Goal: Task Accomplishment & Management: Use online tool/utility

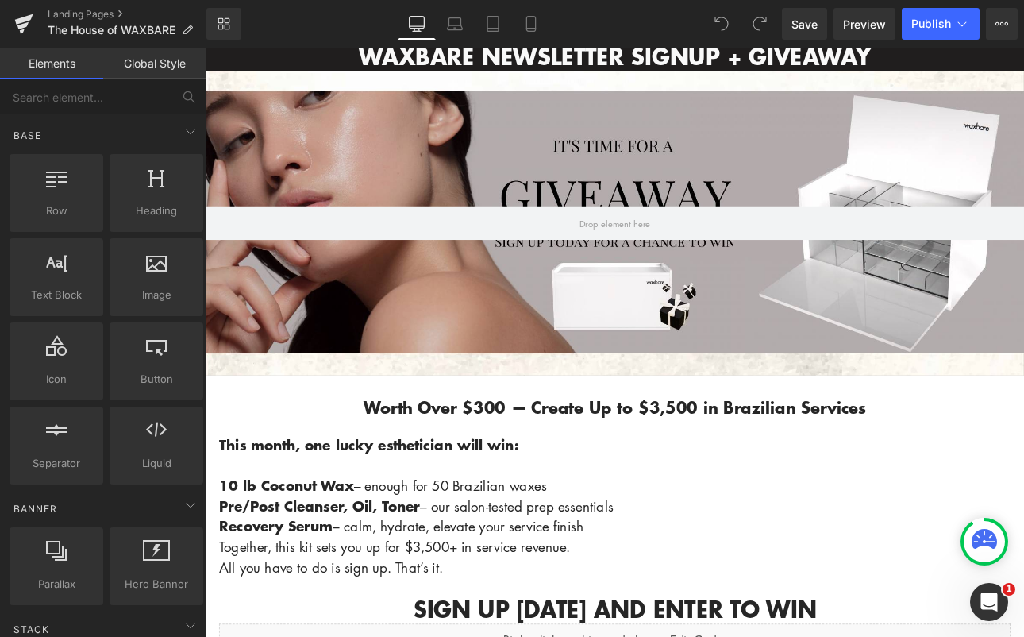
scroll to position [170, 0]
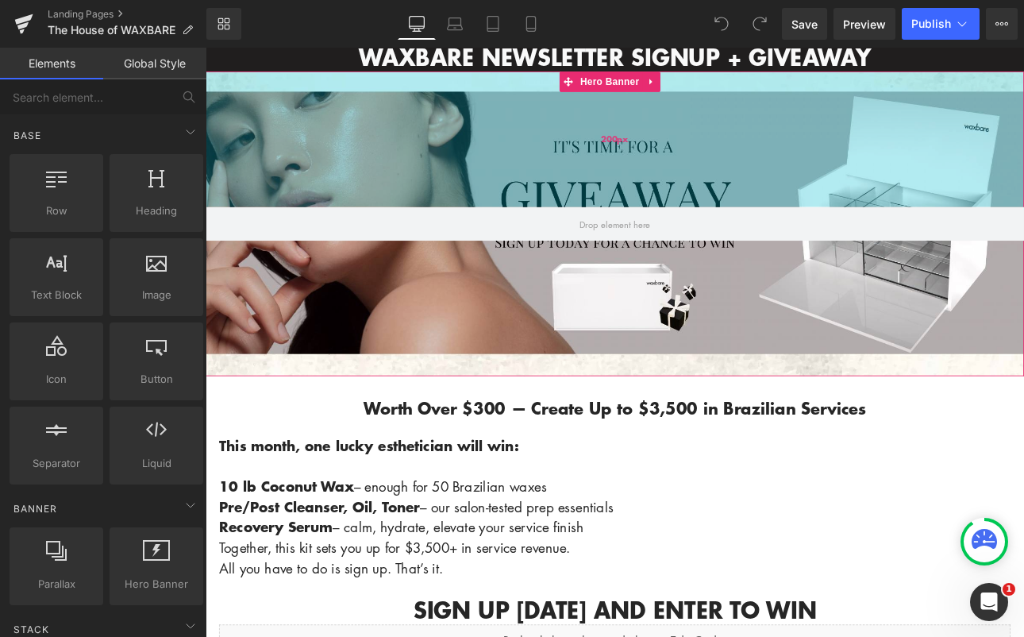
click at [576, 150] on div "200px" at bounding box center [686, 154] width 961 height 159
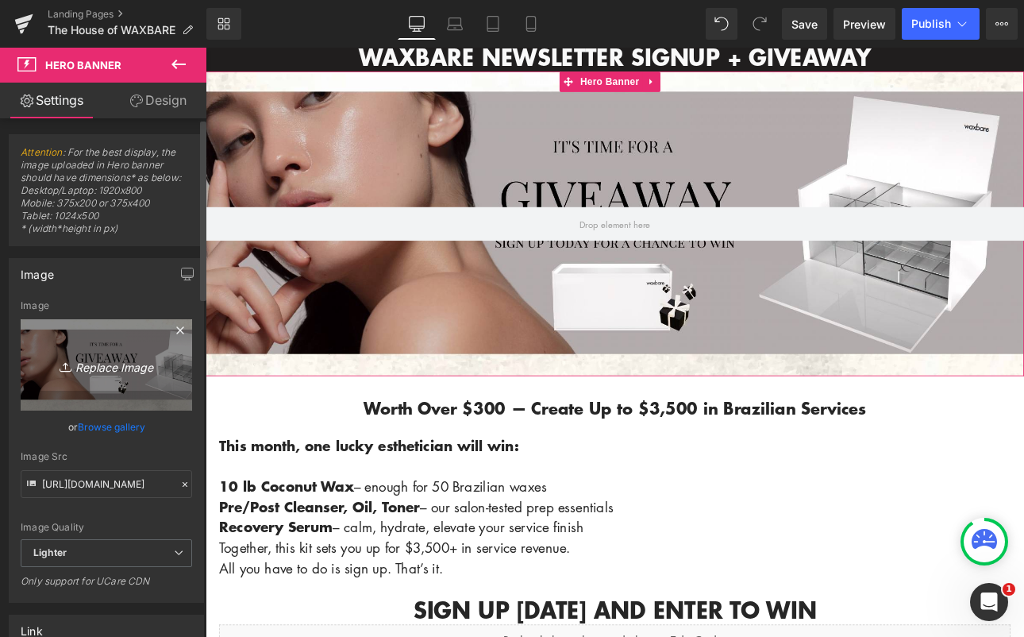
click at [111, 364] on icon "Replace Image" at bounding box center [106, 365] width 127 height 20
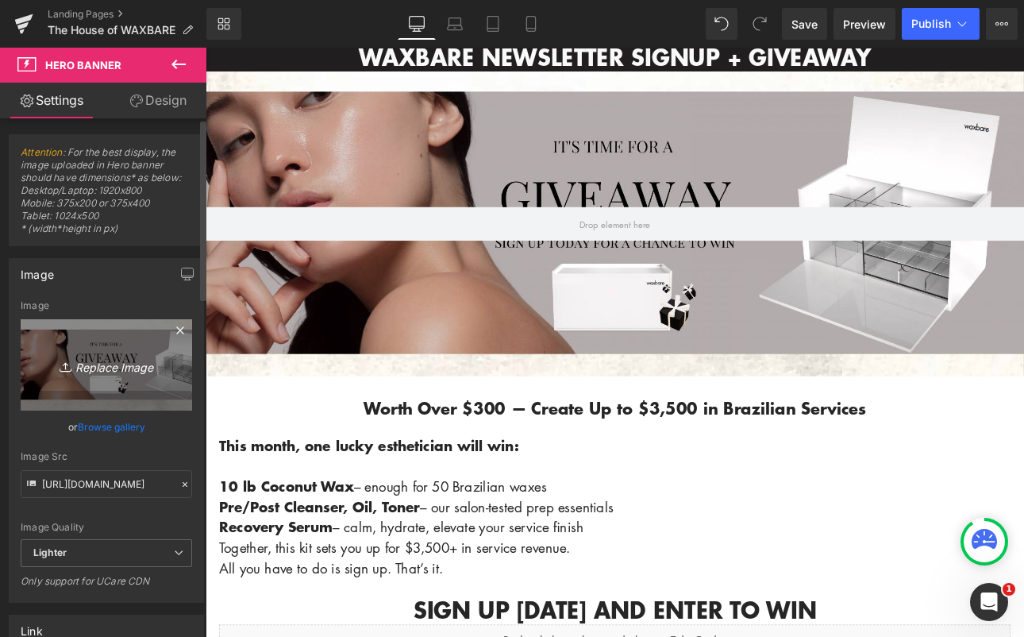
type input "C:\fakepath\1.jpg 2.jpeg"
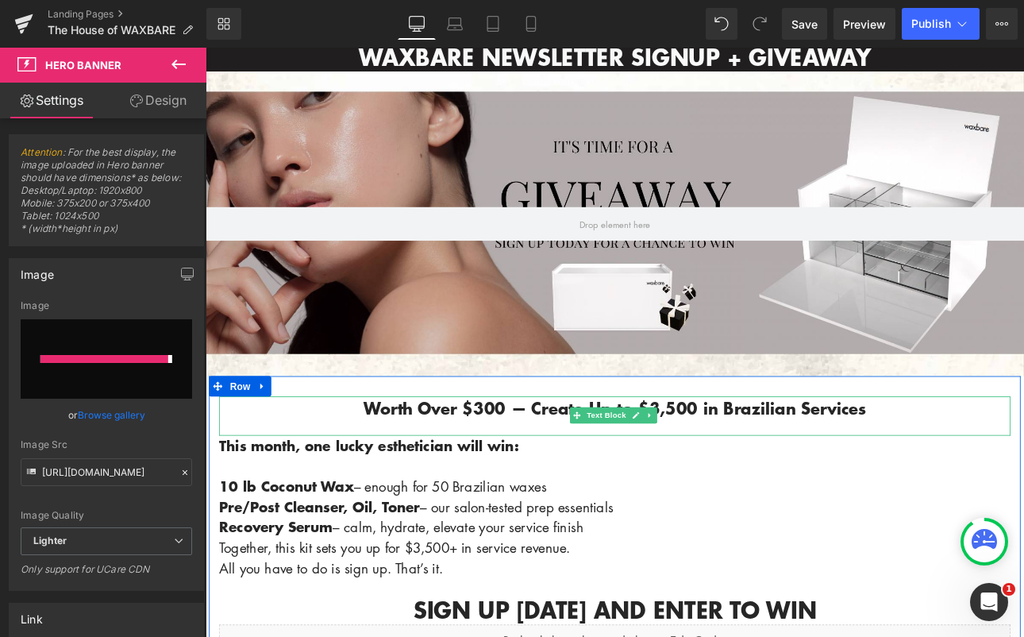
type input "https://ucarecdn.com/dcbb4288-2d9e-4323-a472-81cd1c864b2a/-/format/auto/-/previ…"
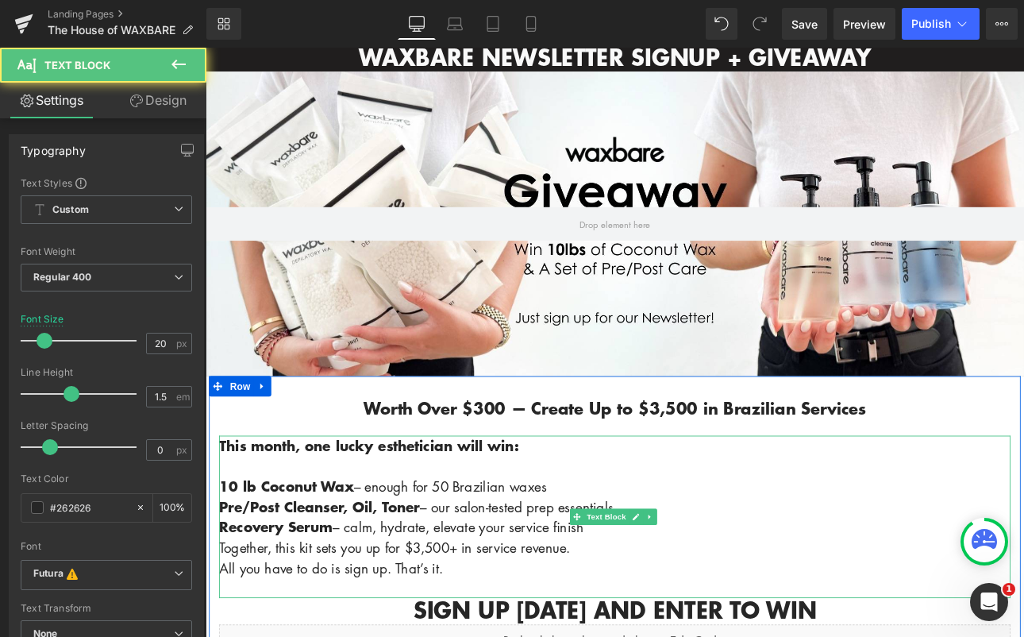
click at [805, 597] on p "10 lb Coconut Wax – enough for 50 Brazilian waxes Pre/Post Cleanser, Oil, Toner…" at bounding box center [686, 597] width 929 height 143
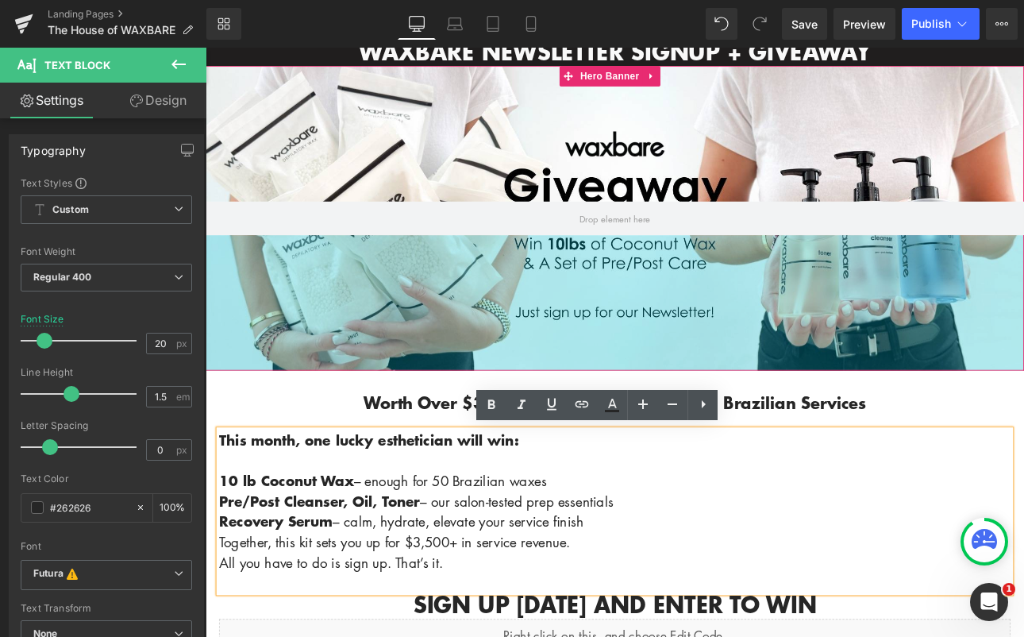
scroll to position [345, 0]
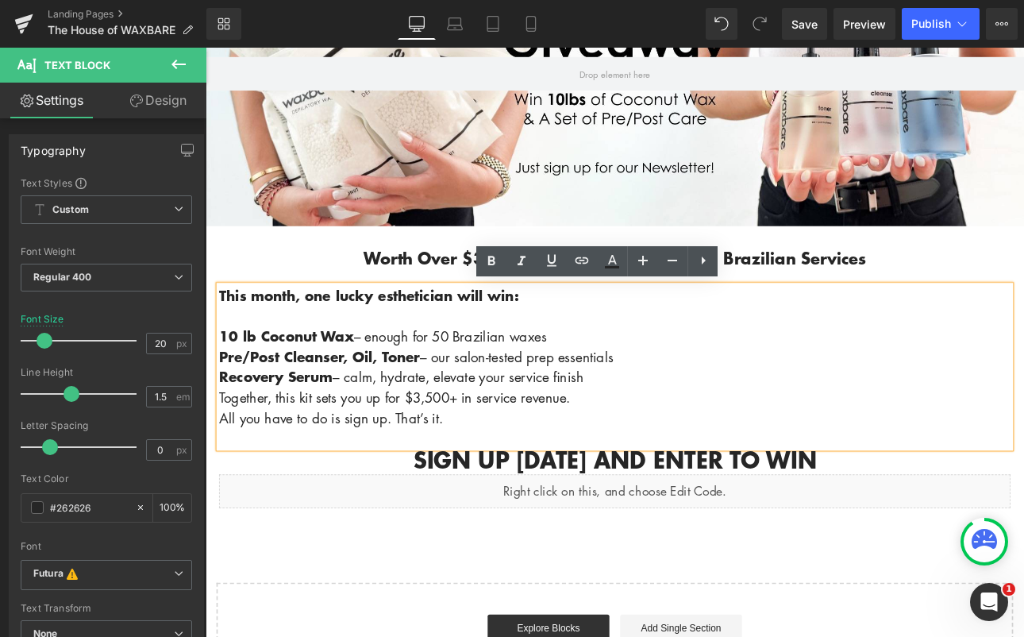
click at [530, 480] on p "10 lb Coconut Wax – enough for 50 Brazilian waxes Pre/Post Cleanser, Oil, Toner…" at bounding box center [686, 422] width 929 height 143
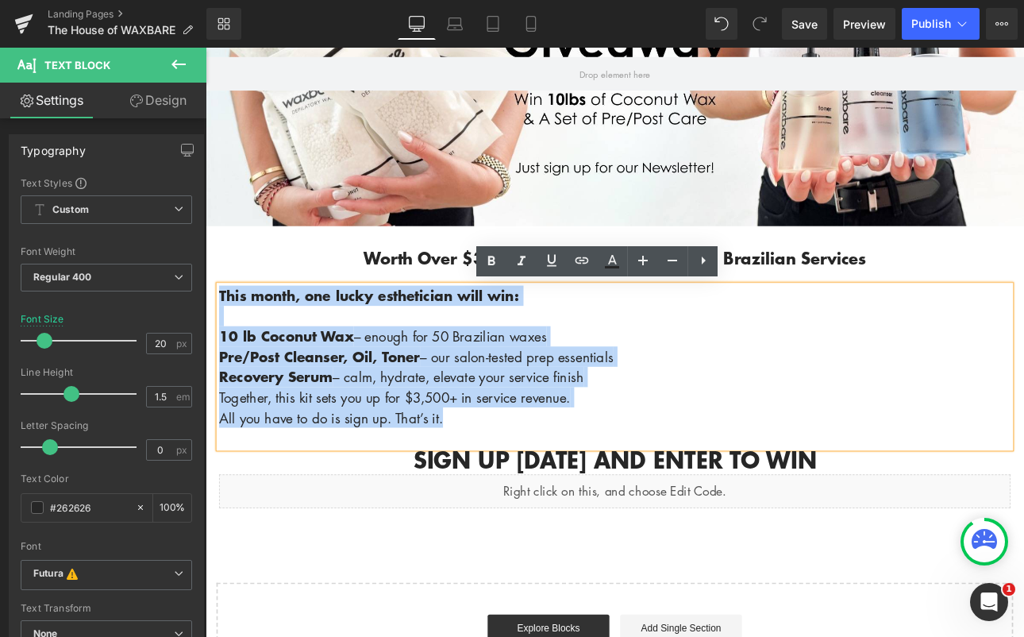
drag, startPoint x: 530, startPoint y: 480, endPoint x: 218, endPoint y: 329, distance: 346.6
click at [222, 329] on div "This month, one lucky esthetician will win: 10 lb Coconut Wax – enough for 50 B…" at bounding box center [686, 422] width 929 height 191
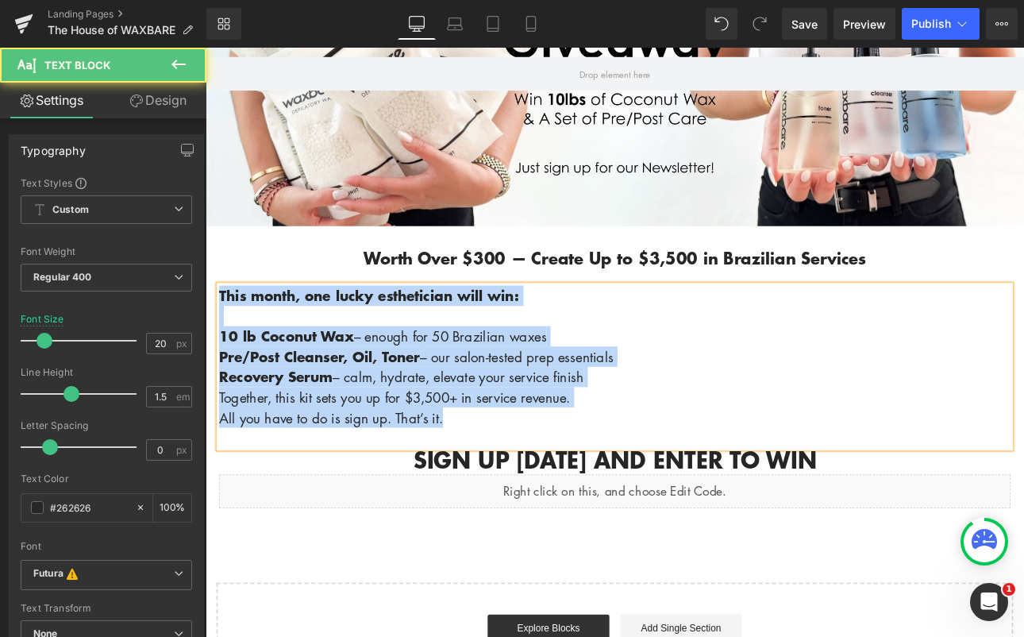
click at [858, 414] on p "10 lb Coconut Wax – enough for 50 Brazilian waxes Pre/Post Cleanser, Oil, Toner…" at bounding box center [686, 422] width 929 height 143
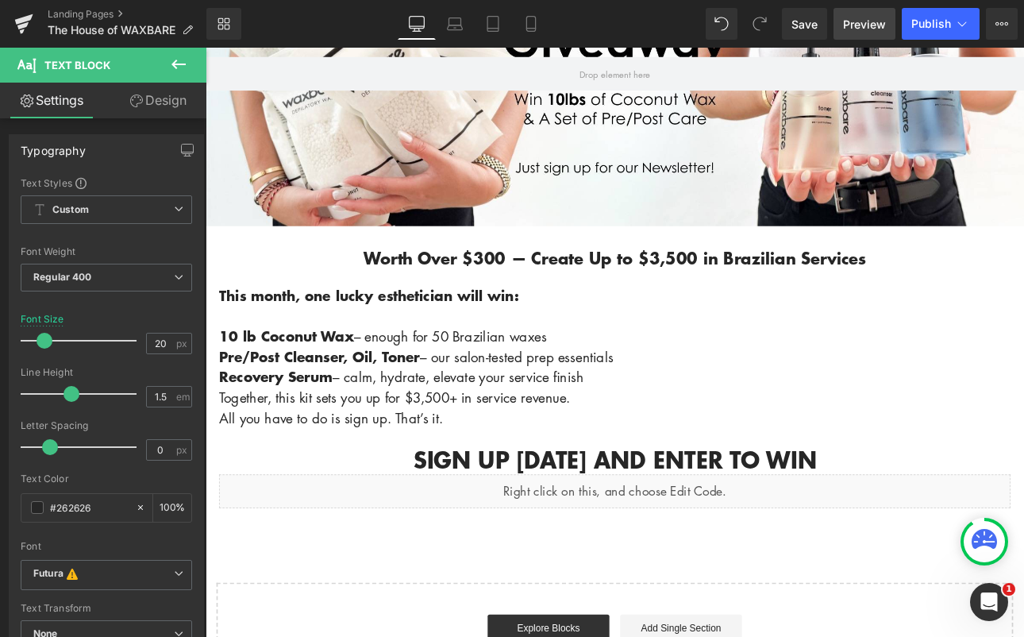
click at [869, 16] on span "Preview" at bounding box center [864, 24] width 43 height 17
click at [206, 48] on div "200px" at bounding box center [206, 48] width 0 height 0
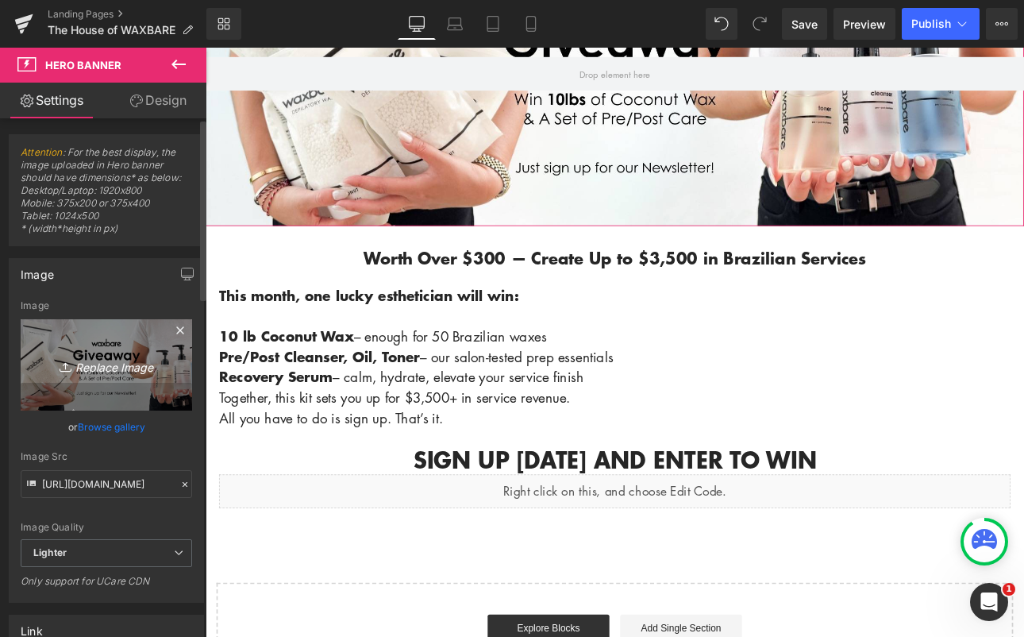
click at [105, 368] on icon "Replace Image" at bounding box center [106, 365] width 127 height 20
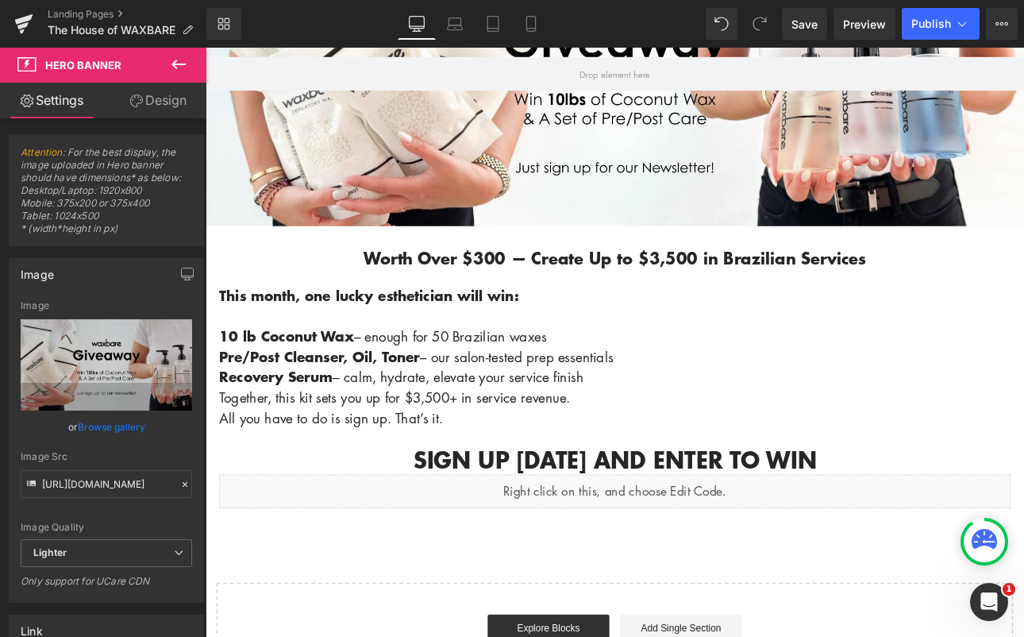
type input "C:\fakepath\Screenshot 2025-09-20 at 9.07.44 AM.png"
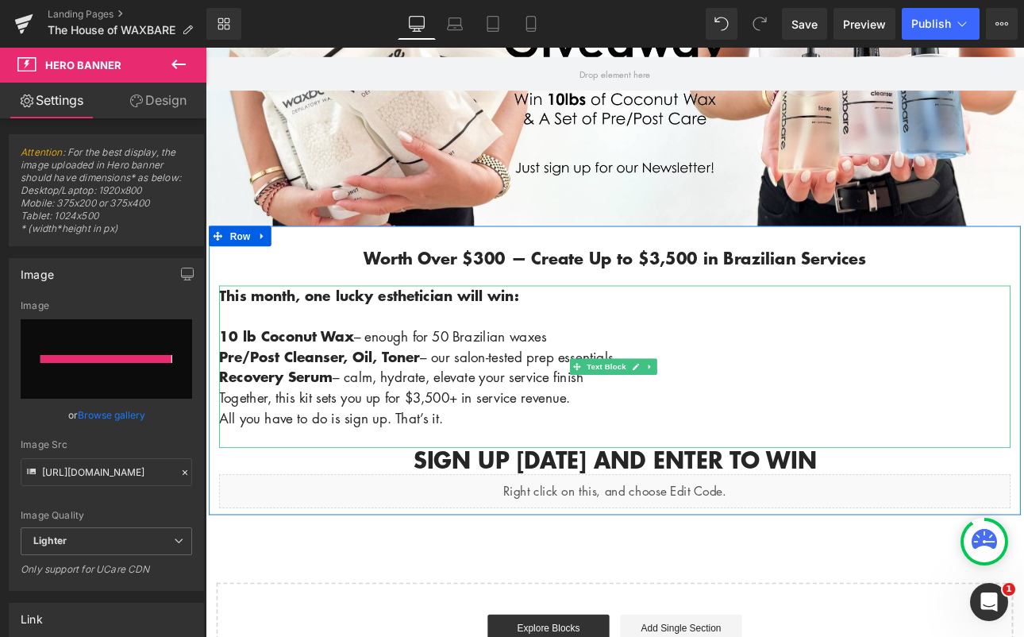
type input "https://ucarecdn.com/d3ba0dd7-f1a8-4f16-8d4b-9e95076e3e2a/-/format/auto/-/previ…"
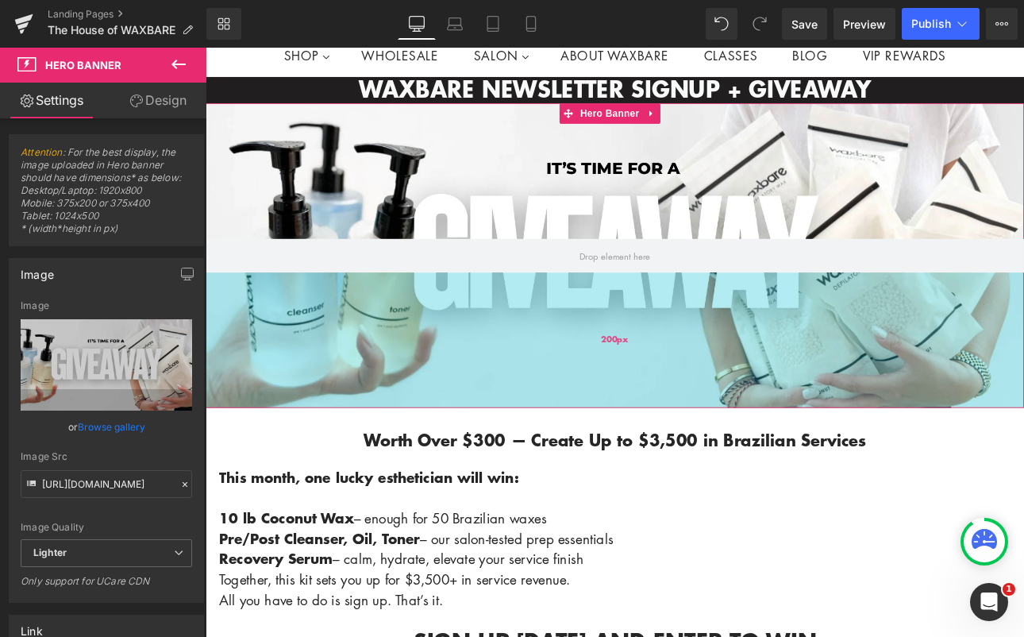
scroll to position [156, 0]
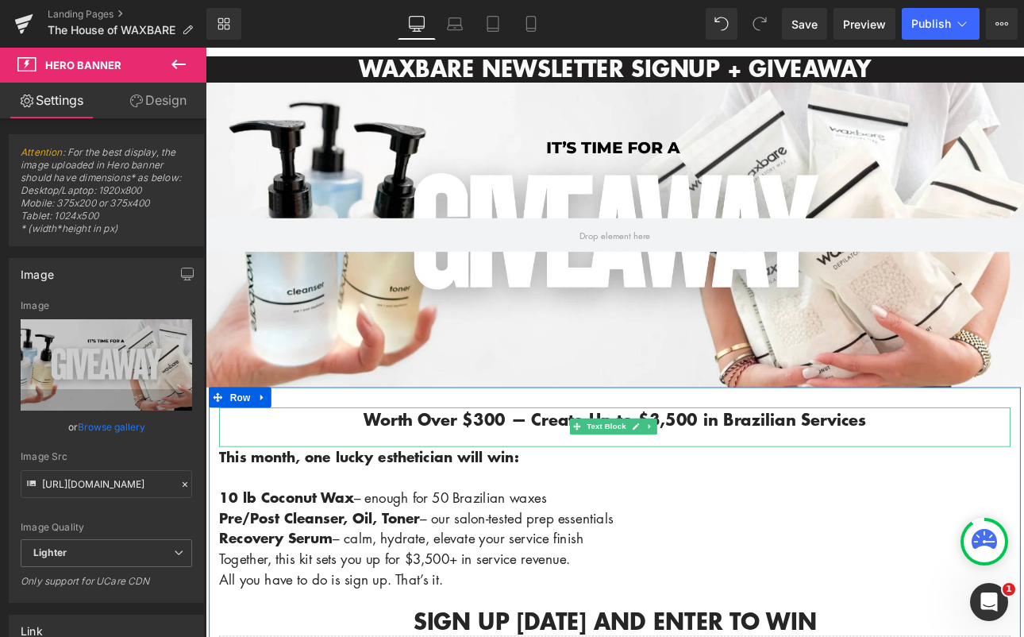
click at [830, 487] on strong "Worth Over $300 — Create Up to $3,500 in Brazilian Services" at bounding box center [686, 483] width 590 height 27
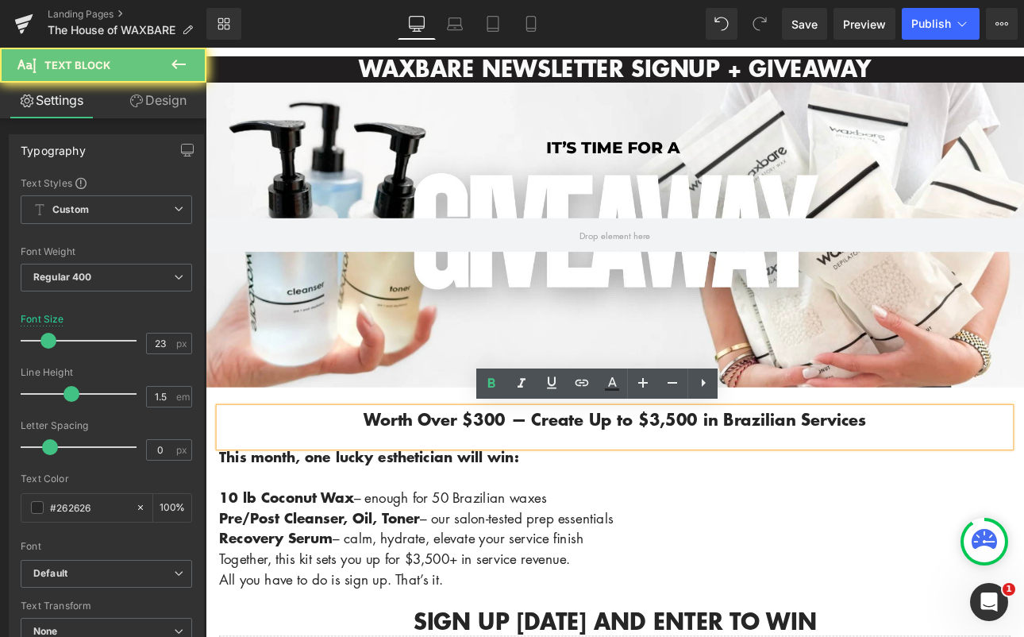
click at [999, 476] on p "Worth Over $300 — Create Up to $3,500 in Brazilian Services" at bounding box center [686, 484] width 929 height 29
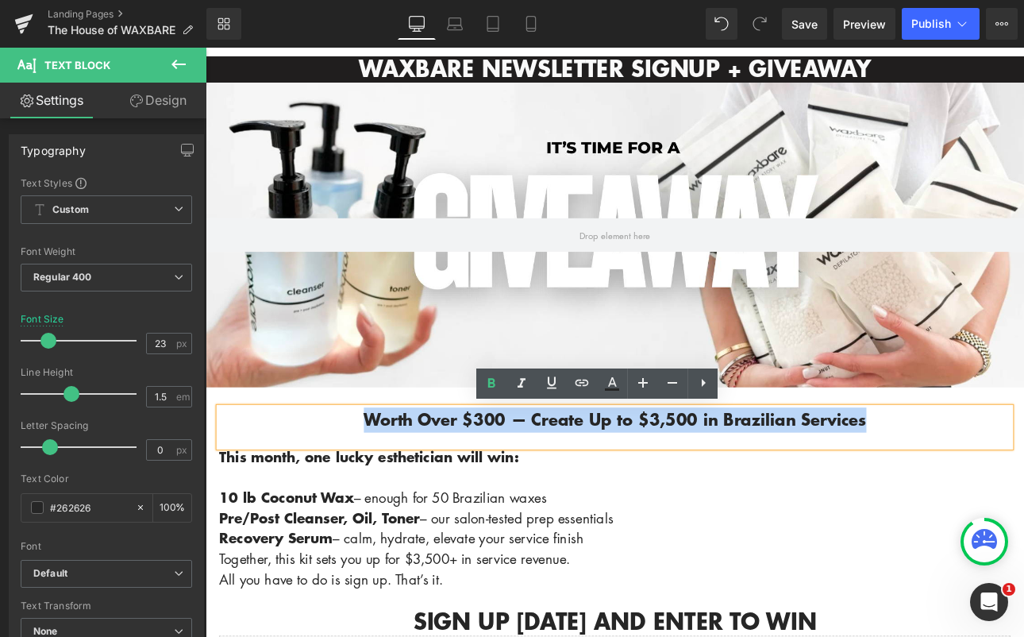
drag, startPoint x: 999, startPoint y: 477, endPoint x: 349, endPoint y: 468, distance: 649.5
click at [349, 470] on p "Worth Over $300 — Create Up to $3,500 in Brazilian Services" at bounding box center [686, 484] width 929 height 29
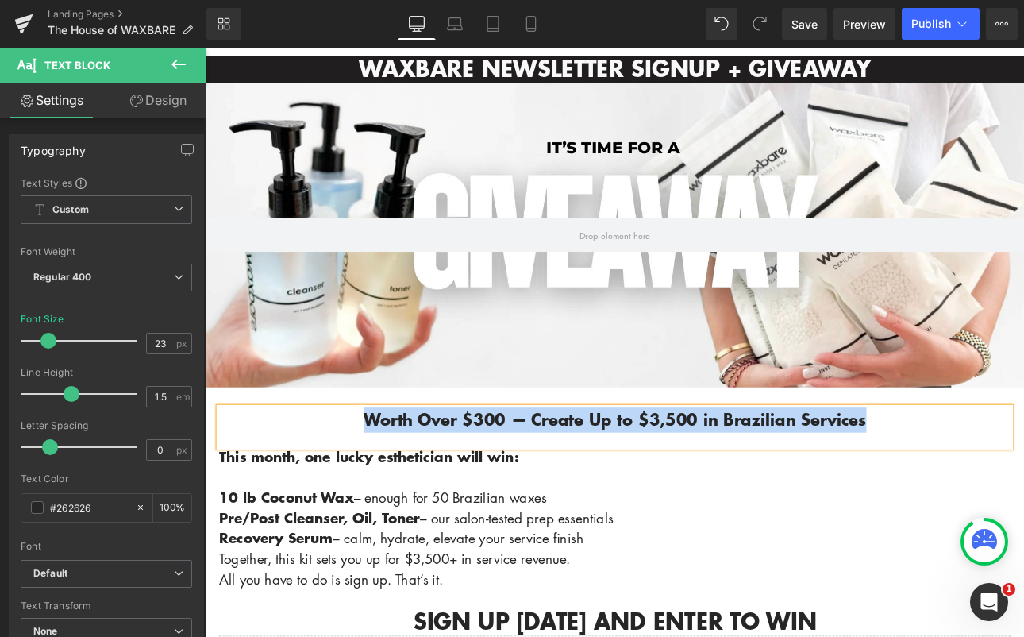
paste div
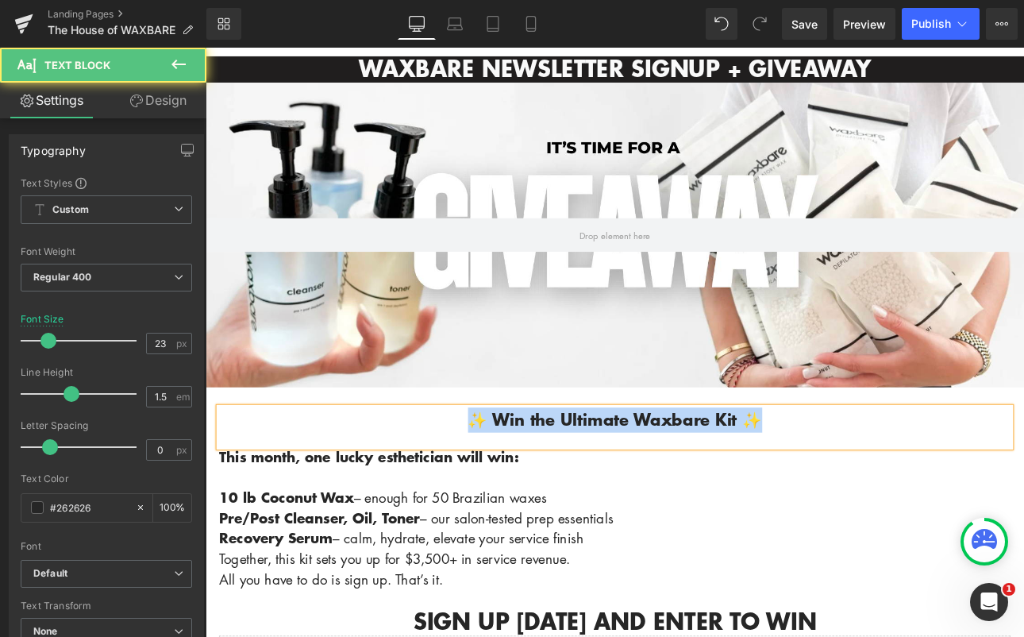
drag, startPoint x: 865, startPoint y: 484, endPoint x: 506, endPoint y: 480, distance: 358.9
click at [506, 480] on p "✨ Win the Ultimate Waxbare Kit ✨" at bounding box center [686, 484] width 929 height 29
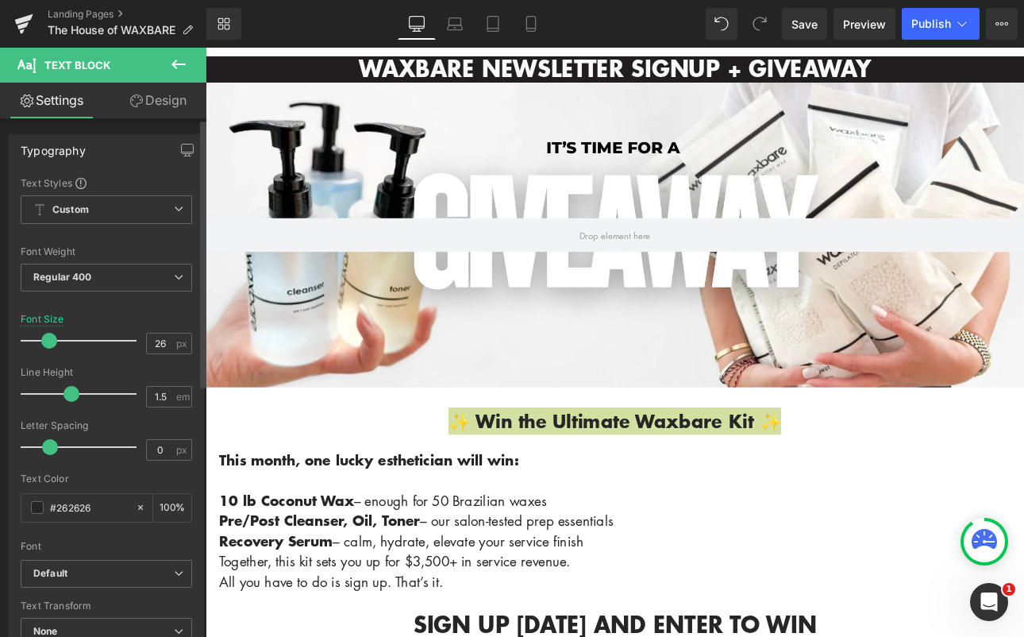
type input "27"
click at [52, 345] on span at bounding box center [52, 341] width 16 height 16
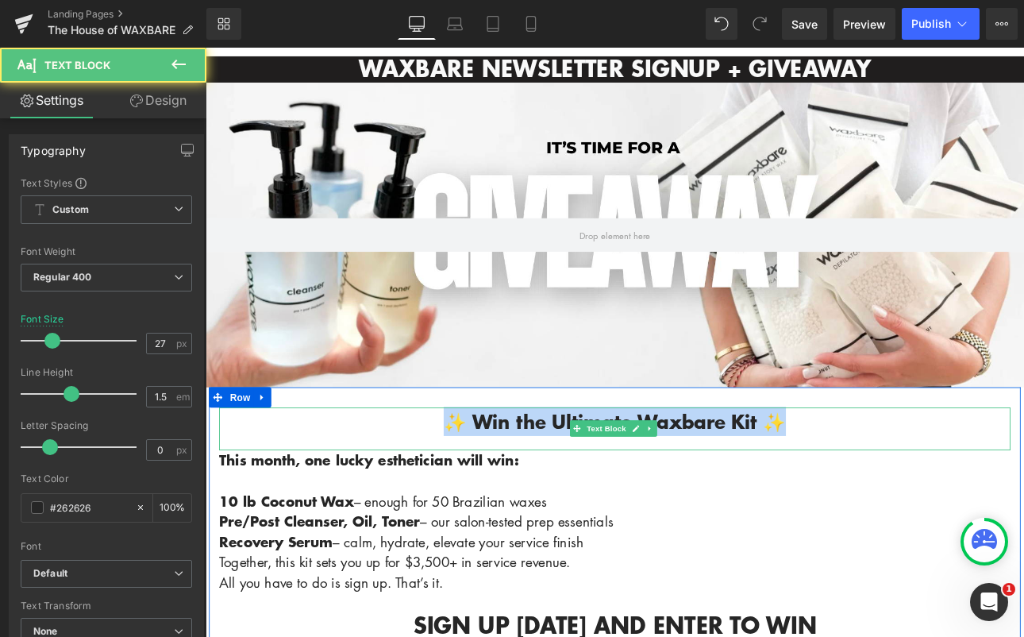
click at [551, 480] on b "✨ Win the Ultimate Waxbare Kit ✨" at bounding box center [686, 485] width 402 height 33
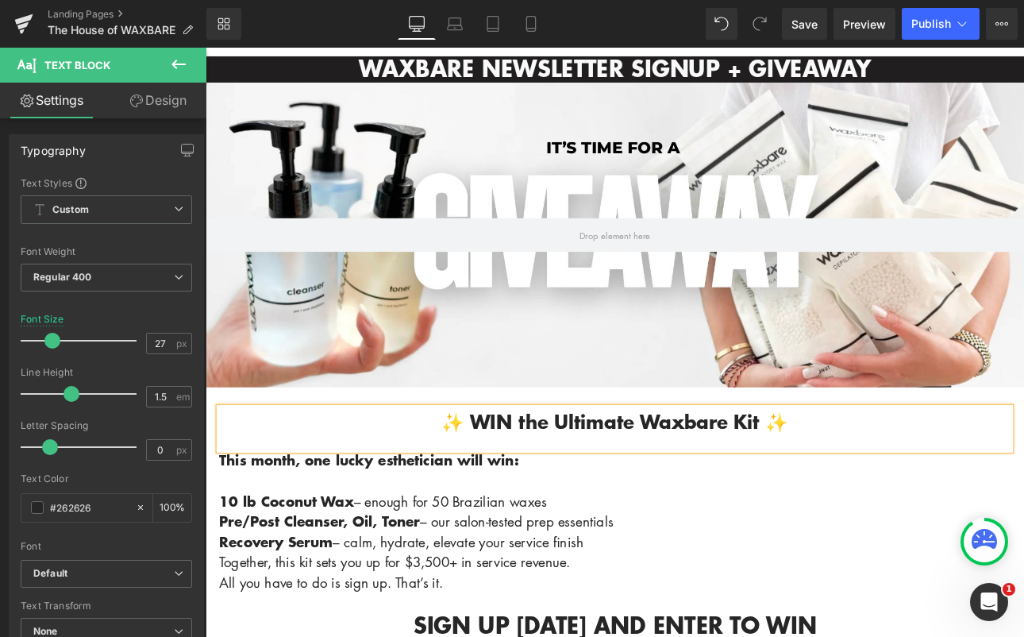
click at [601, 489] on b "✨ WIN the Ultimate Waxbare Kit ✨" at bounding box center [686, 485] width 407 height 33
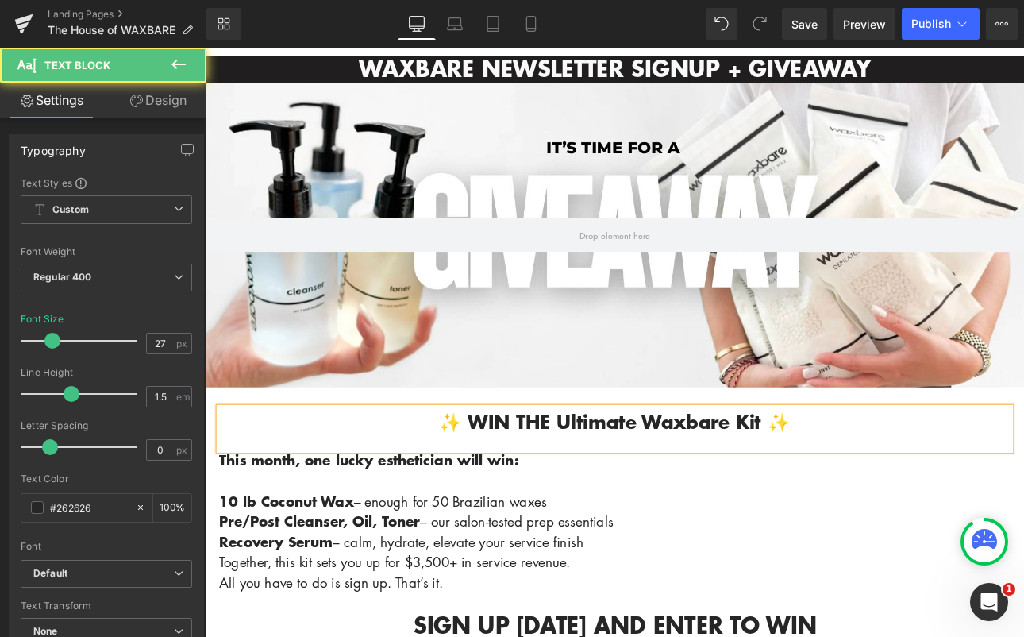
click at [703, 482] on b "✨ WIN THE Ultimate Waxbare Kit ✨" at bounding box center [686, 485] width 412 height 33
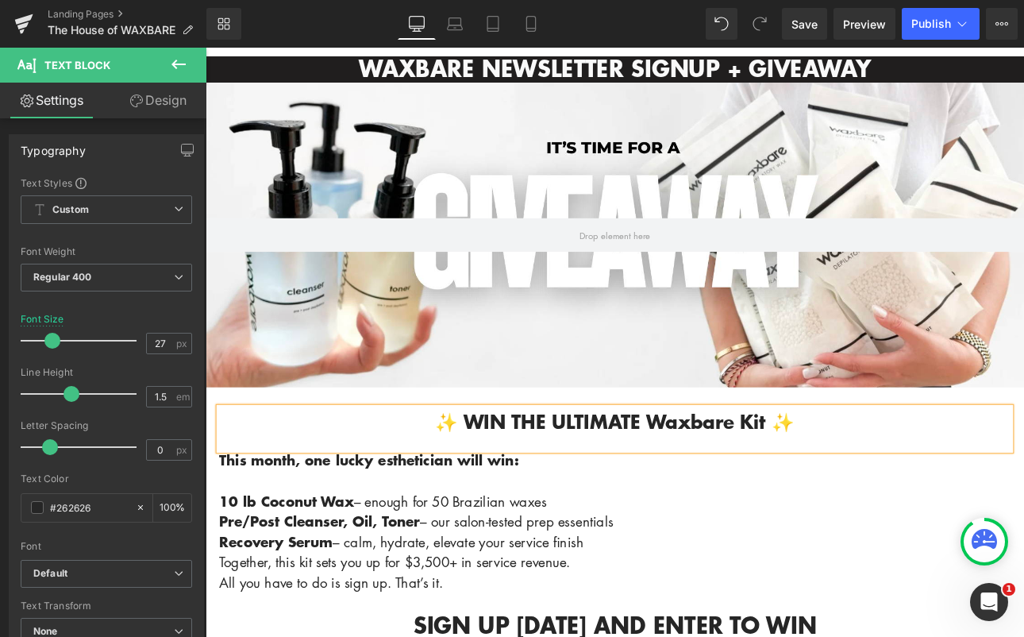
click at [816, 485] on b "✨ WIN THE ULTIMATE Waxbare Kit ✨" at bounding box center [686, 485] width 422 height 33
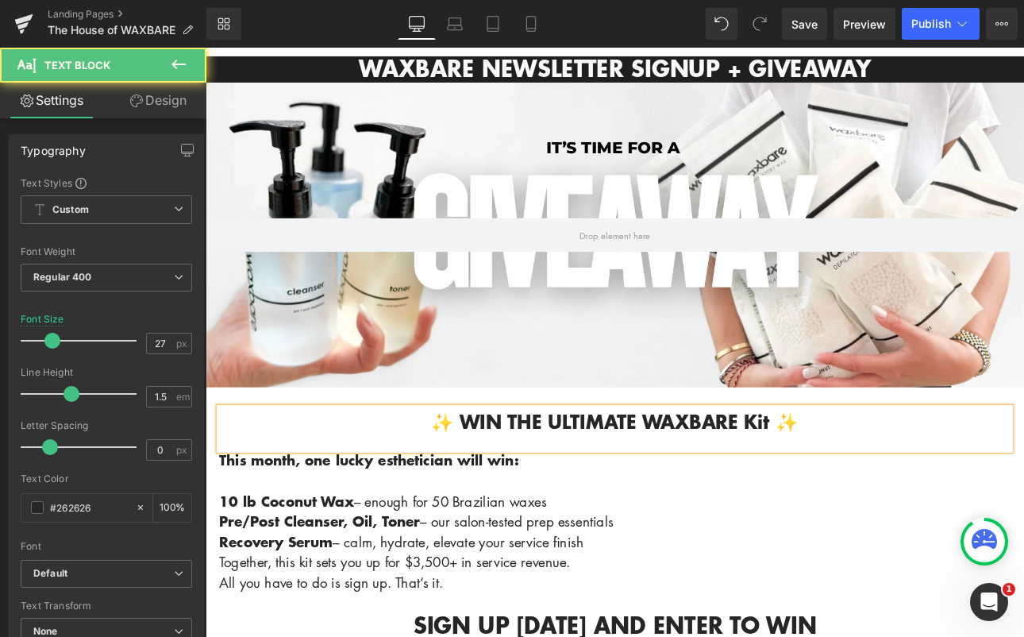
click at [869, 488] on b "✨ WIN THE ULTIMATE WAXBARE Kit ✨" at bounding box center [686, 485] width 432 height 33
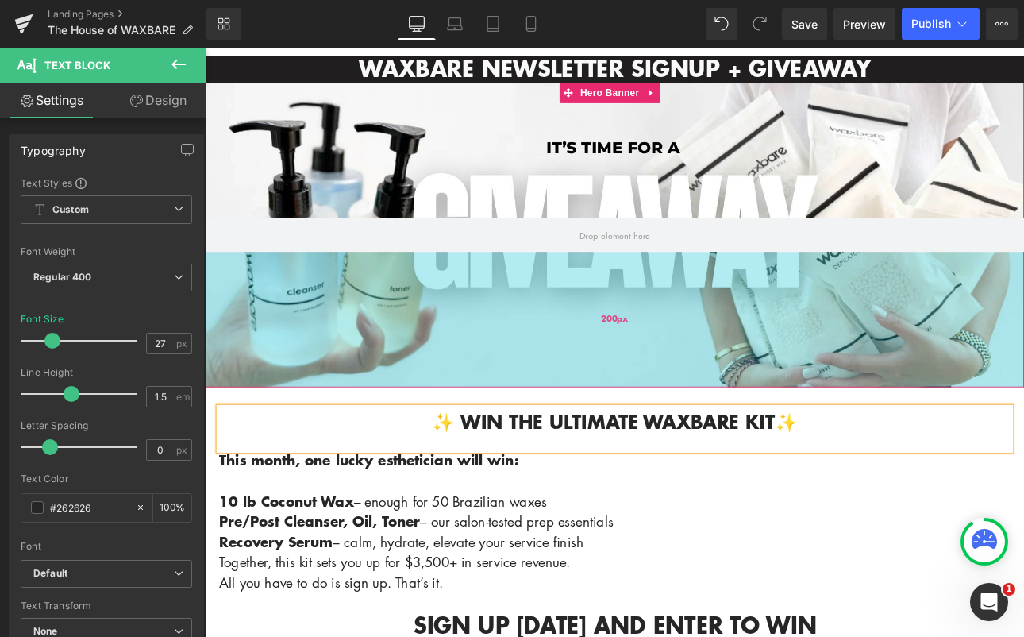
click at [1023, 408] on div "200px" at bounding box center [686, 366] width 961 height 159
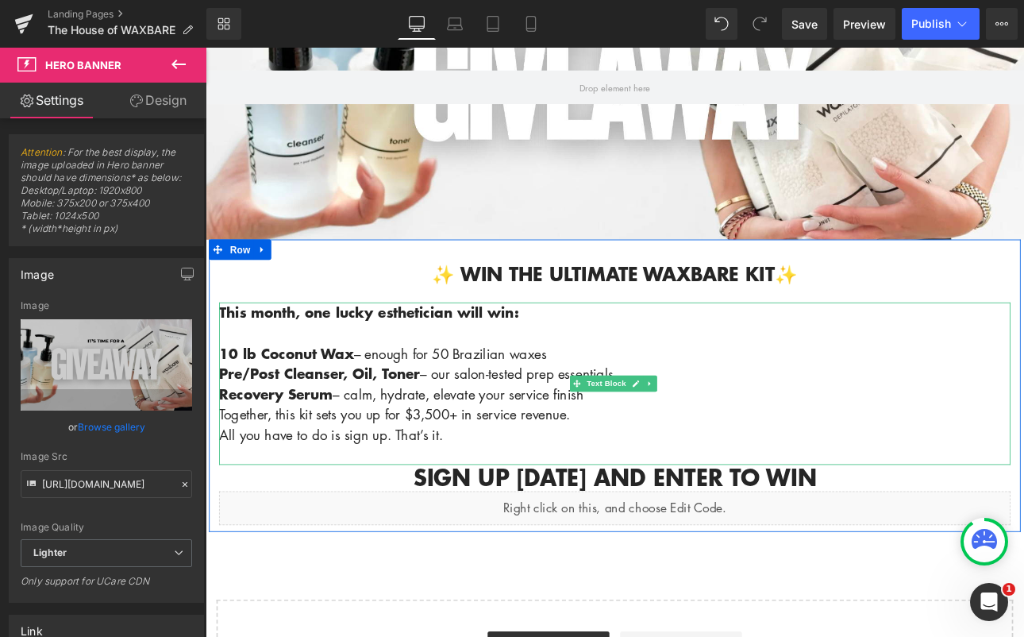
scroll to position [370, 0]
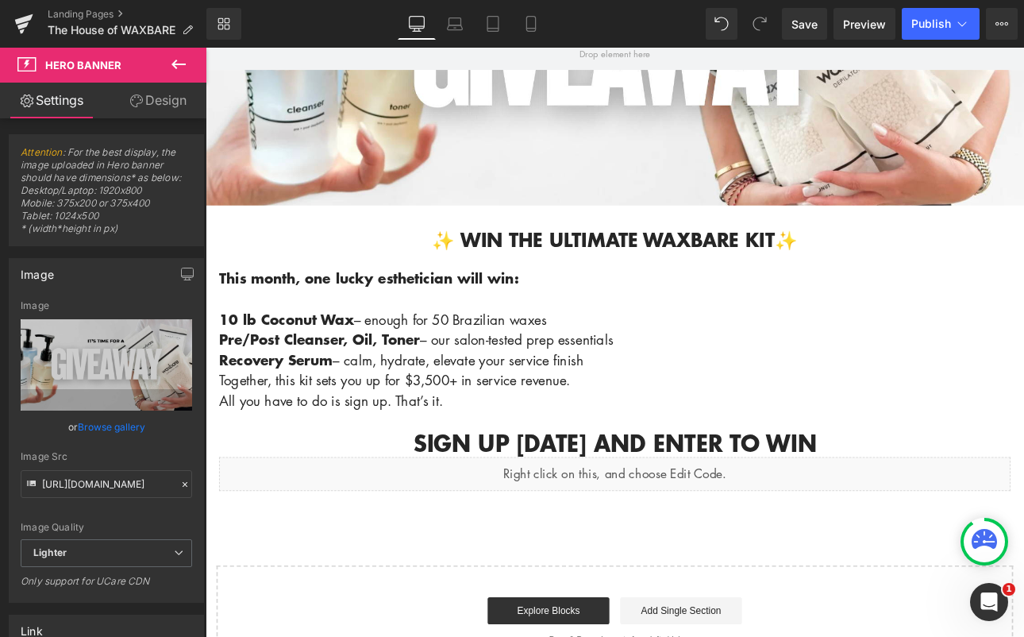
click at [491, 462] on p "10 lb Coconut Wax – enough for 50 Brazilian waxes Pre/Post Cleanser, Oil, Toner…" at bounding box center [686, 401] width 929 height 143
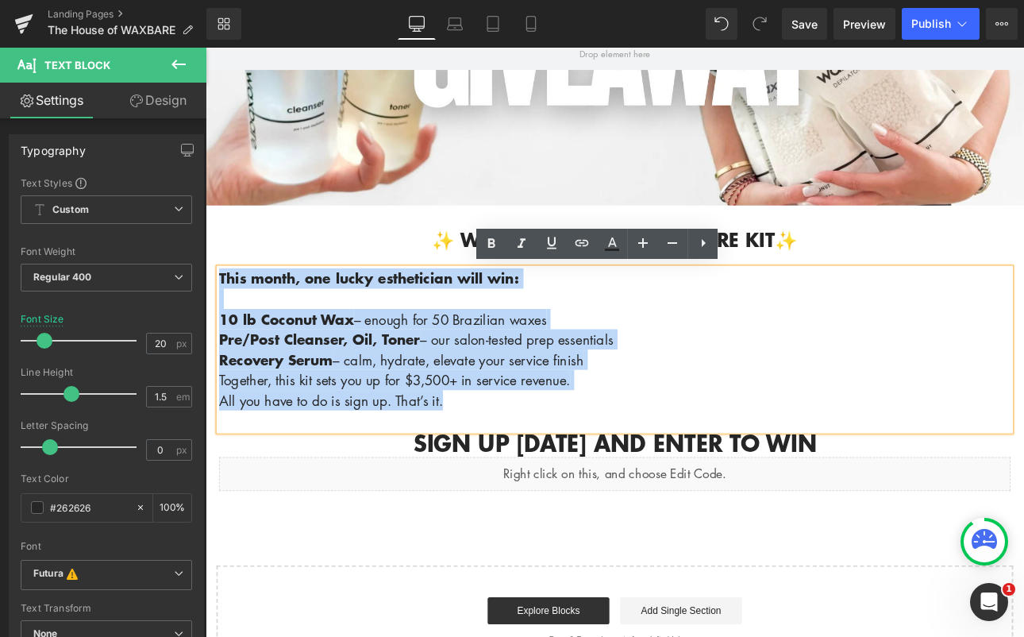
drag, startPoint x: 492, startPoint y: 462, endPoint x: 410, endPoint y: 318, distance: 166.0
click at [210, 309] on div "✨ WIN THE ULTIMATE WAXBARE KIT✨ Text Block This month, one lucky esthetician wi…" at bounding box center [686, 411] width 953 height 311
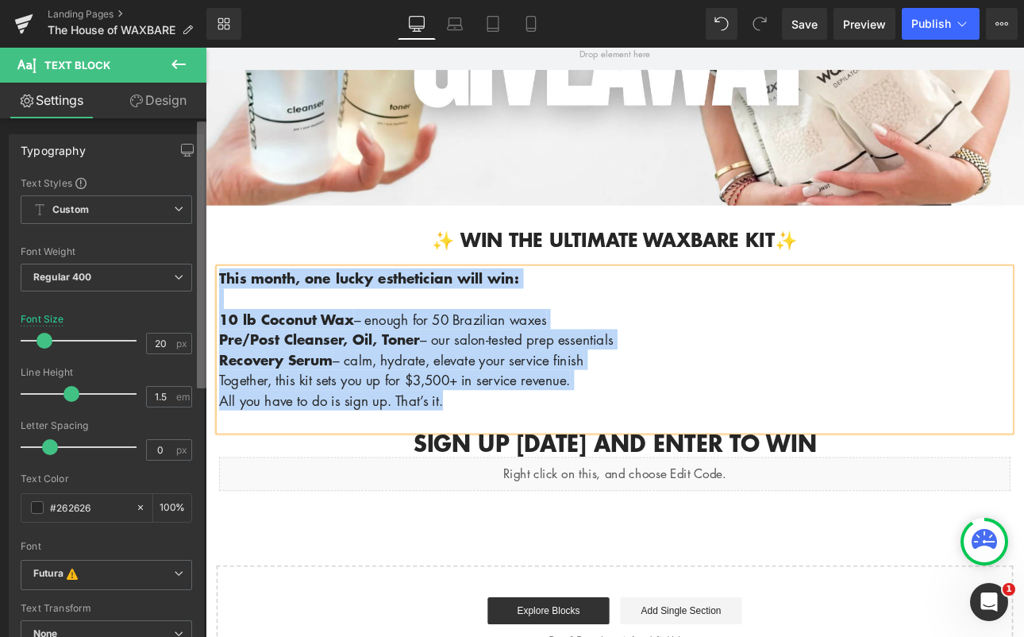
paste div
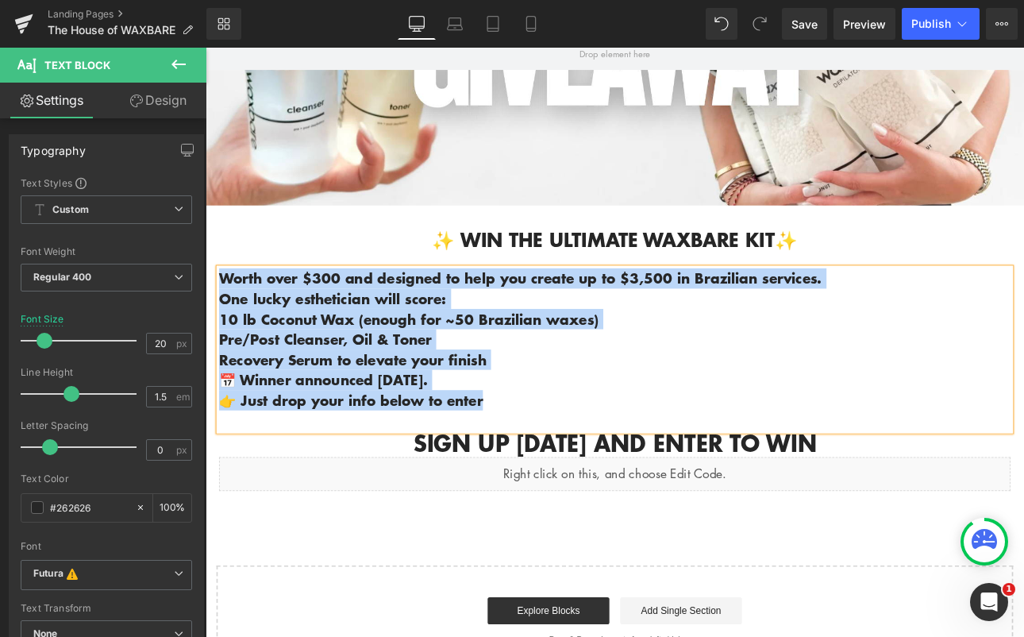
drag, startPoint x: 480, startPoint y: 448, endPoint x: 218, endPoint y: 314, distance: 294.0
click at [222, 314] on div "Worth over $300 and designed to help you create up to $3,500 in Brazilian servi…" at bounding box center [686, 401] width 929 height 191
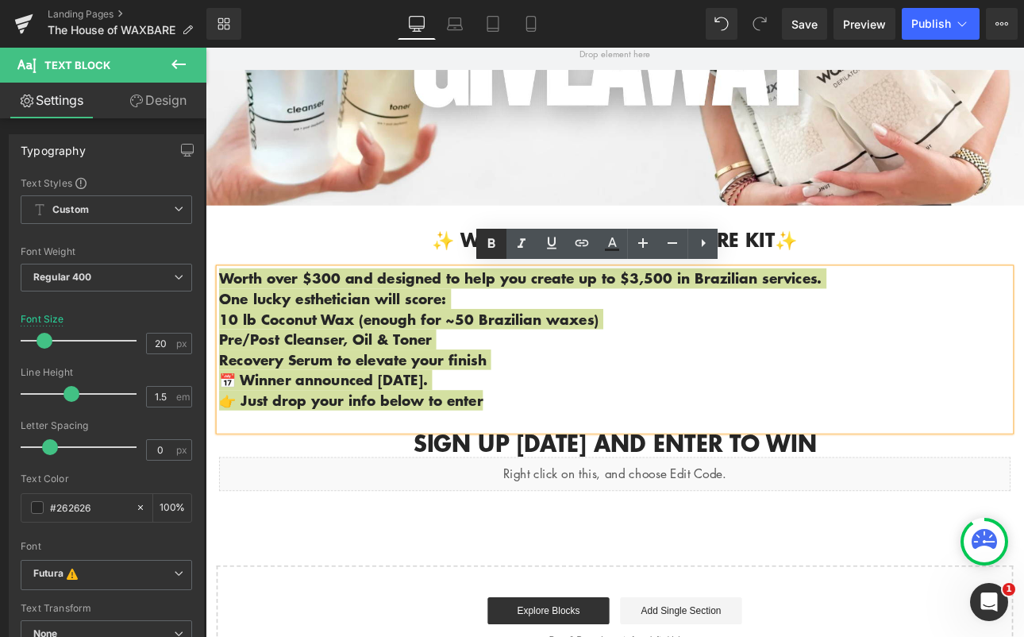
click at [488, 249] on icon at bounding box center [491, 243] width 19 height 19
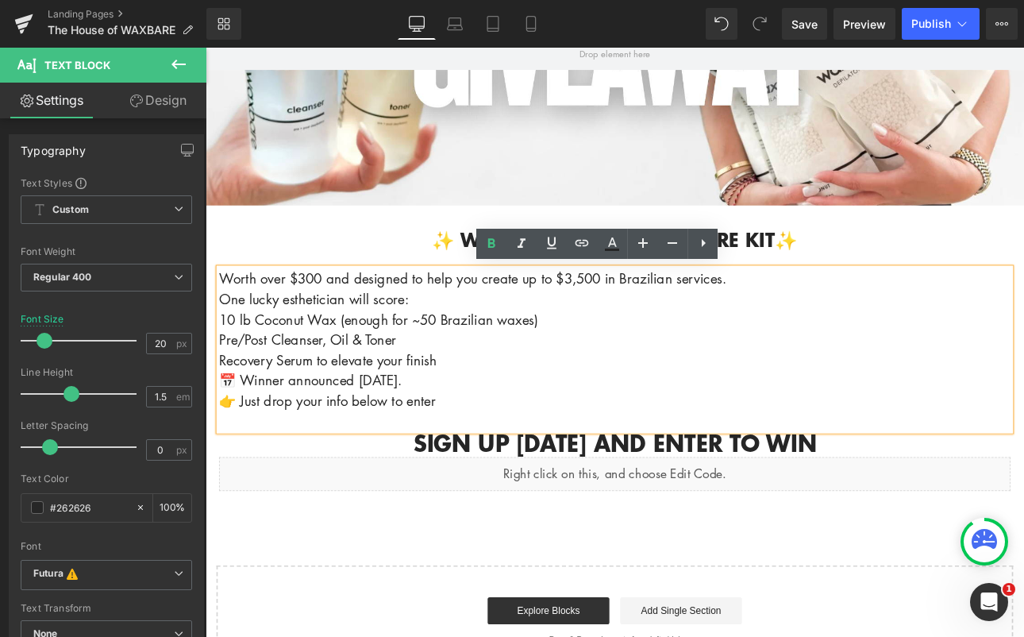
click at [593, 427] on p "📅 Winner announced October 20, 2025." at bounding box center [686, 438] width 929 height 24
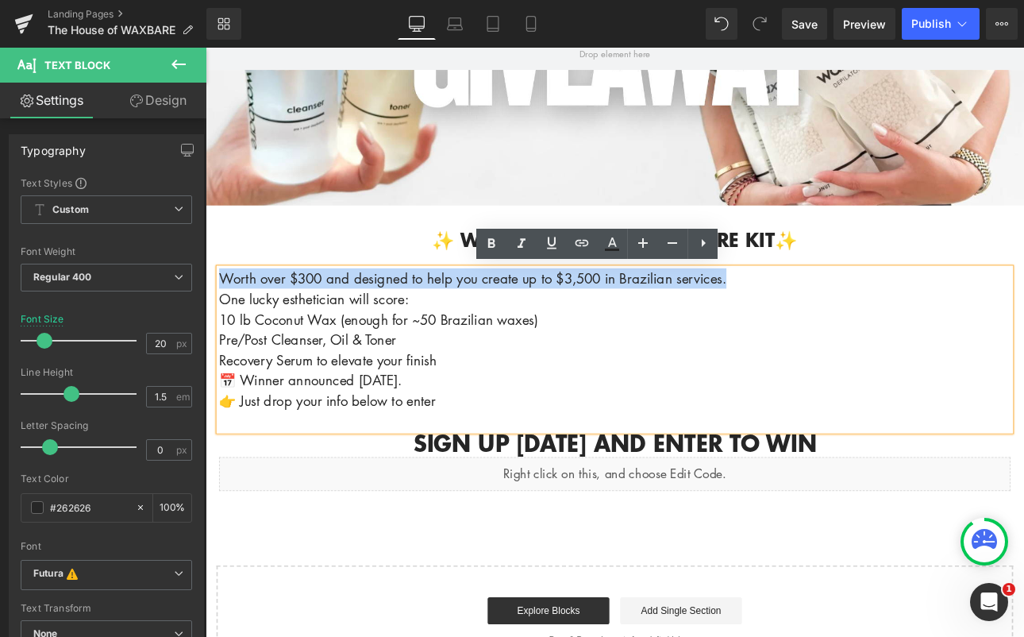
drag, startPoint x: 825, startPoint y: 318, endPoint x: 214, endPoint y: 297, distance: 611.7
click at [214, 297] on div "✨ WIN THE ULTIMATE WAXBARE KIT✨ Text Block Worth over $300 and designed to help…" at bounding box center [686, 411] width 953 height 311
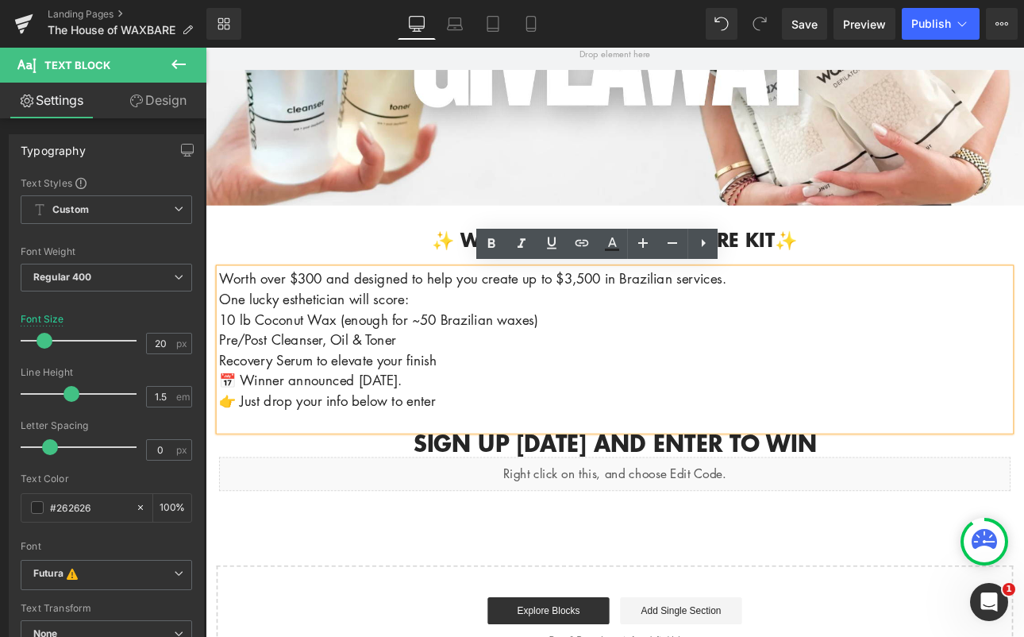
click at [588, 395] on p "Pre/Post Cleanser, Oil & Toner" at bounding box center [686, 390] width 929 height 24
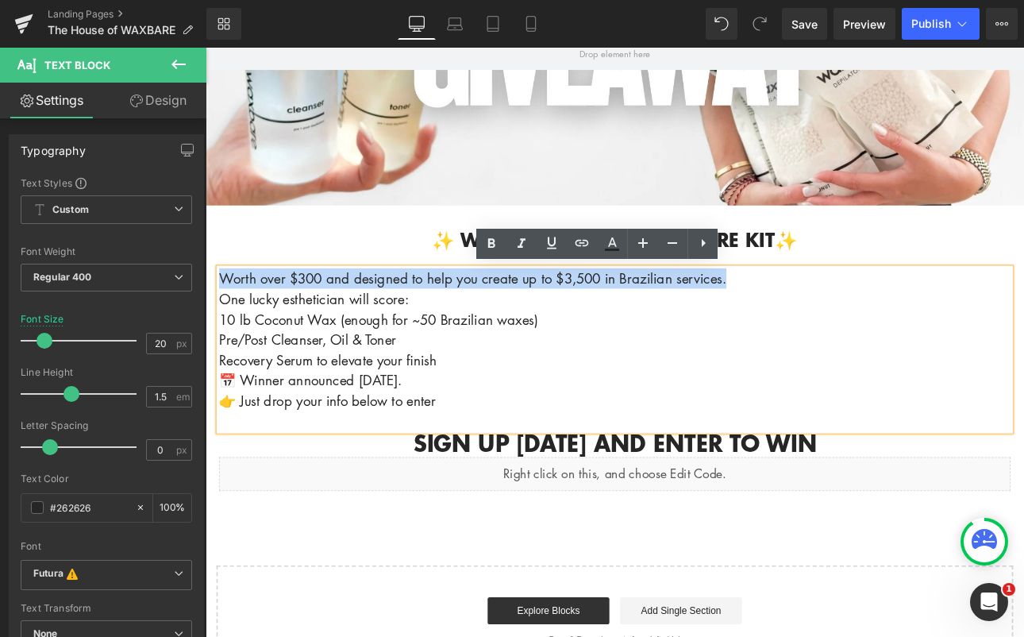
drag, startPoint x: 834, startPoint y: 318, endPoint x: 205, endPoint y: 299, distance: 629.1
click at [210, 299] on div "✨ WIN THE ULTIMATE WAXBARE KIT✨ Text Block Worth over $300 and designed to help…" at bounding box center [686, 411] width 953 height 311
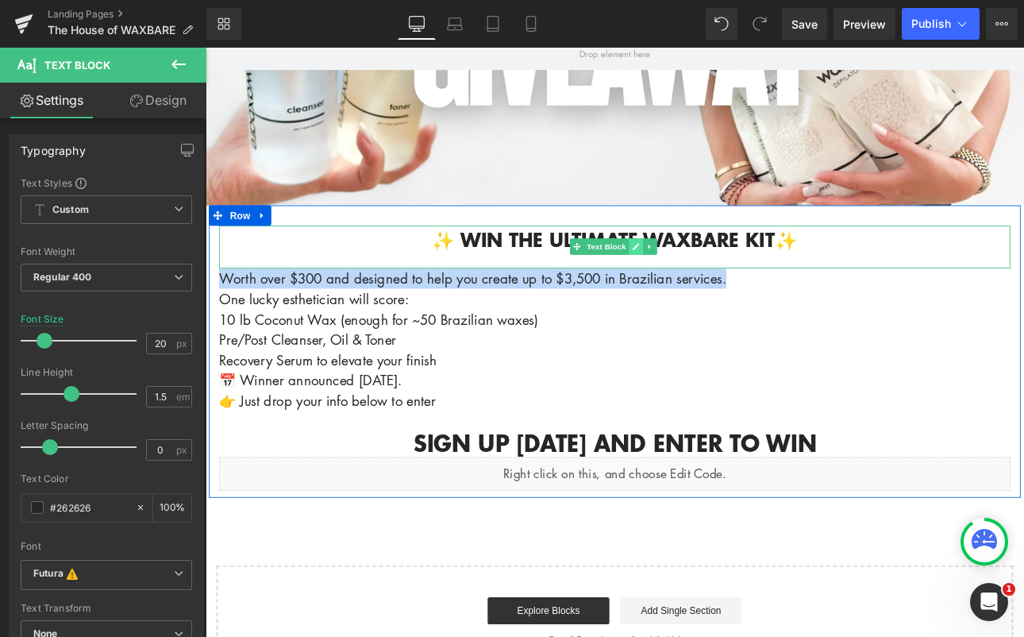
click at [707, 282] on icon at bounding box center [711, 281] width 8 height 8
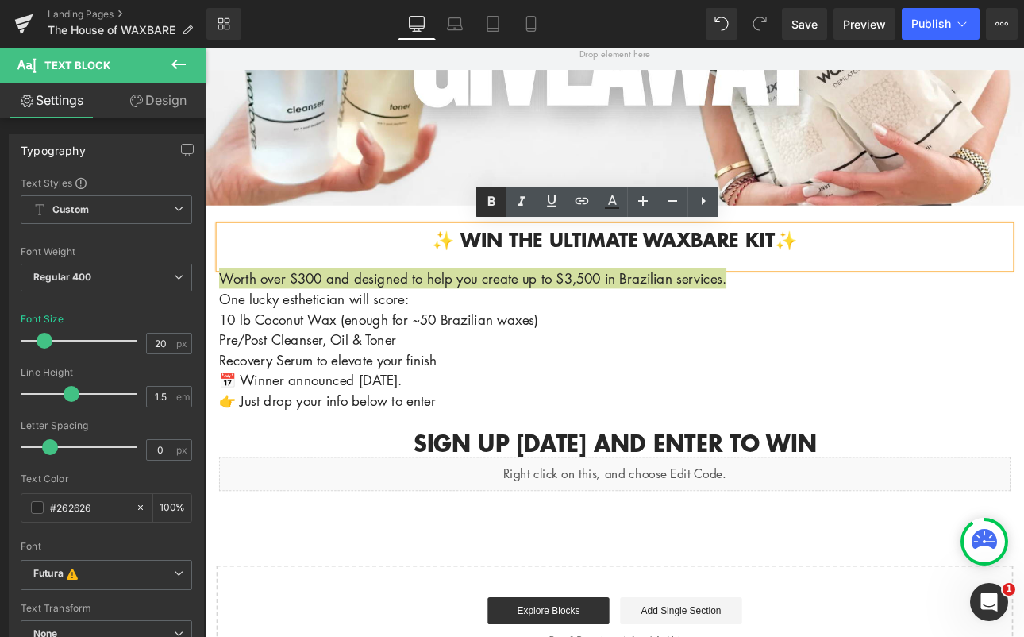
click at [483, 197] on icon at bounding box center [491, 201] width 19 height 19
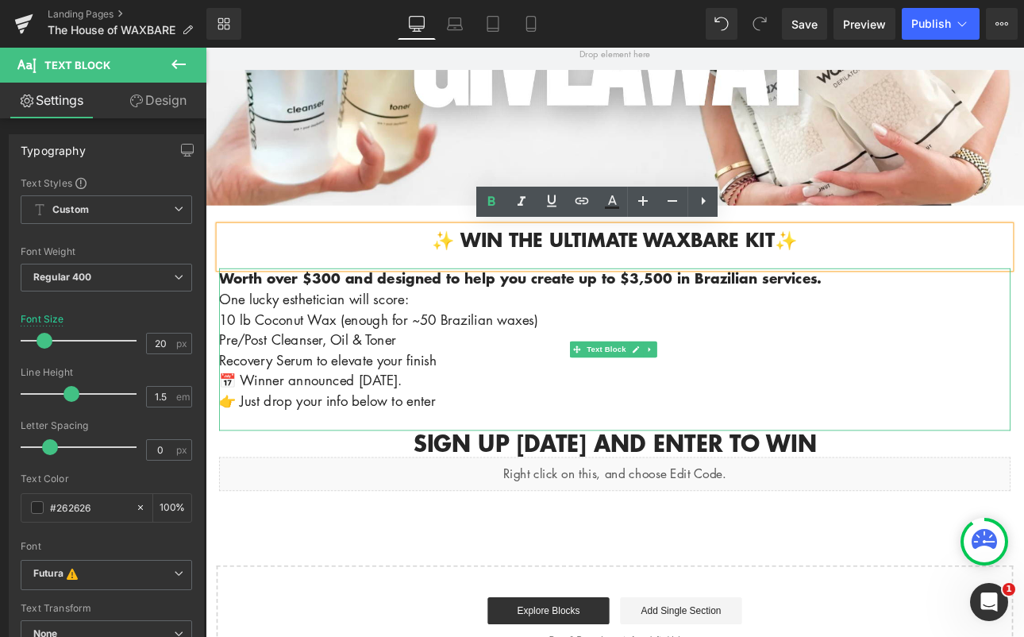
click at [943, 320] on p "Worth over $300 and designed to help you create up to $3,500 in Brazilian servi…" at bounding box center [686, 318] width 929 height 24
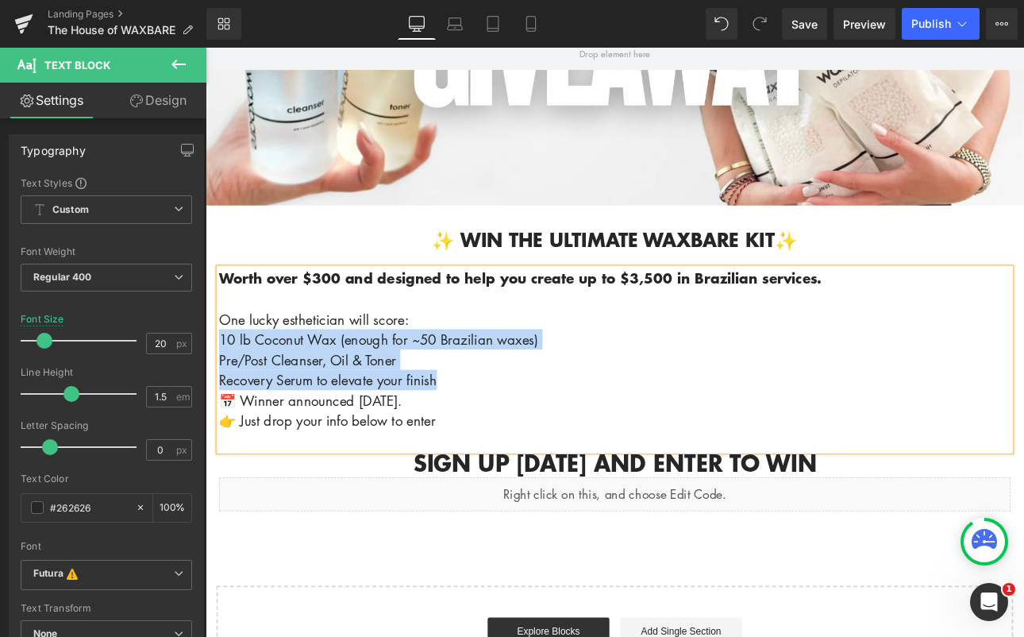
drag, startPoint x: 222, startPoint y: 387, endPoint x: 522, endPoint y: 430, distance: 304.1
click at [522, 430] on div "Worth over $300 and designed to help you create up to $3,500 in Brazilian servi…" at bounding box center [686, 413] width 929 height 214
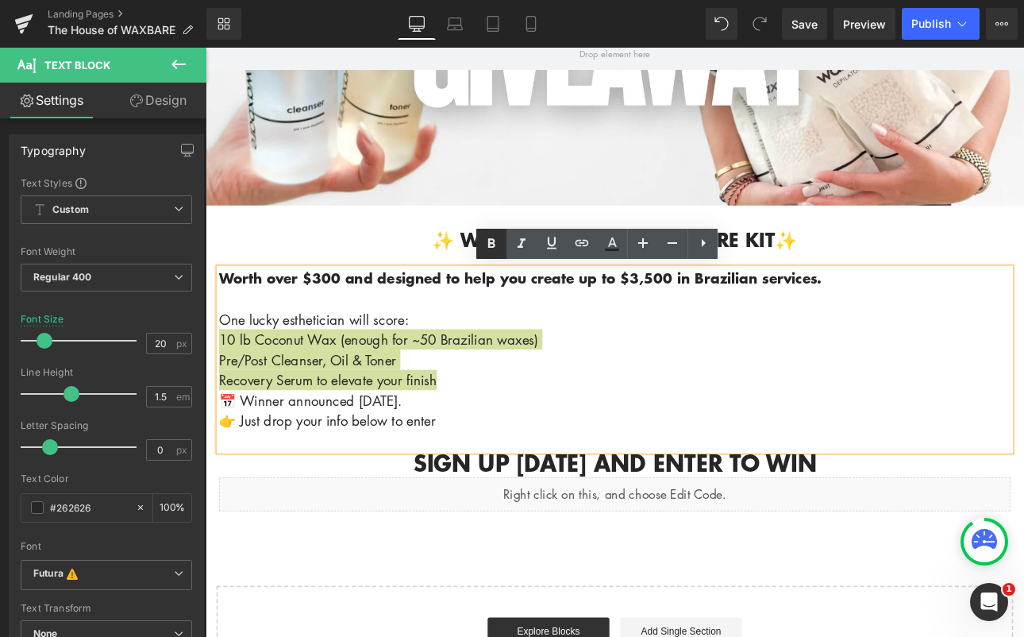
click at [491, 249] on icon at bounding box center [491, 243] width 19 height 19
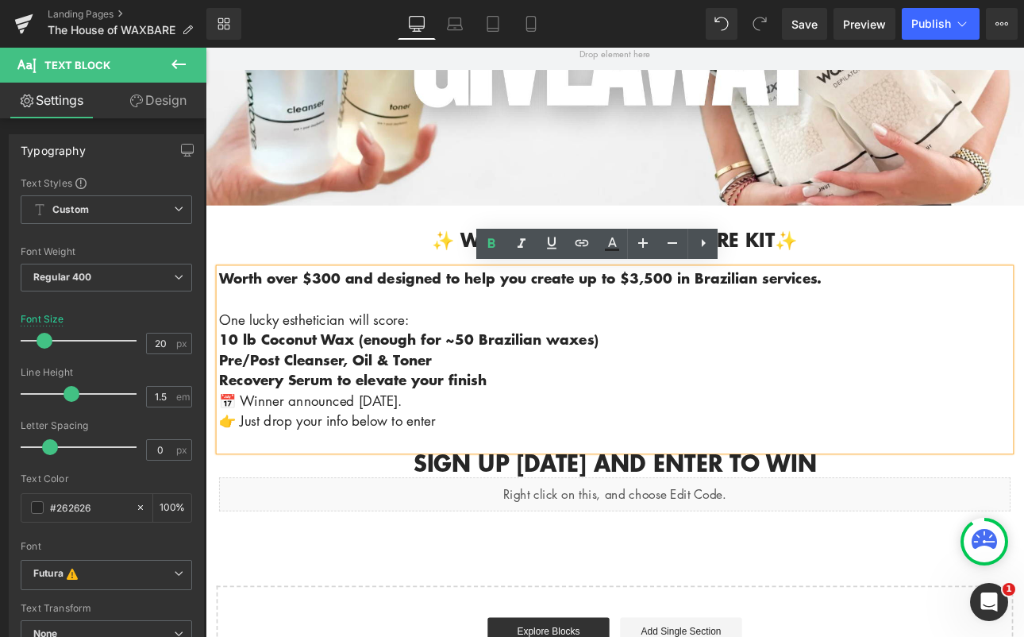
click at [597, 428] on p "Recovery Serum to elevate your finish" at bounding box center [686, 438] width 929 height 24
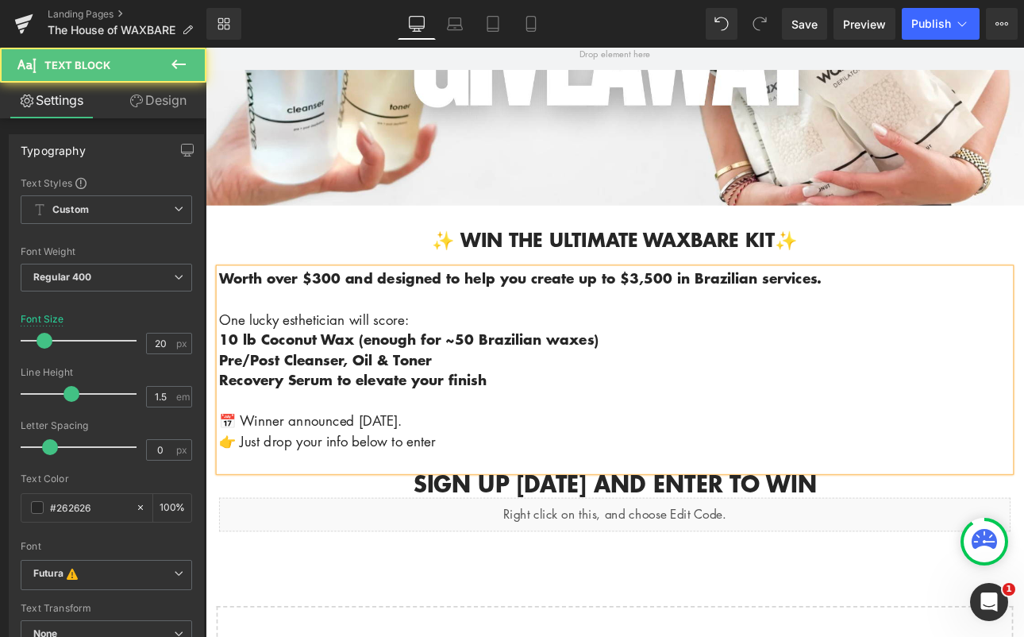
drag, startPoint x: 491, startPoint y: 479, endPoint x: 192, endPoint y: 478, distance: 298.5
click at [206, 478] on html "Account Cart ( 0 ) Subtotal $0.00 View cart Check out Checkout" at bounding box center [686, 509] width 961 height 1663
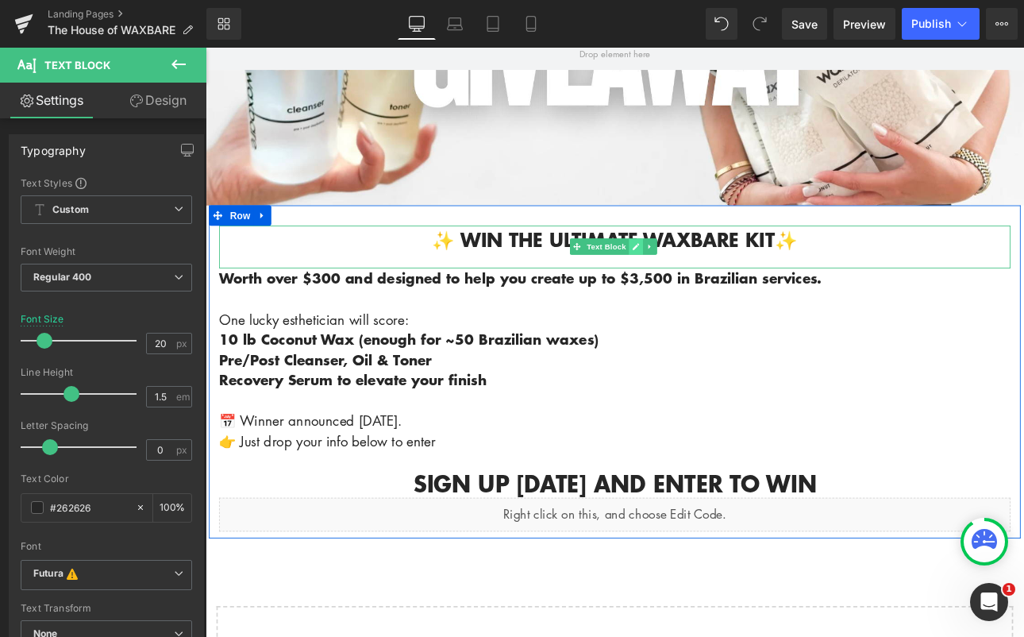
click at [707, 281] on icon at bounding box center [711, 281] width 8 height 8
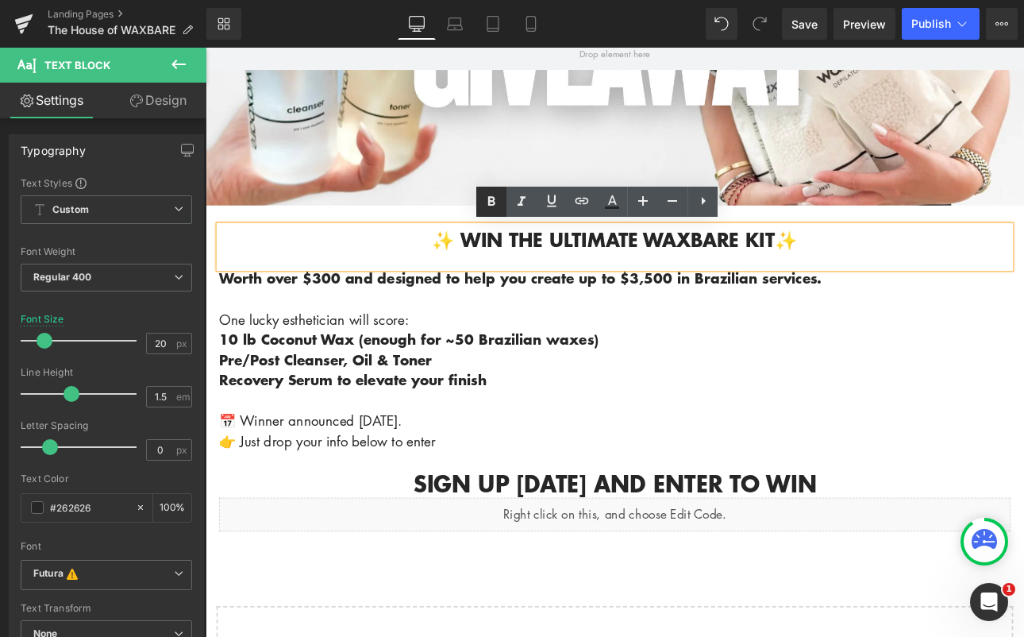
click at [490, 202] on icon at bounding box center [491, 201] width 19 height 19
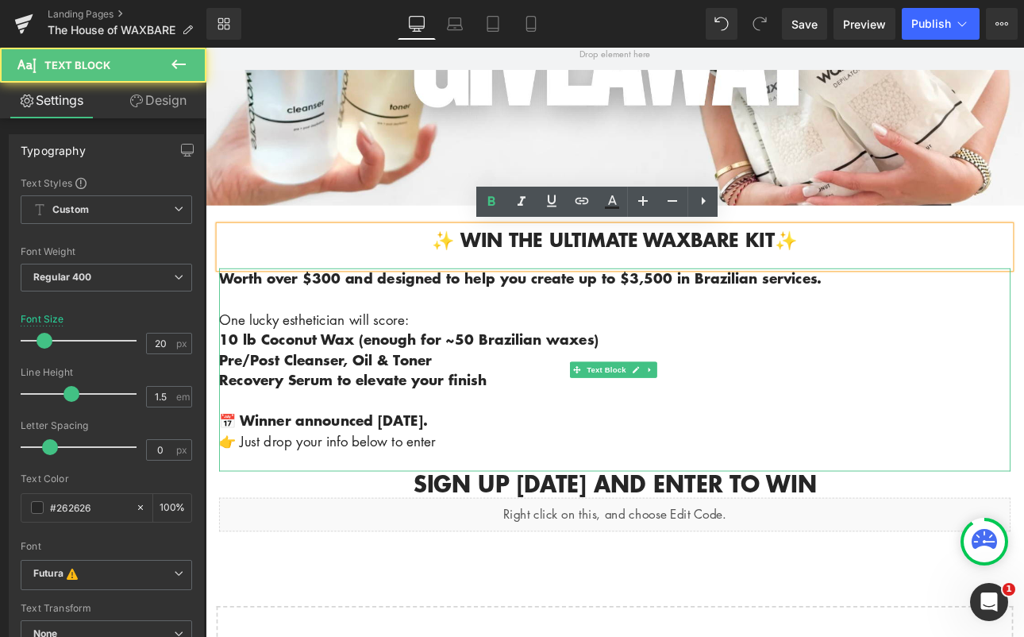
click at [680, 450] on p at bounding box center [686, 461] width 929 height 24
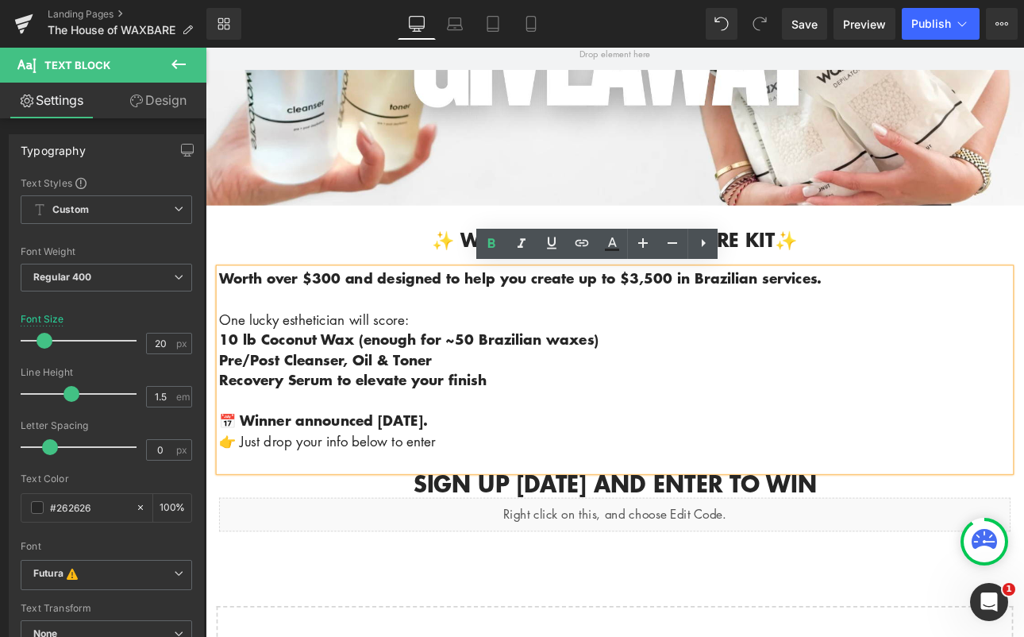
click at [484, 511] on p "👉 Just drop your info below to enter" at bounding box center [686, 509] width 929 height 24
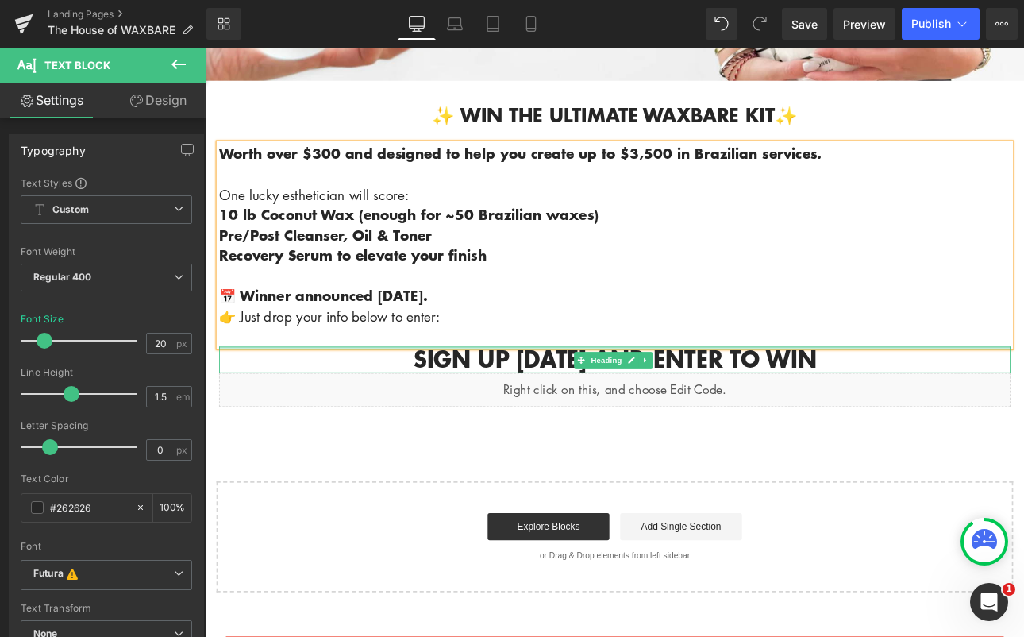
scroll to position [261, 0]
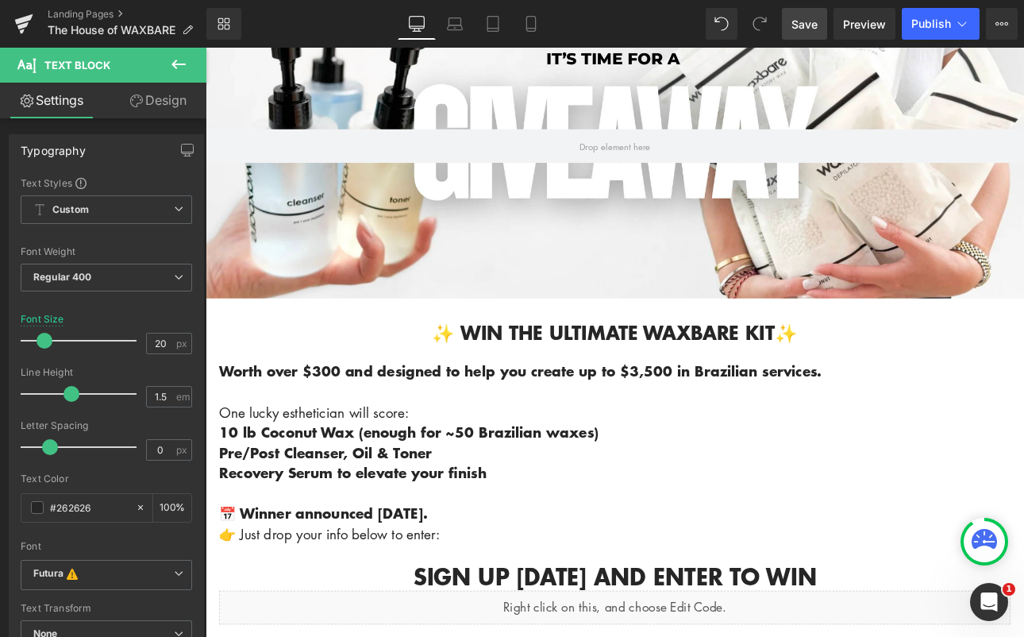
click at [803, 29] on span "Save" at bounding box center [805, 24] width 26 height 17
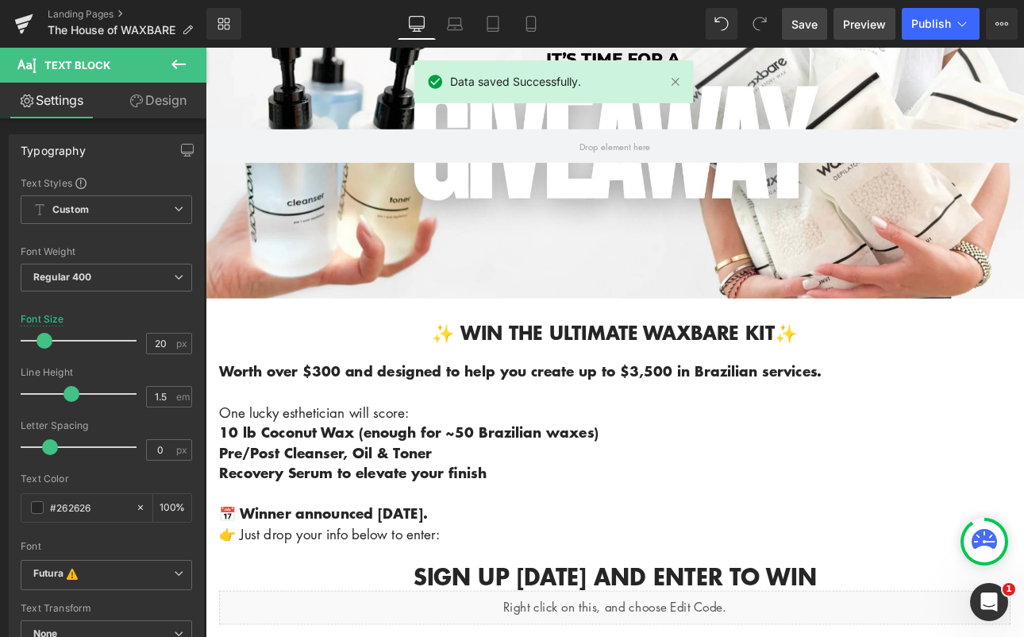
click at [866, 25] on span "Preview" at bounding box center [864, 24] width 43 height 17
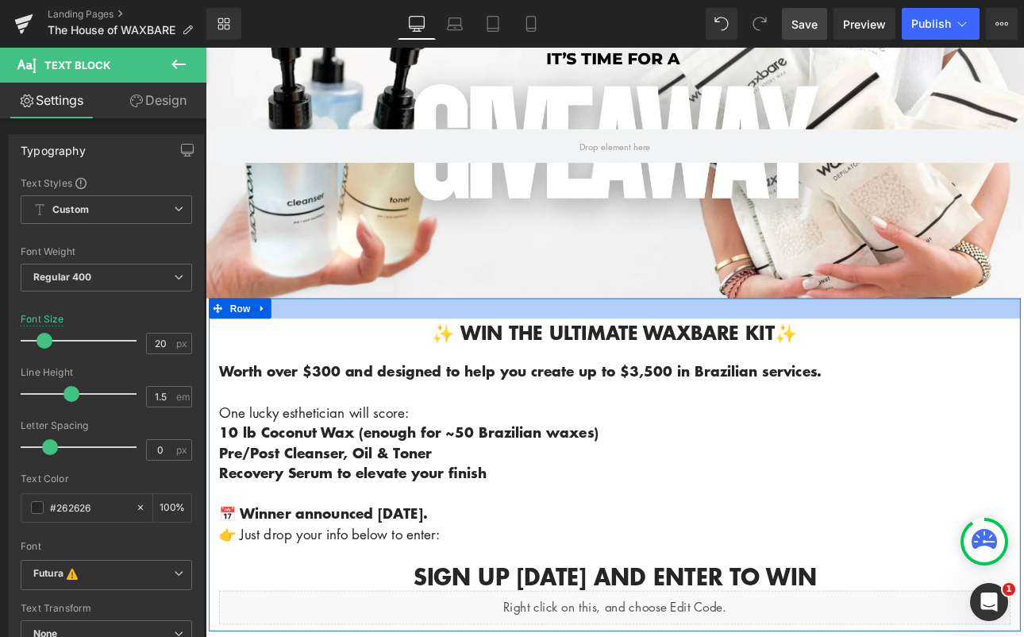
click at [551, 354] on div at bounding box center [686, 353] width 953 height 24
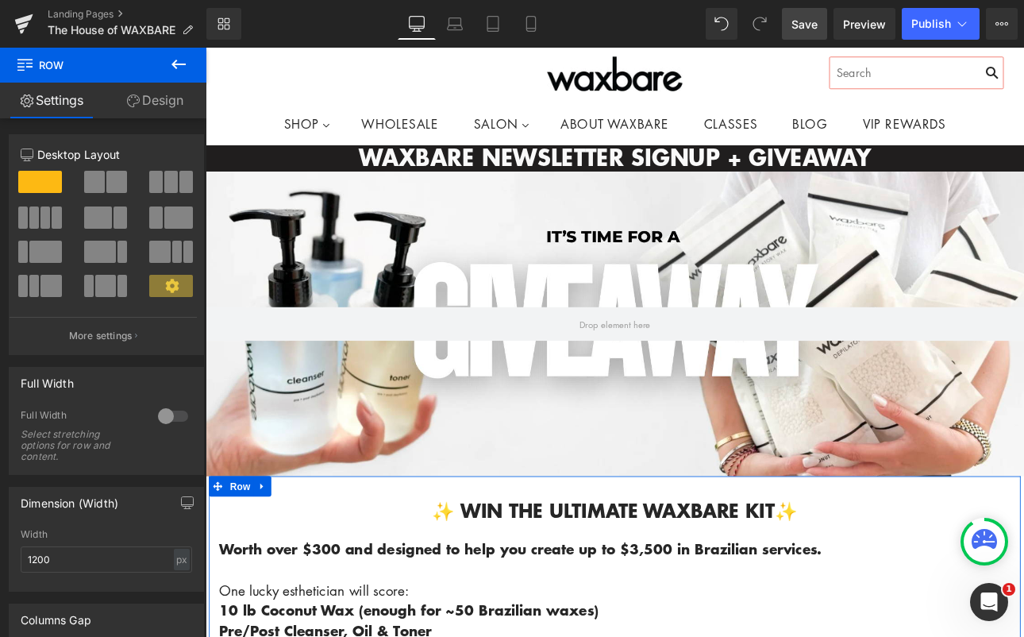
scroll to position [50, 0]
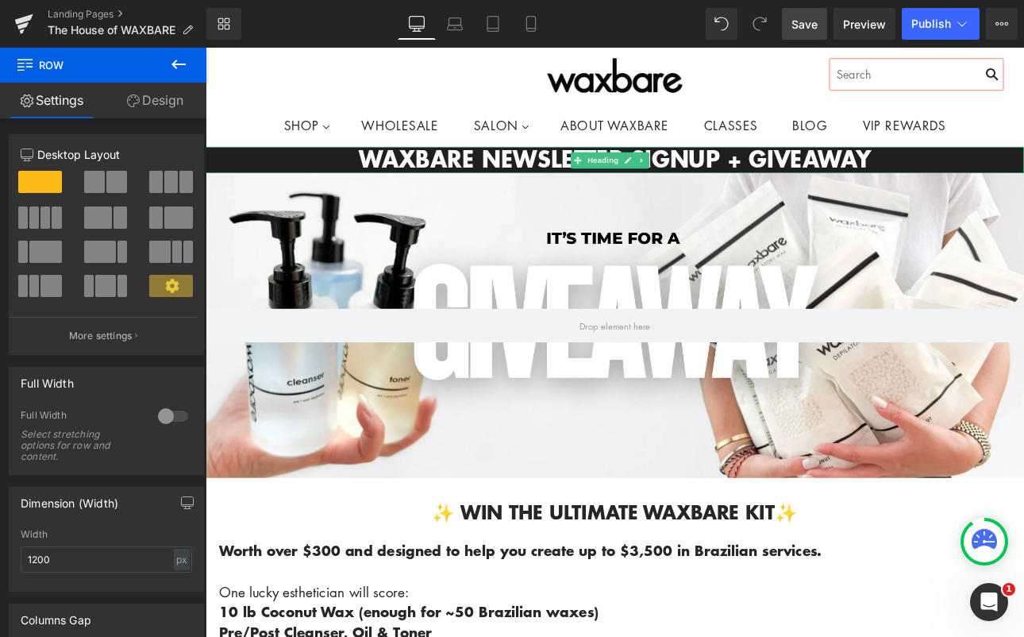
click at [554, 179] on h2 "WAXBARE NEWSLETTER SIGNUP + GIVEAWAY" at bounding box center [686, 179] width 961 height 30
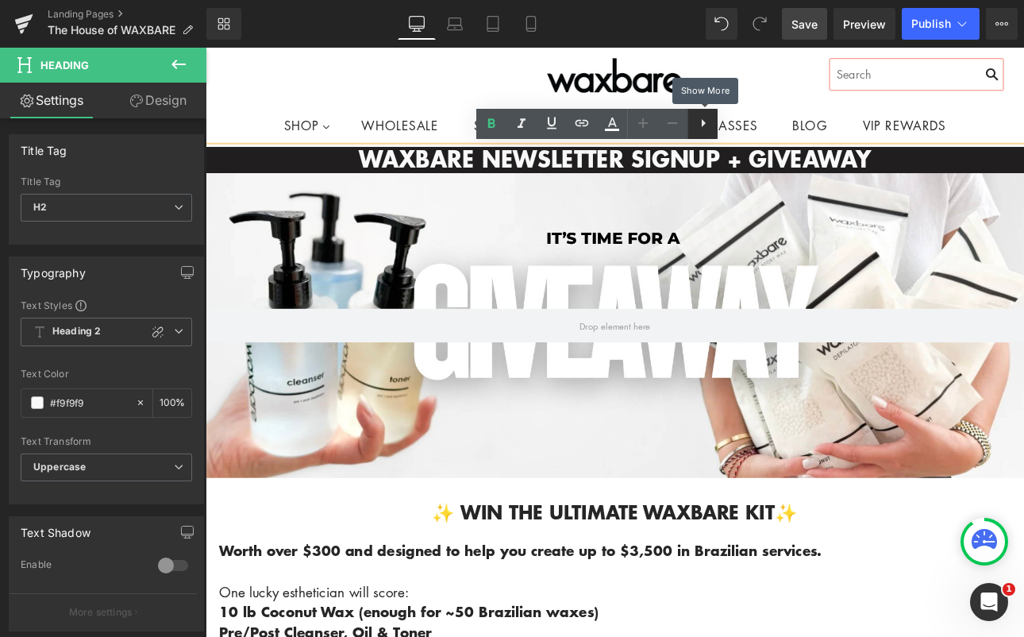
click at [711, 123] on icon at bounding box center [703, 123] width 19 height 19
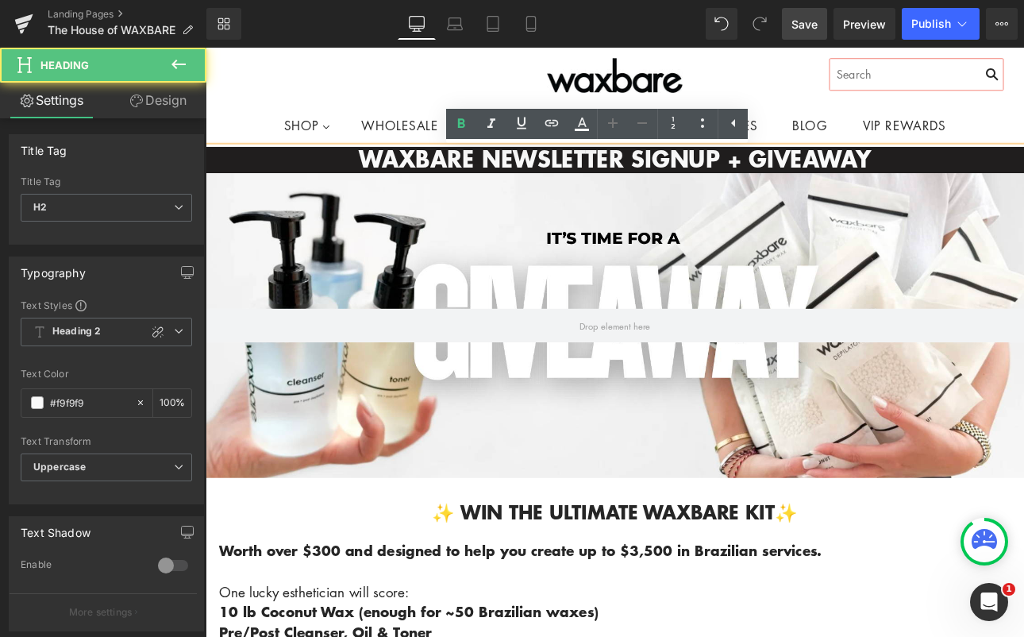
click at [429, 188] on h2 "WAXBARE NEWSLETTER SIGNUP + GIVEAWAY" at bounding box center [686, 179] width 961 height 30
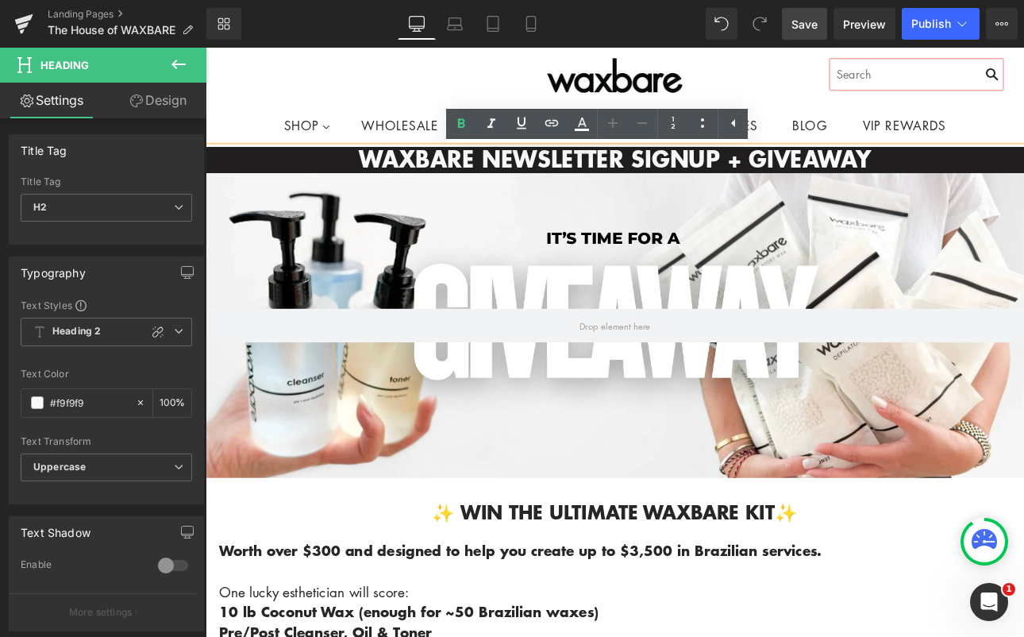
click at [997, 184] on h2 "WAXBARE NEWSLETTER SIGNUP + GIVEAWAY" at bounding box center [686, 179] width 961 height 30
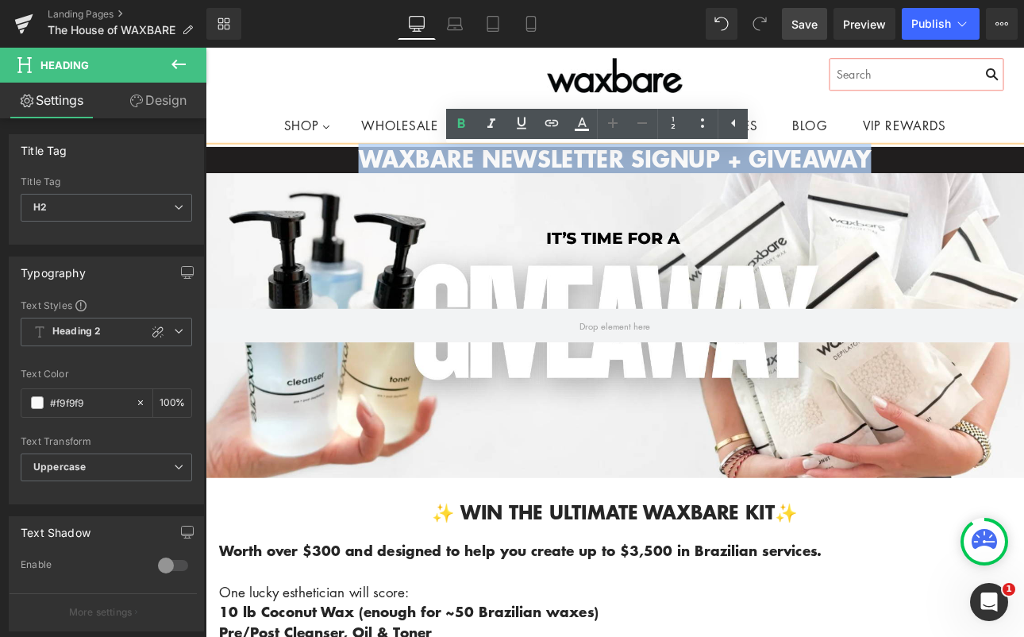
drag, startPoint x: 997, startPoint y: 183, endPoint x: 330, endPoint y: 170, distance: 667.0
click at [330, 170] on h2 "WAXBARE NEWSLETTER SIGNUP + GIVEAWAY" at bounding box center [686, 179] width 961 height 30
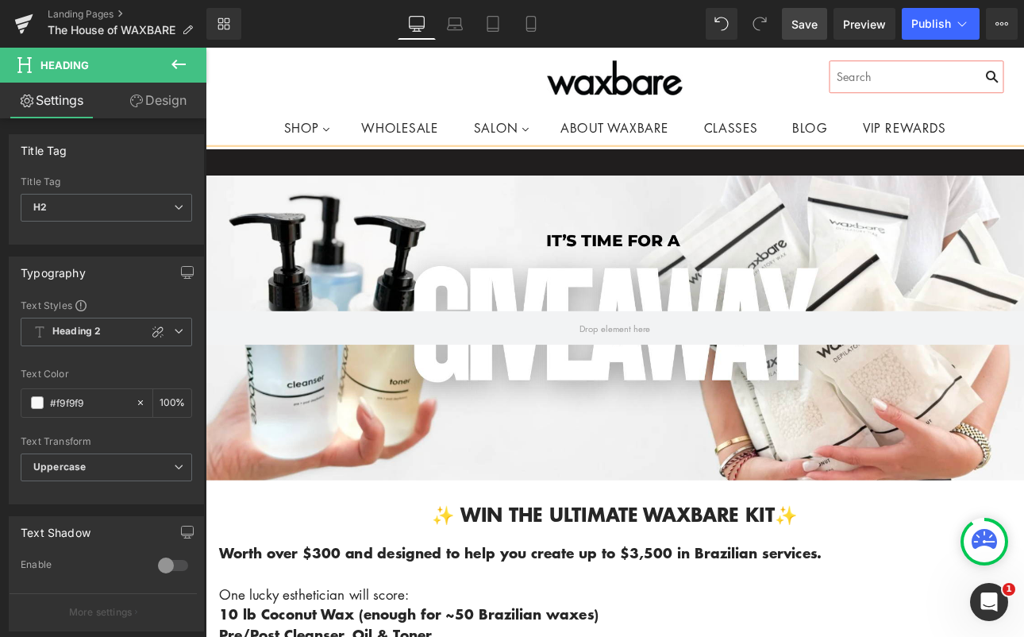
scroll to position [47, 0]
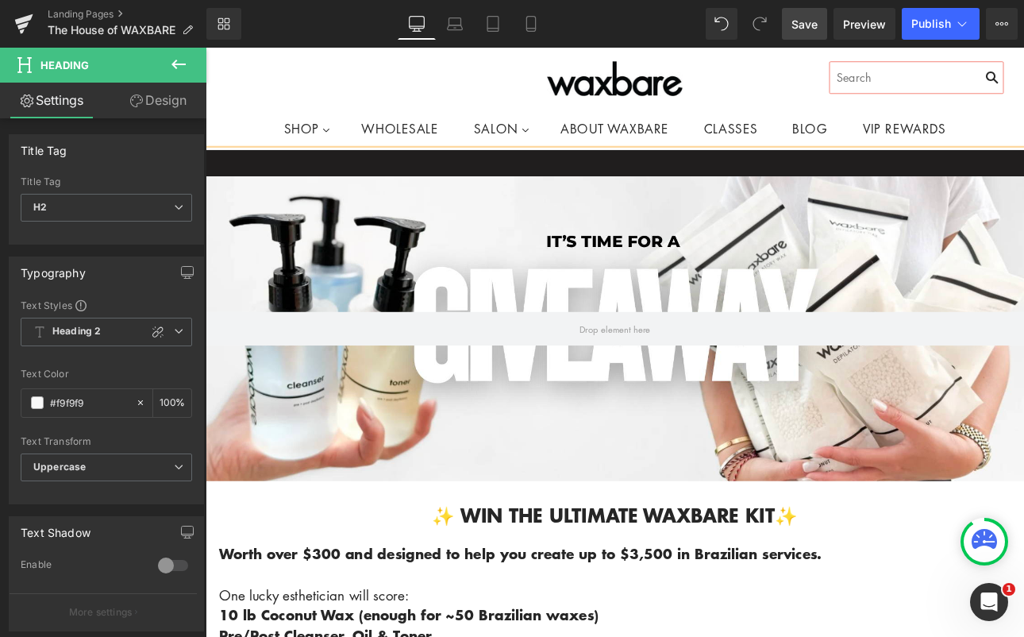
click at [249, 83] on div at bounding box center [685, 78] width 913 height 76
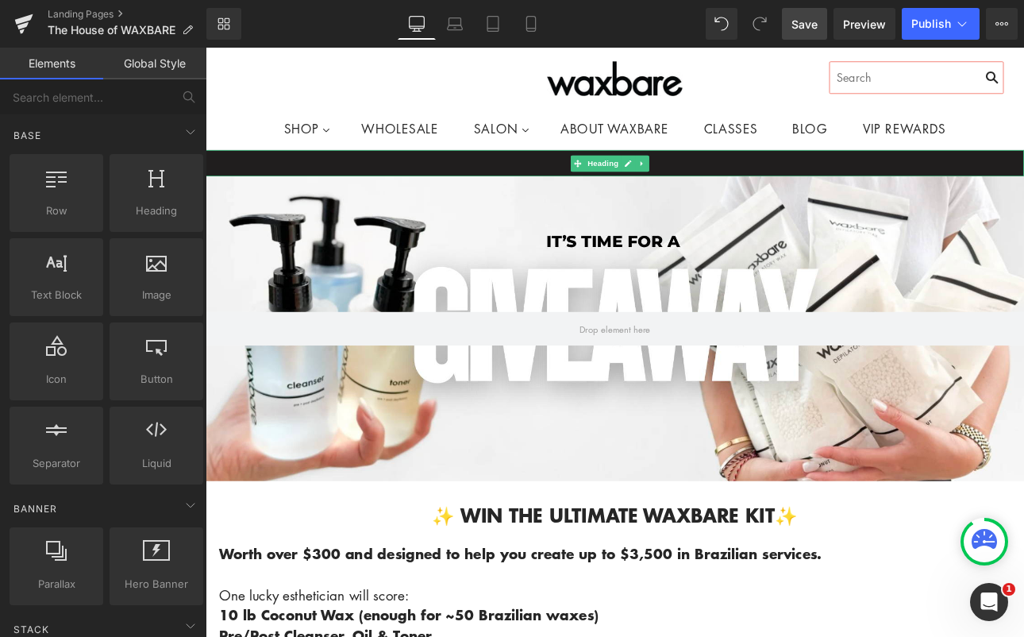
click at [240, 193] on h2 at bounding box center [686, 183] width 961 height 30
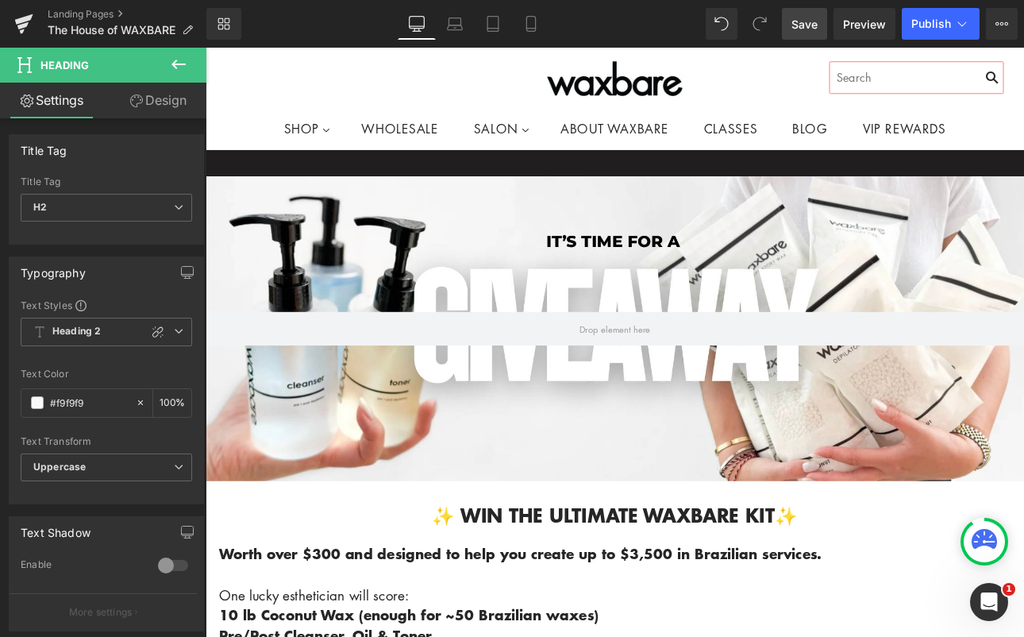
click at [178, 57] on icon at bounding box center [178, 64] width 19 height 19
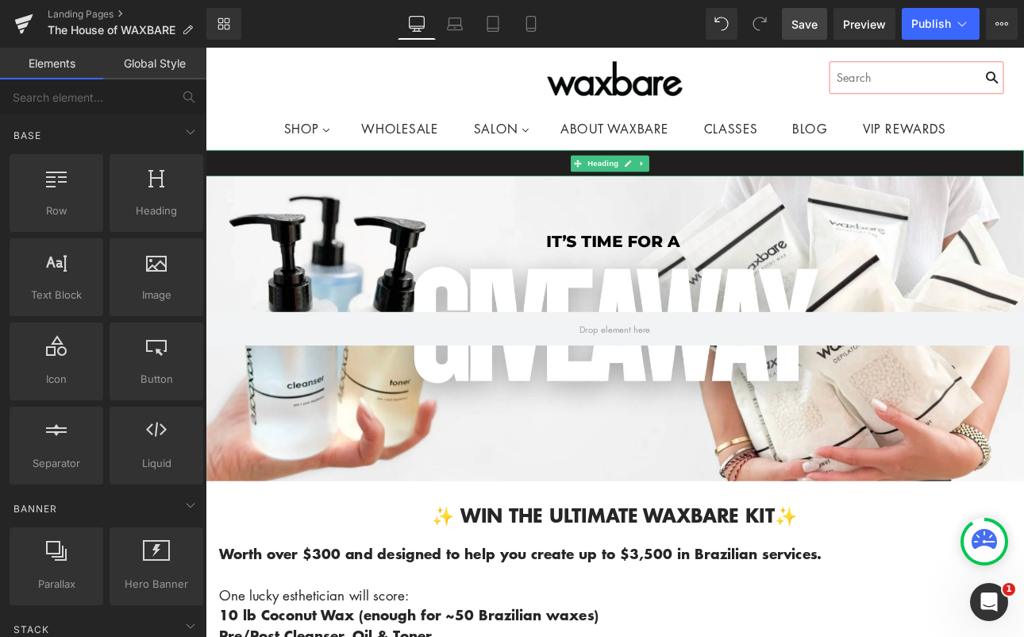
click at [264, 187] on h2 at bounding box center [686, 183] width 961 height 30
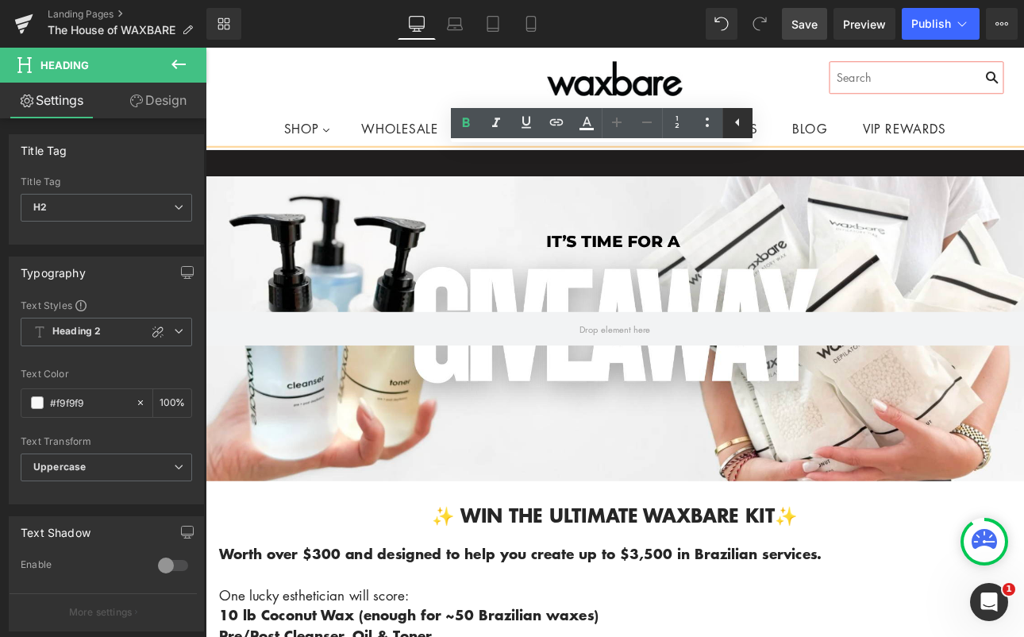
click at [741, 120] on icon at bounding box center [737, 122] width 19 height 19
click at [814, 168] on h2 at bounding box center [686, 183] width 961 height 30
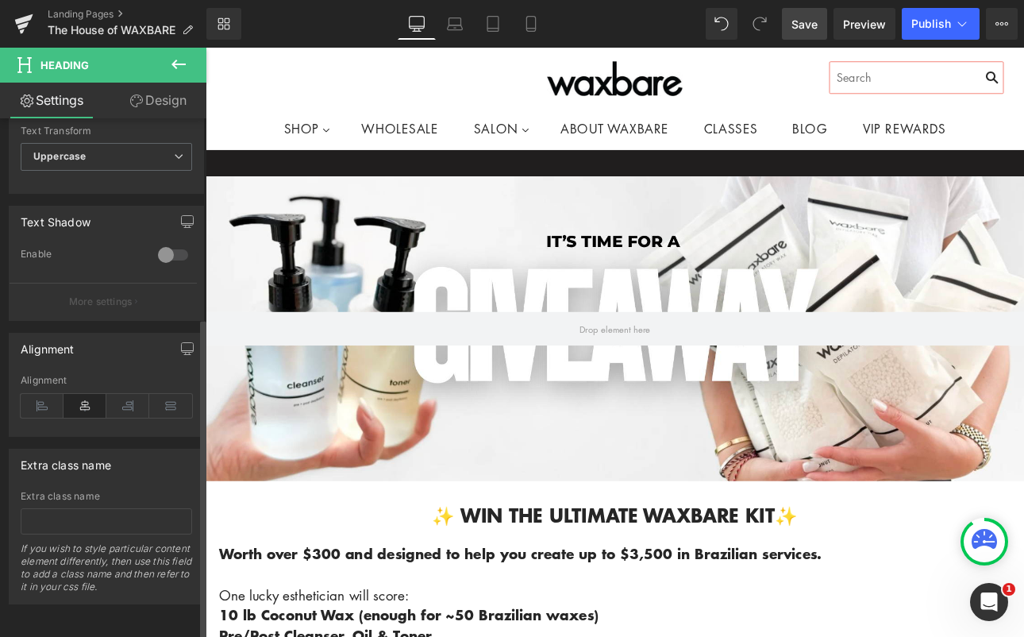
scroll to position [79, 0]
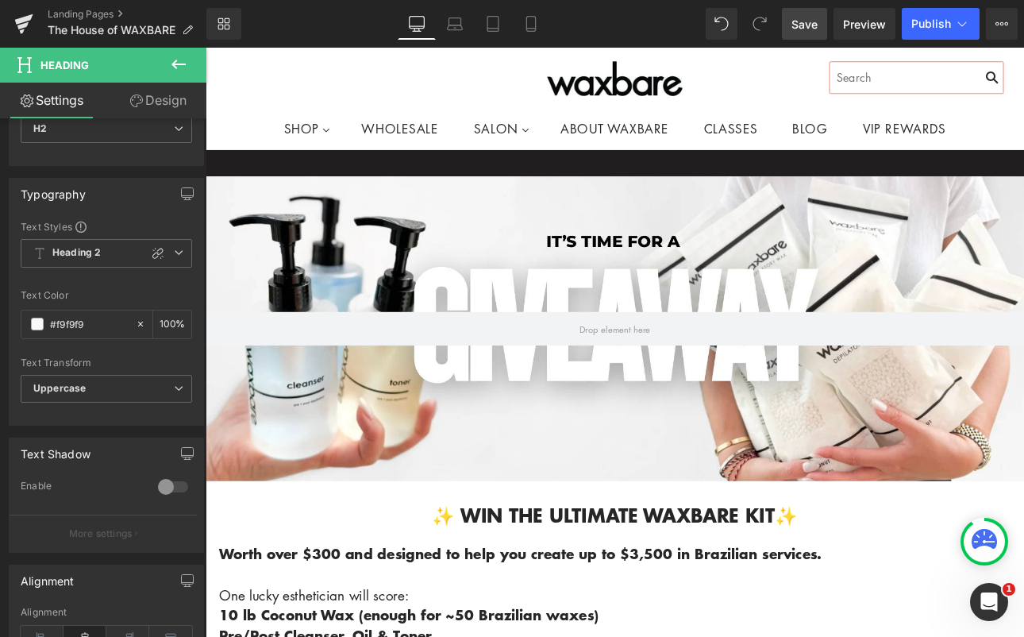
click at [161, 99] on link "Design" at bounding box center [157, 101] width 103 height 36
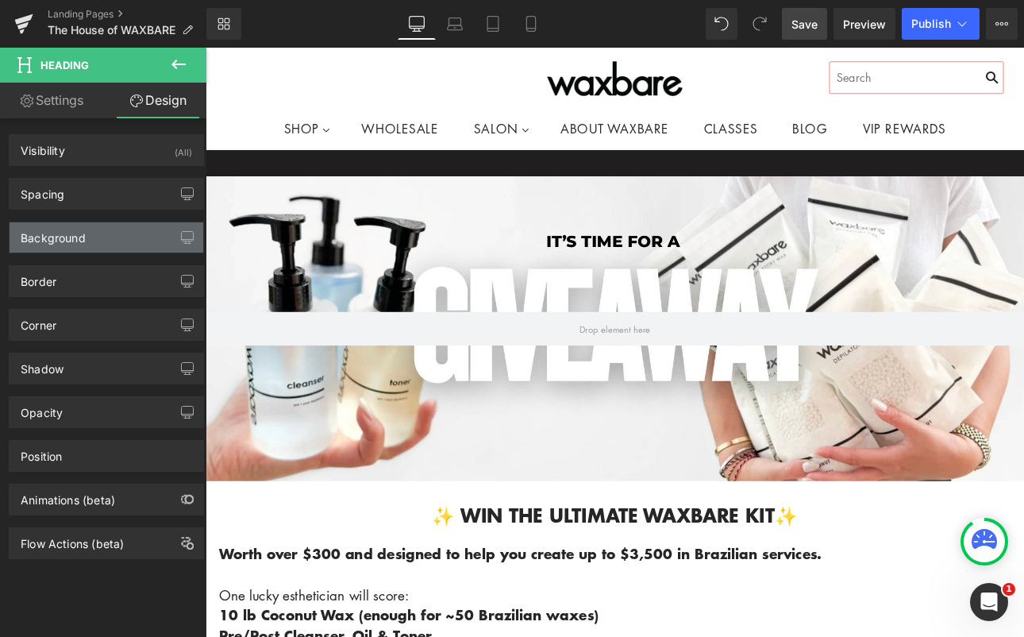
click at [94, 230] on div "Background" at bounding box center [107, 237] width 194 height 30
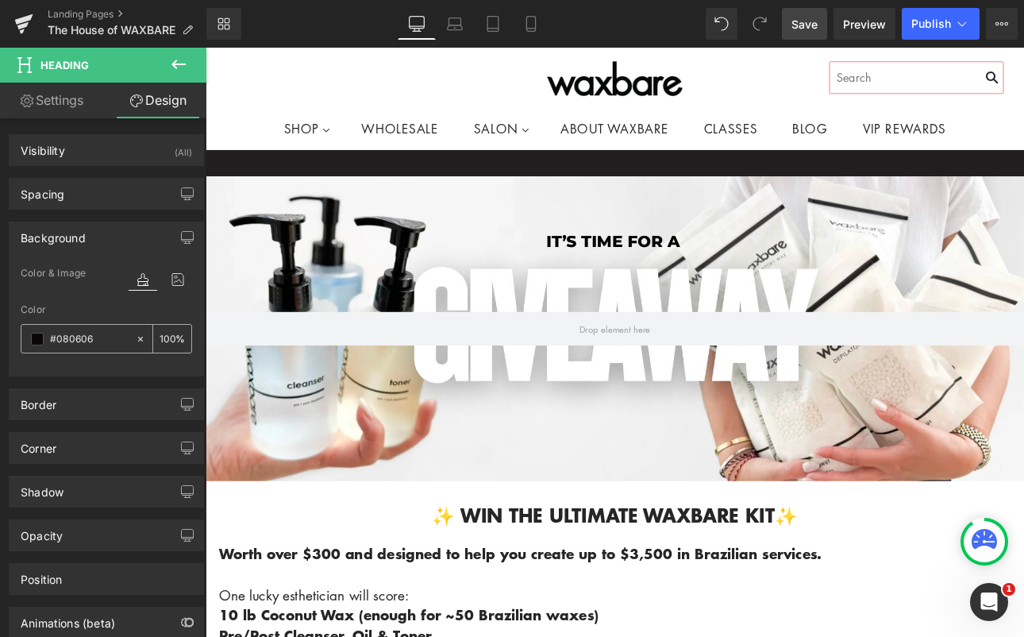
click at [74, 339] on input "#080606" at bounding box center [89, 338] width 78 height 17
click at [135, 338] on icon at bounding box center [140, 338] width 11 height 11
type input "none"
type input "0"
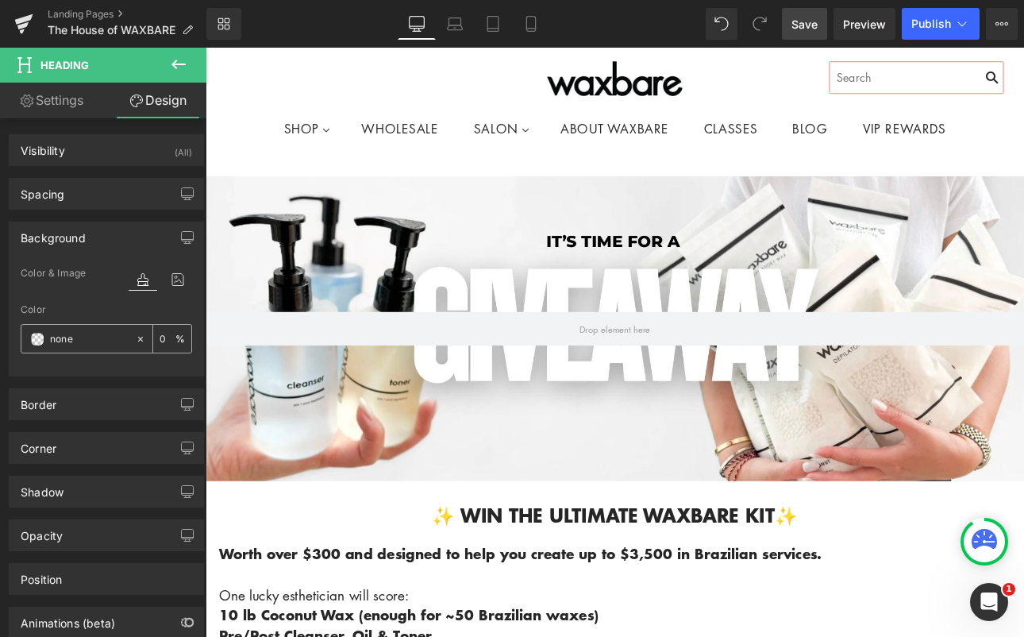
click at [32, 334] on span at bounding box center [37, 339] width 13 height 13
click at [842, 171] on div "Heading" at bounding box center [686, 183] width 961 height 30
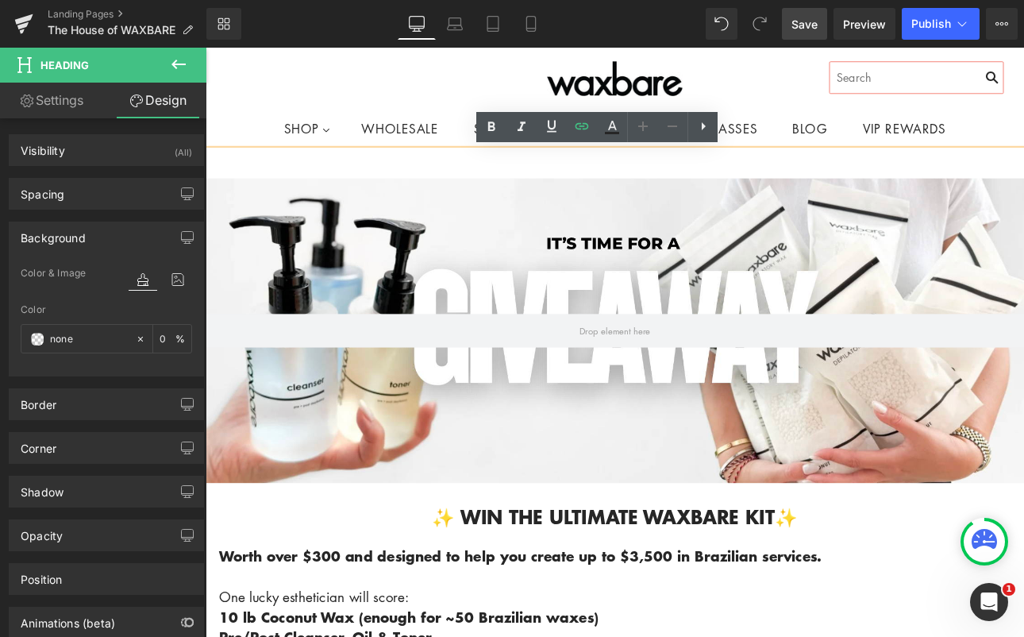
click at [728, 183] on h2 at bounding box center [686, 185] width 961 height 30
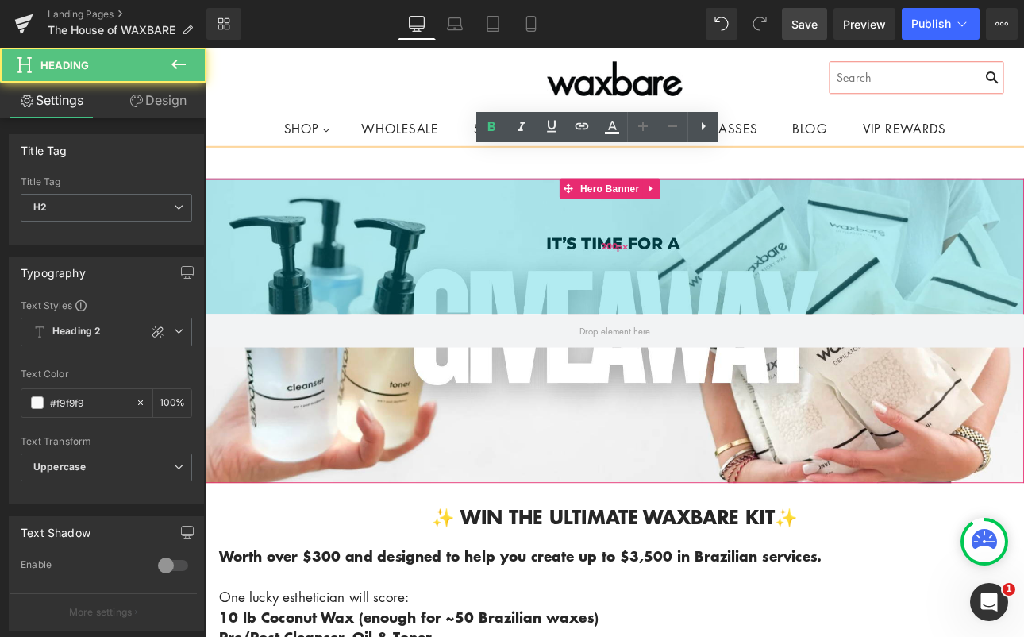
click at [724, 306] on div "200px" at bounding box center [686, 280] width 961 height 159
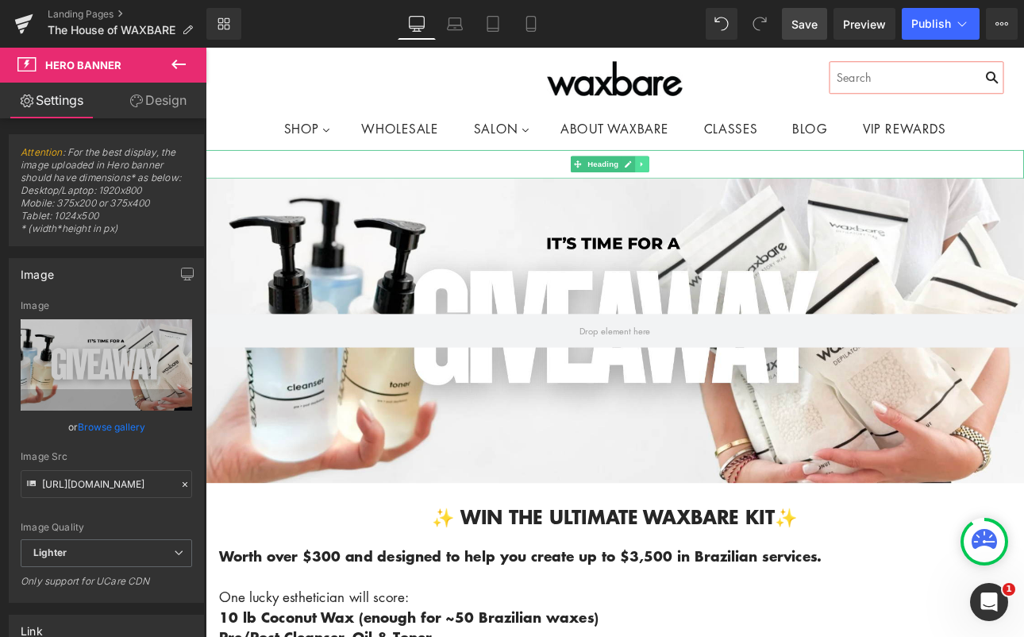
click at [719, 182] on icon at bounding box center [718, 184] width 9 height 10
click at [723, 185] on icon at bounding box center [726, 184] width 9 height 9
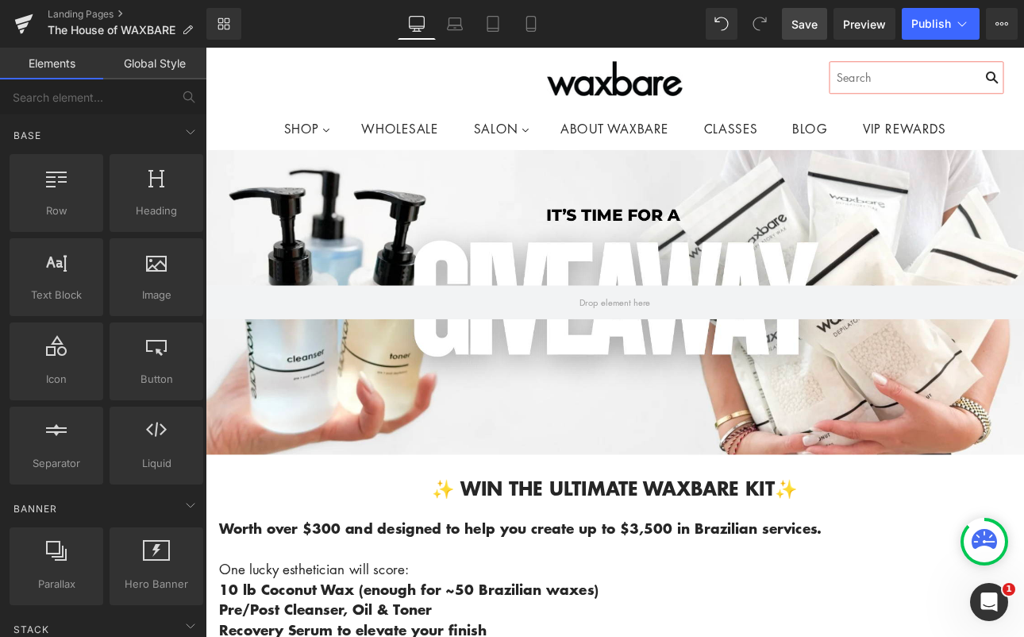
click at [810, 27] on span "Save" at bounding box center [805, 24] width 26 height 17
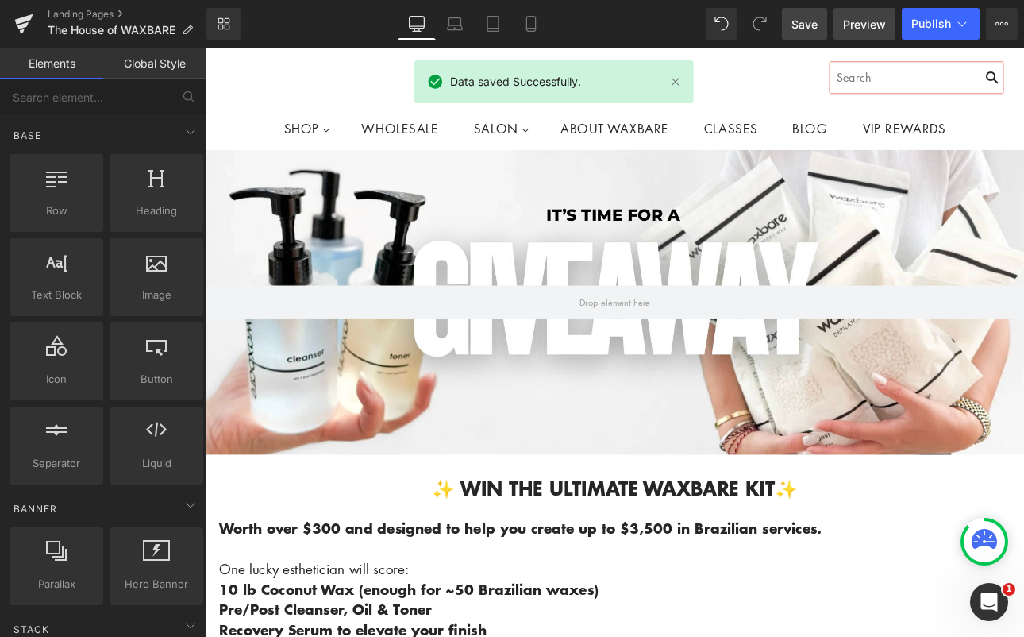
click at [857, 24] on span "Preview" at bounding box center [864, 24] width 43 height 17
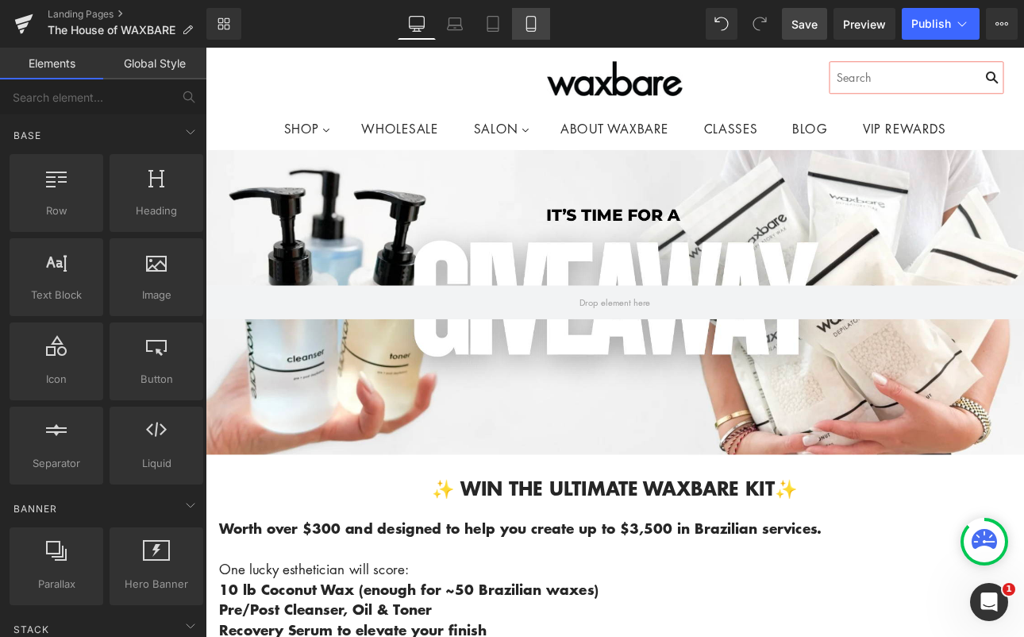
click at [530, 27] on icon at bounding box center [531, 24] width 16 height 16
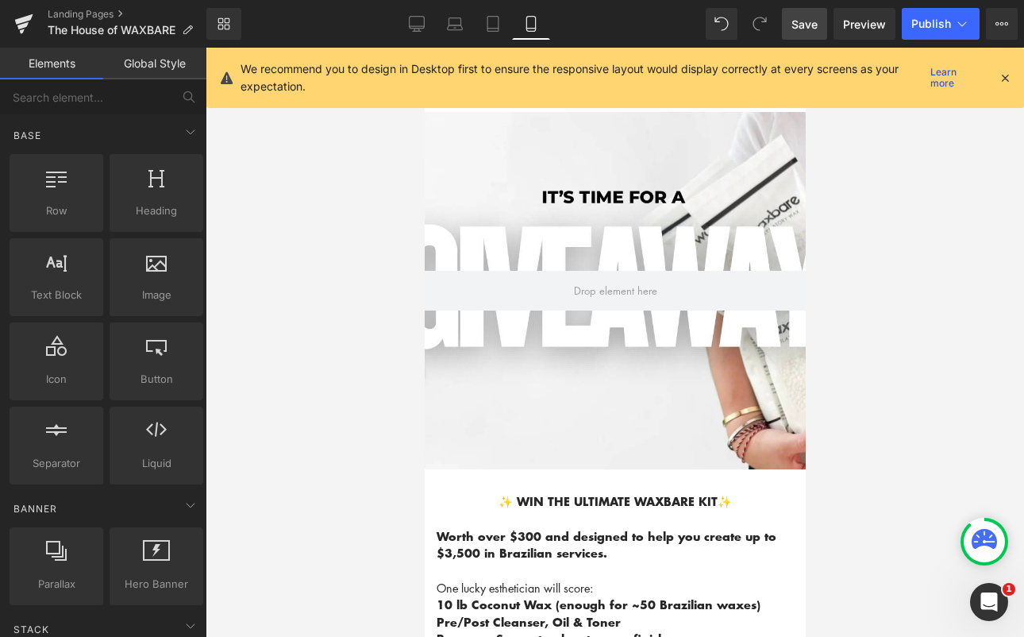
scroll to position [110, 0]
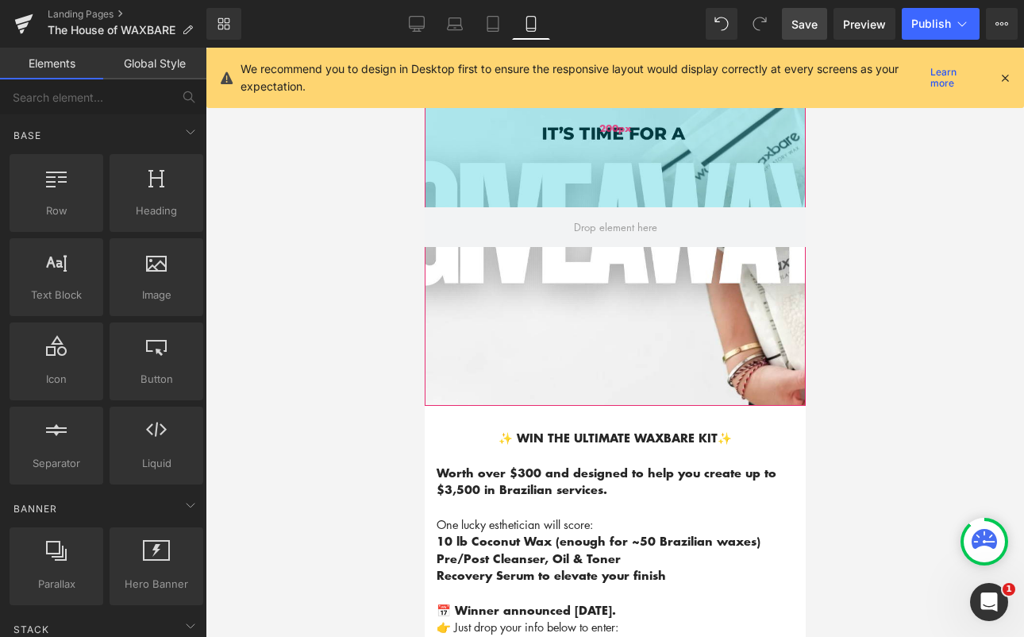
click at [616, 198] on div "200px" at bounding box center [614, 127] width 381 height 159
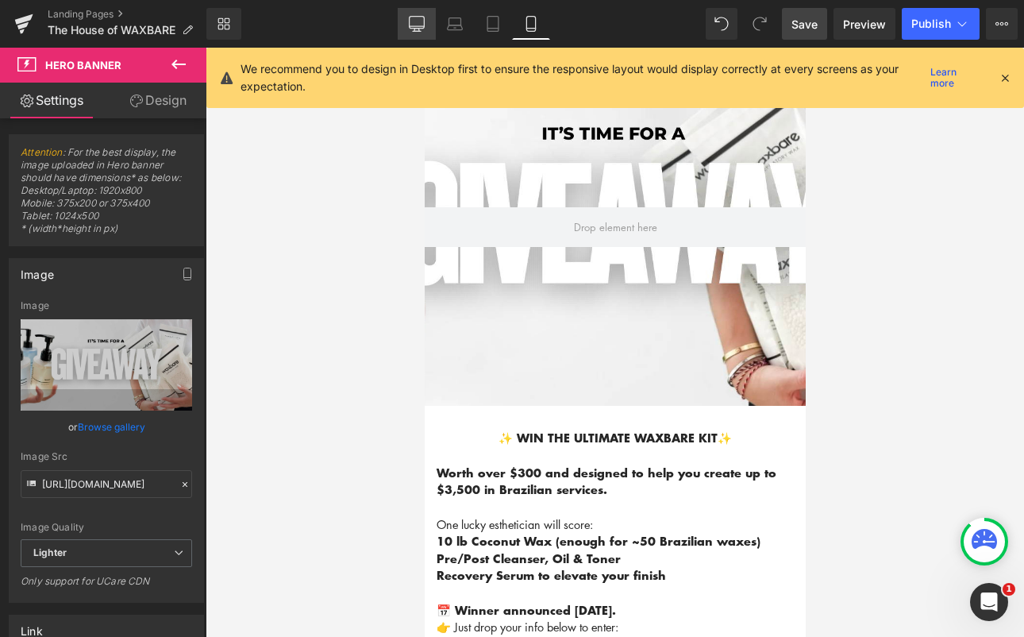
click at [423, 30] on icon at bounding box center [417, 24] width 16 height 16
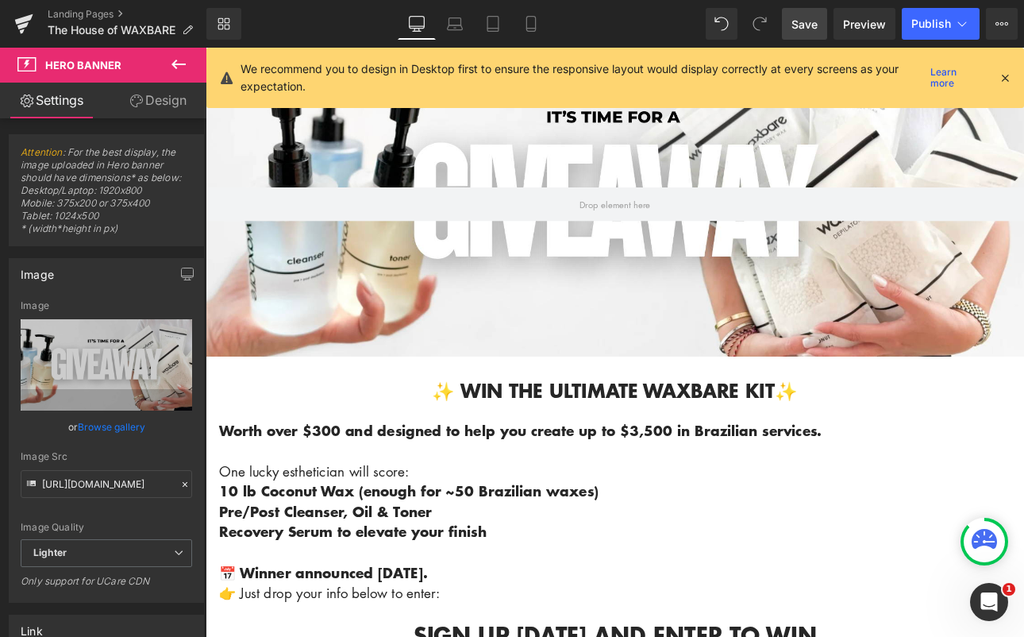
scroll to position [114, 0]
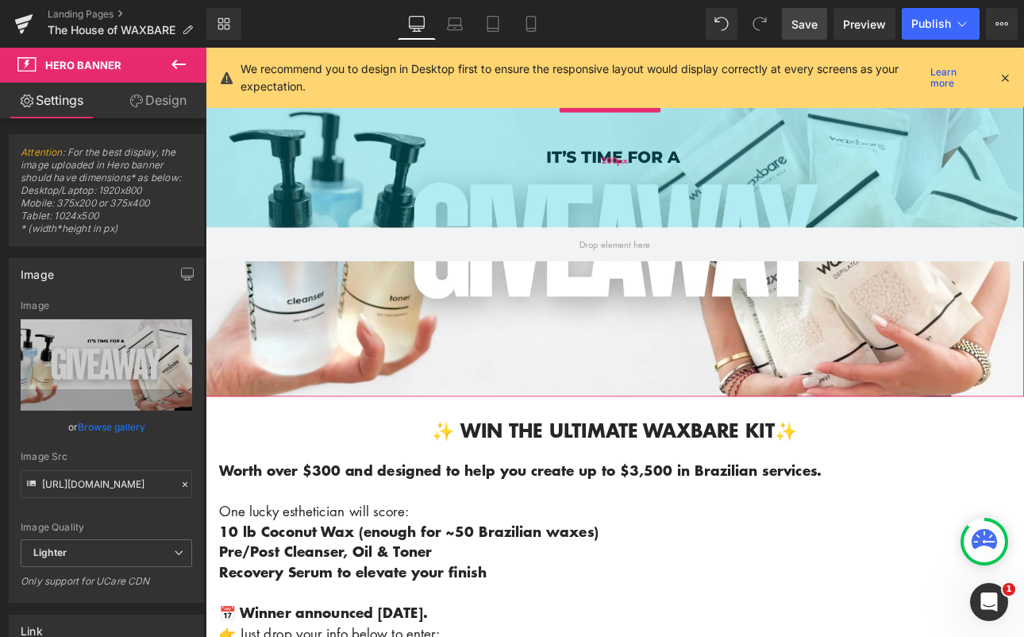
click at [549, 191] on div "200px" at bounding box center [686, 179] width 961 height 159
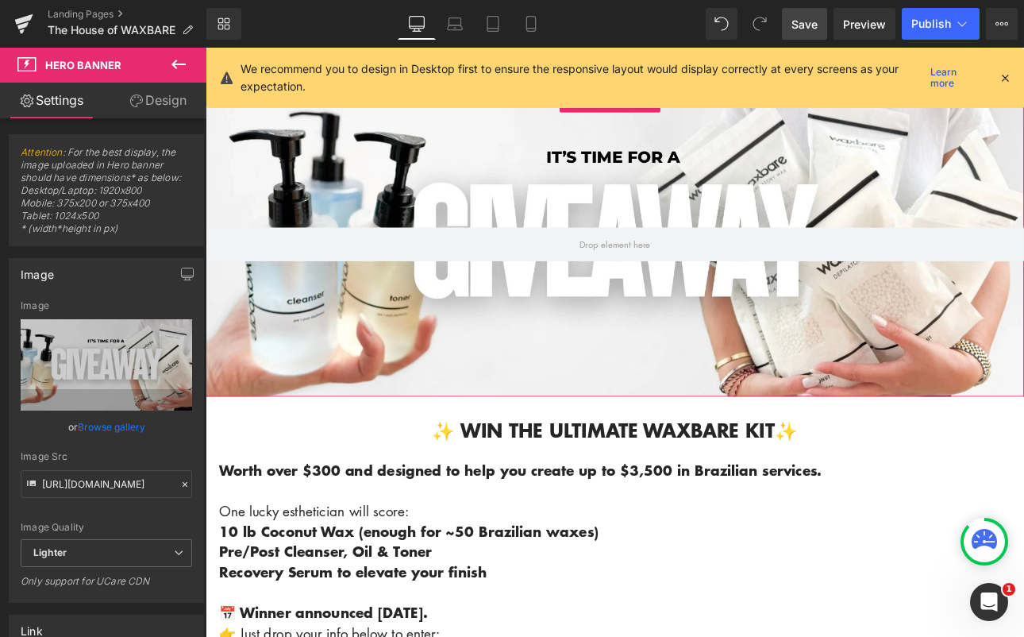
click at [117, 411] on div "Image Quality Lighter Lightest Lighter Lighter Lightest Only support for UCare …" at bounding box center [106, 419] width 171 height 239
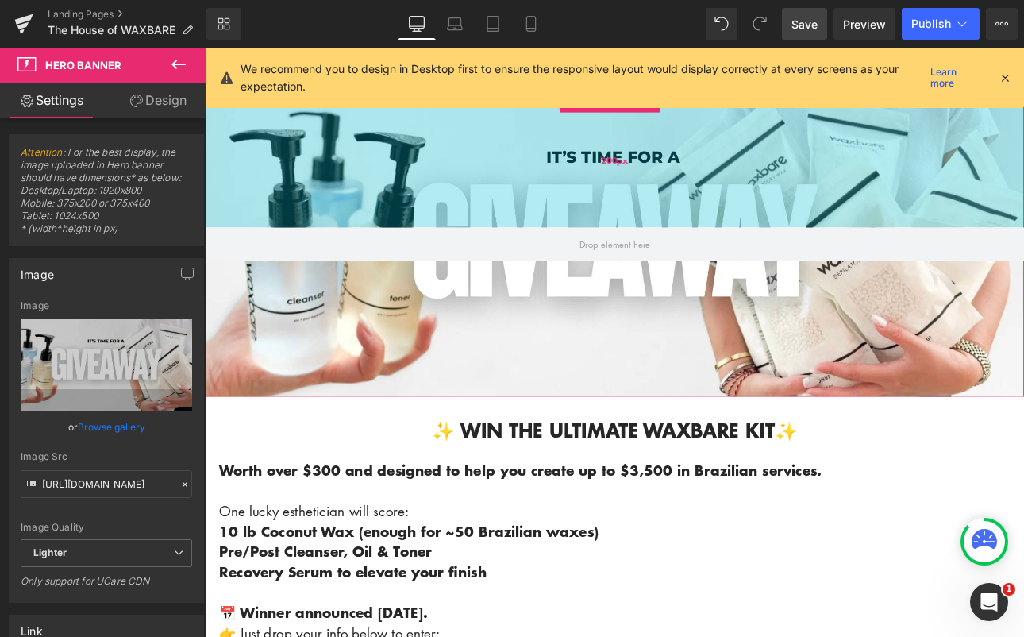
click at [514, 189] on div "200px" at bounding box center [686, 179] width 961 height 159
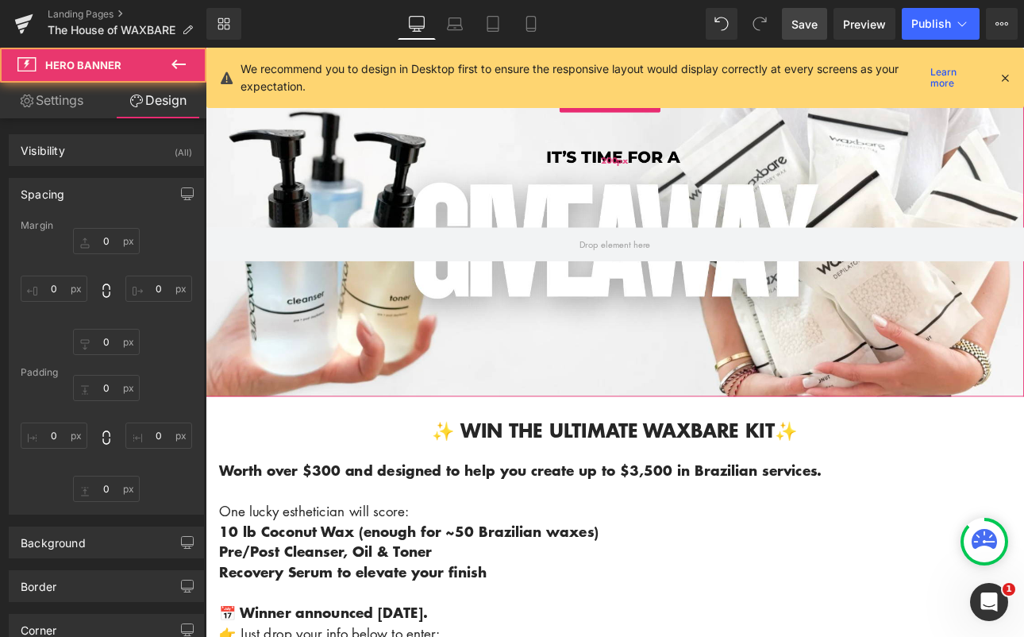
type input "0"
type input "200"
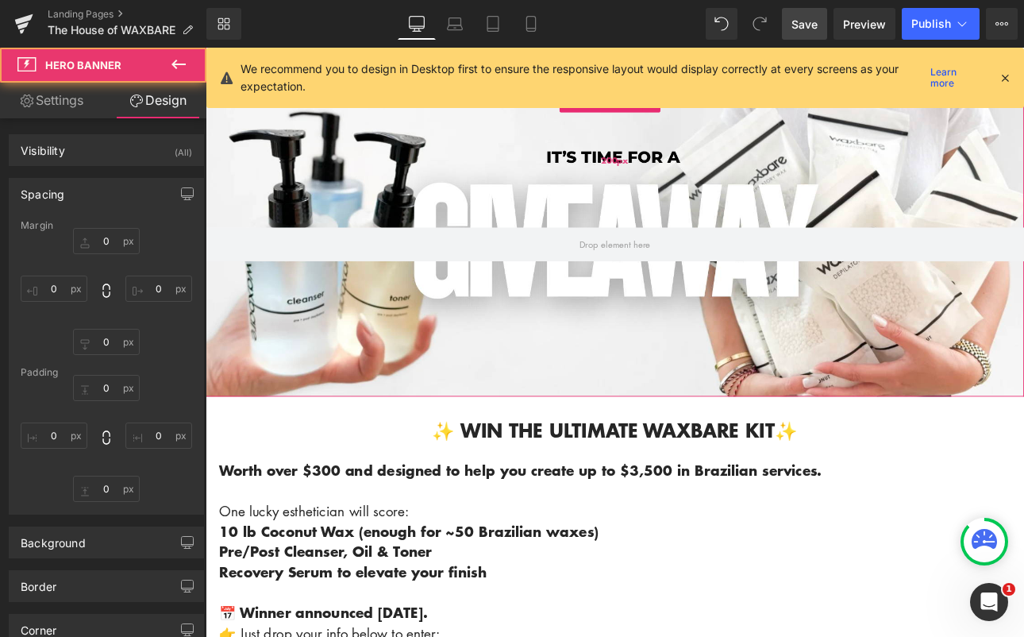
type input "0"
type input "200"
type input "0"
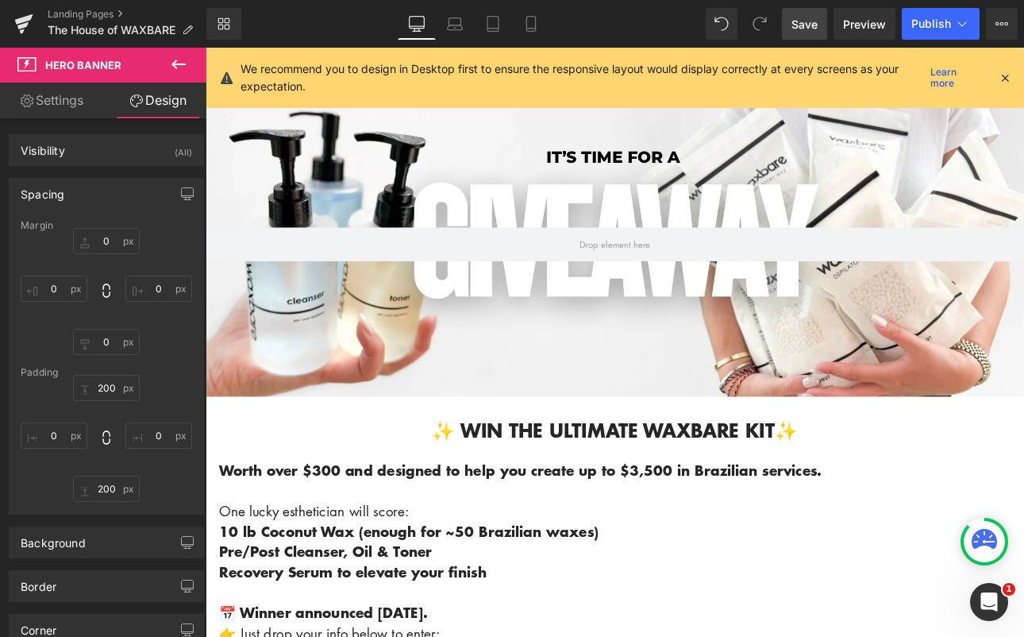
click at [177, 64] on icon at bounding box center [178, 65] width 14 height 10
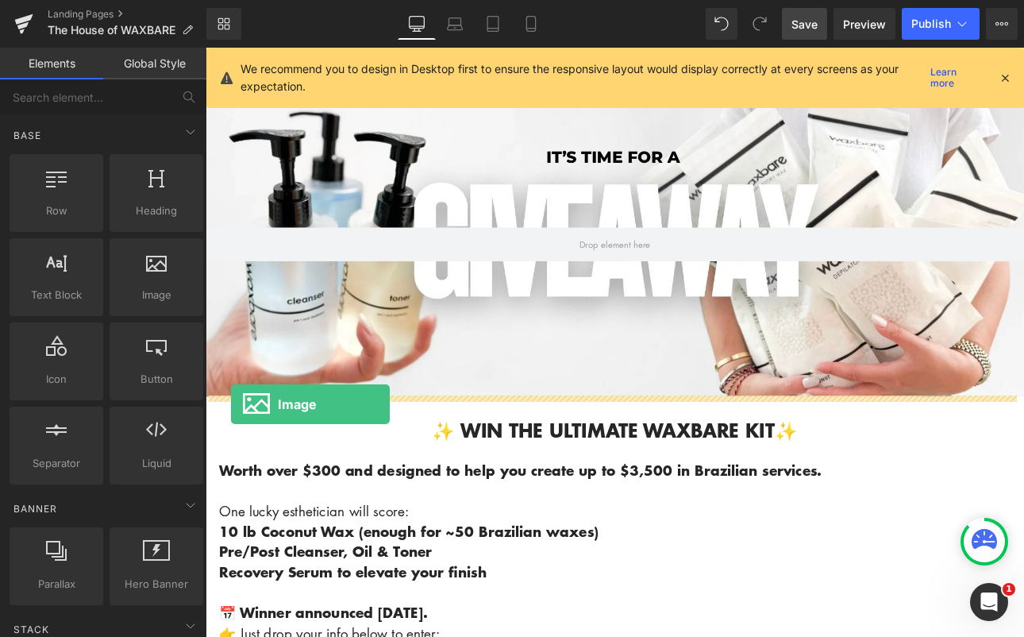
drag, startPoint x: 353, startPoint y: 318, endPoint x: 236, endPoint y: 466, distance: 188.7
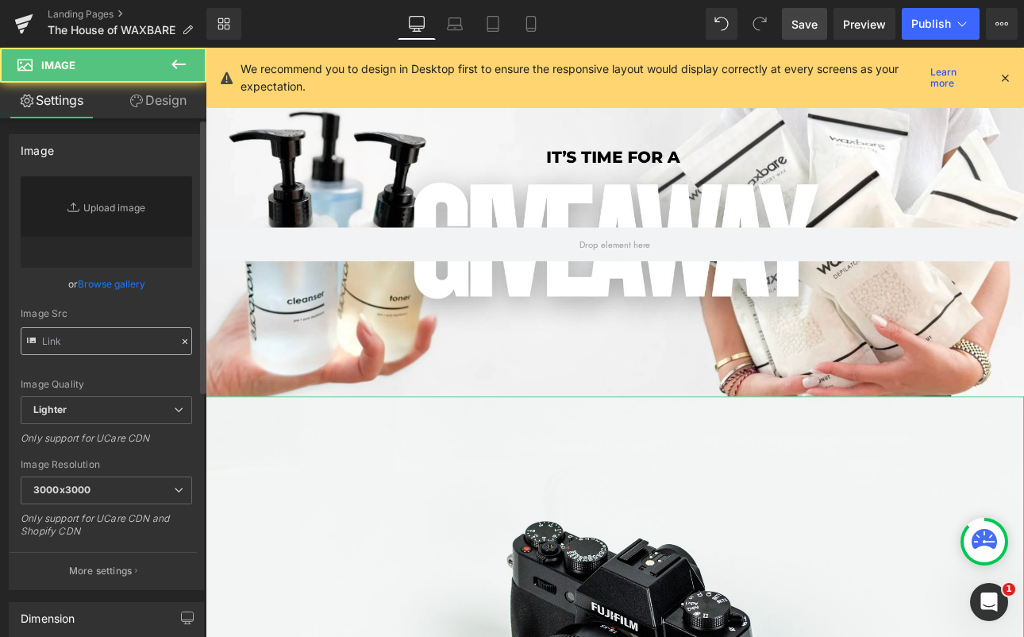
type input "//d1um8515vdn9kb.cloudfront.net/images/parallax.jpg"
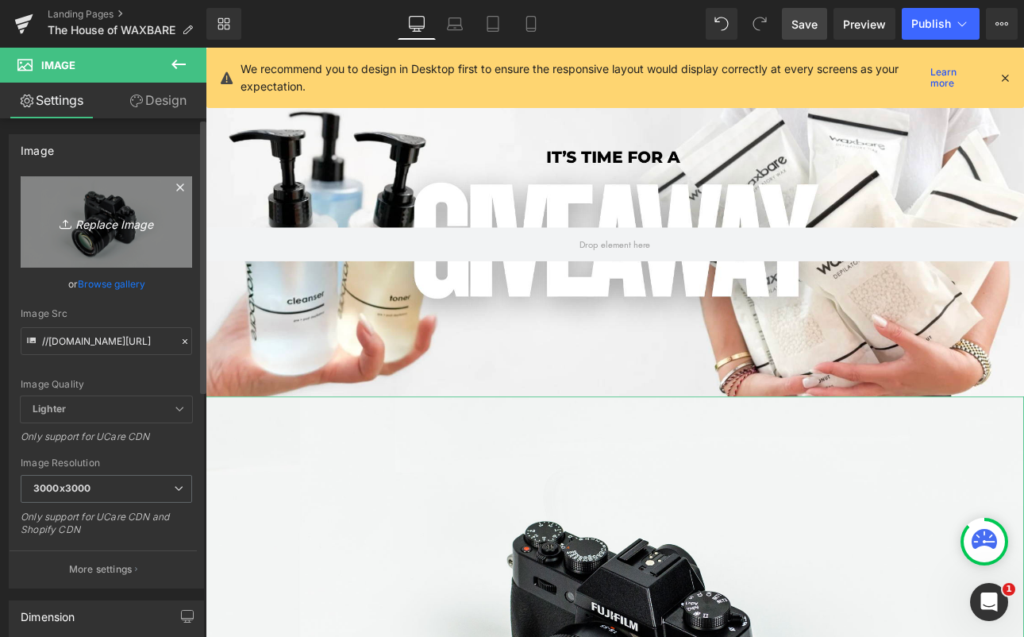
click at [108, 221] on icon "Replace Image" at bounding box center [106, 222] width 127 height 20
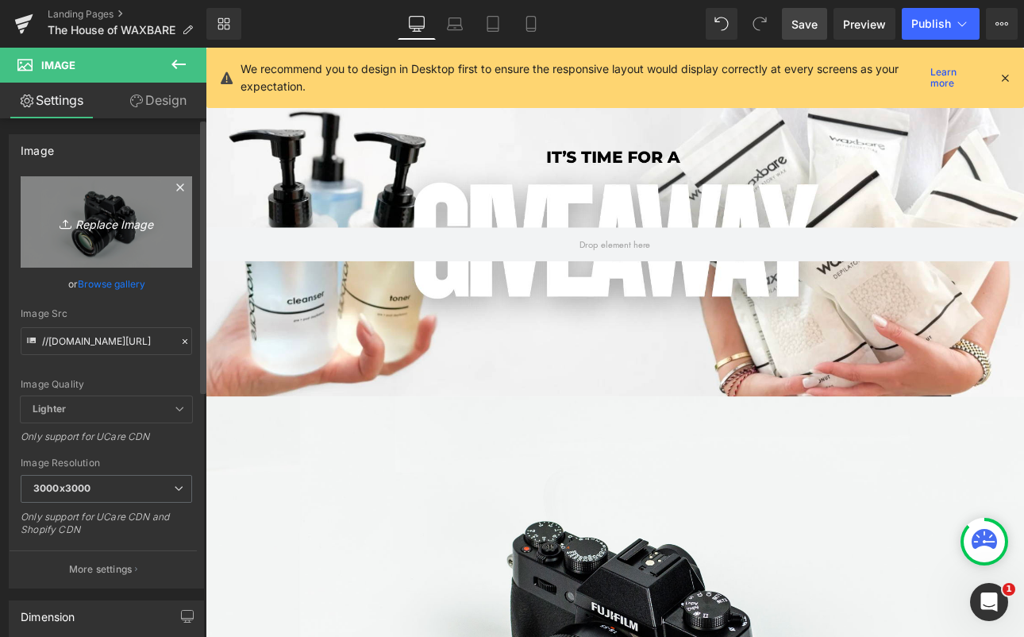
type input "C:\fakepath\Screenshot 2025-09-20 at 9.07.44 AM.png"
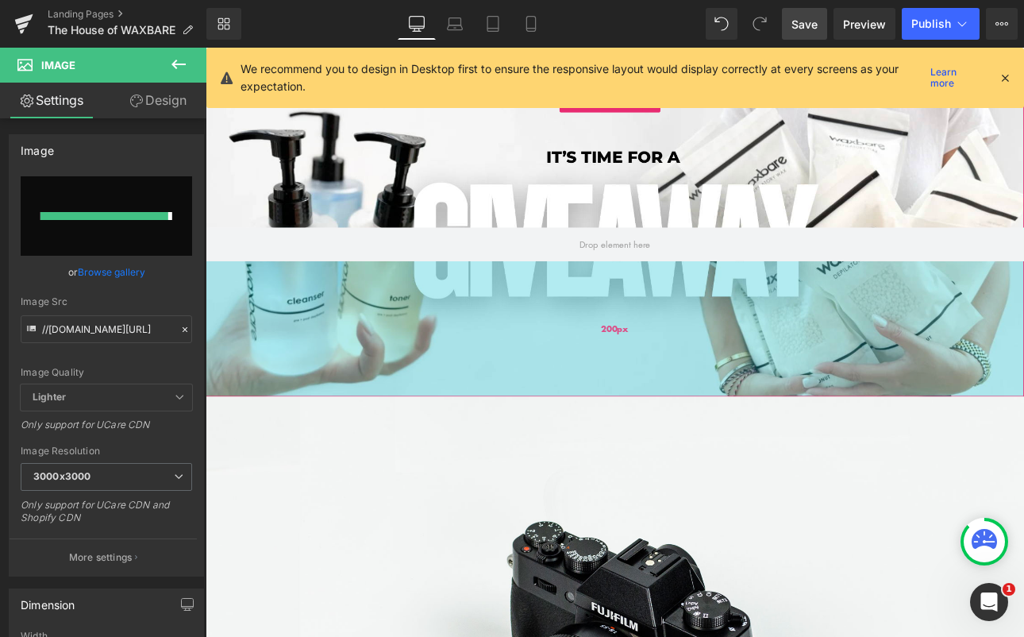
type input "https://ucarecdn.com/bad993b3-598e-4530-83ac-4206f69aa3eb/-/format/auto/-/previ…"
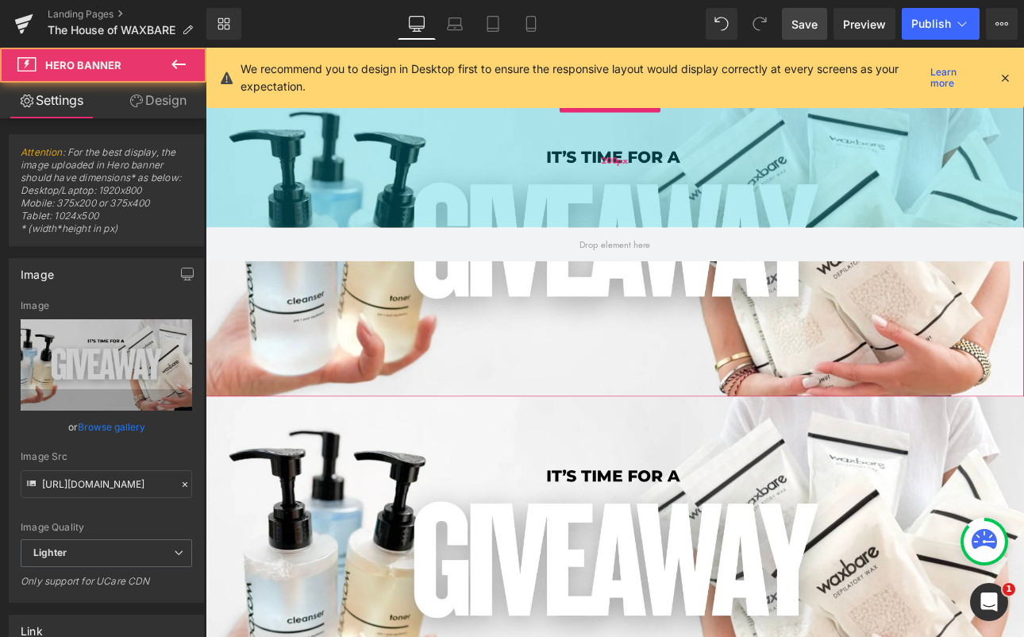
click at [643, 201] on div "200px" at bounding box center [686, 179] width 961 height 159
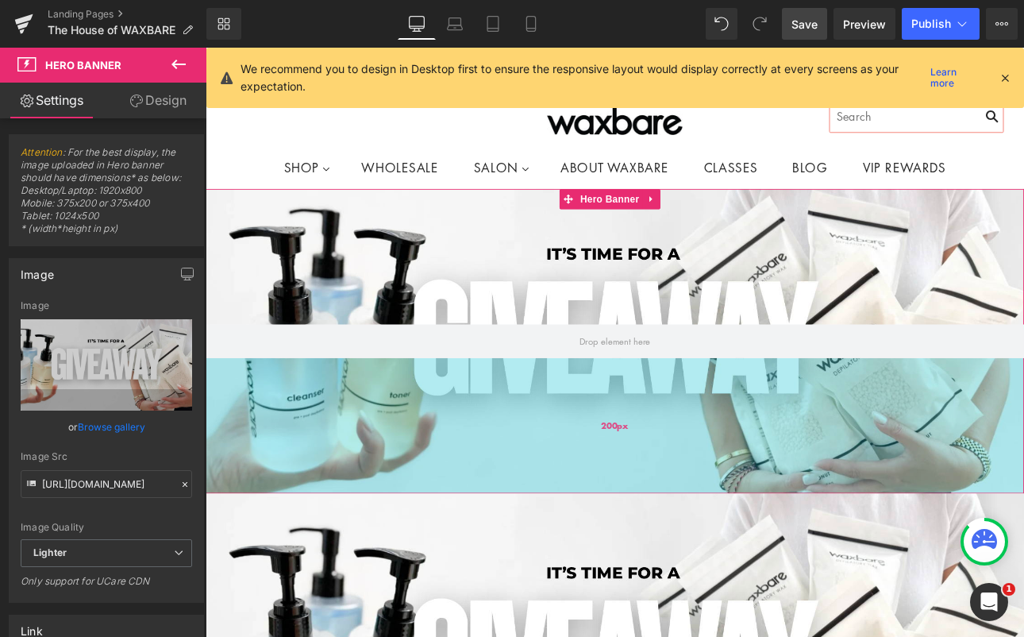
scroll to position [0, 0]
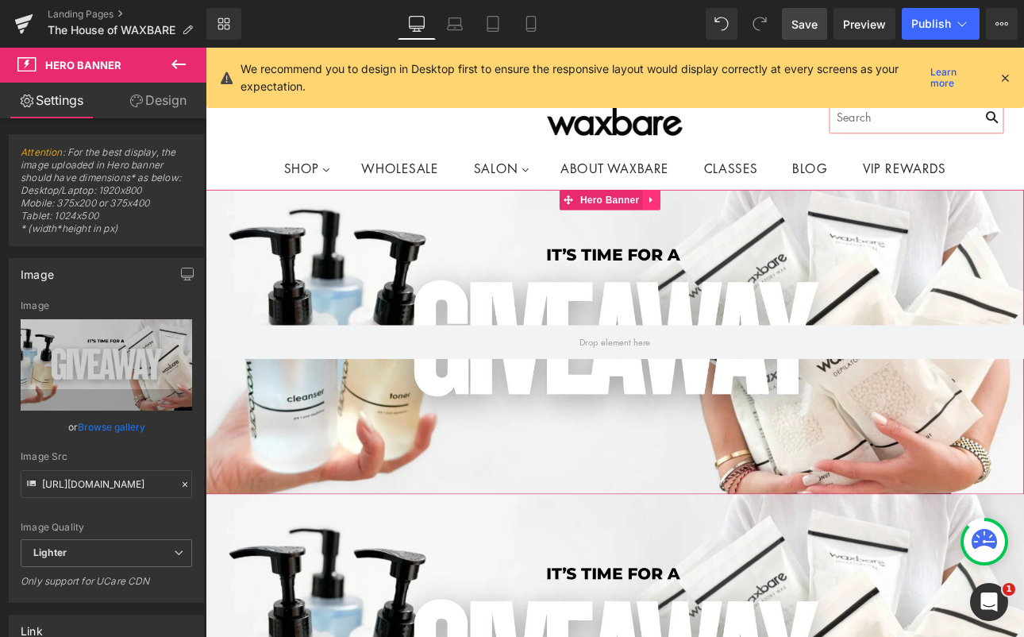
click at [734, 222] on icon at bounding box center [728, 227] width 11 height 12
click at [744, 226] on icon at bounding box center [739, 226] width 11 height 11
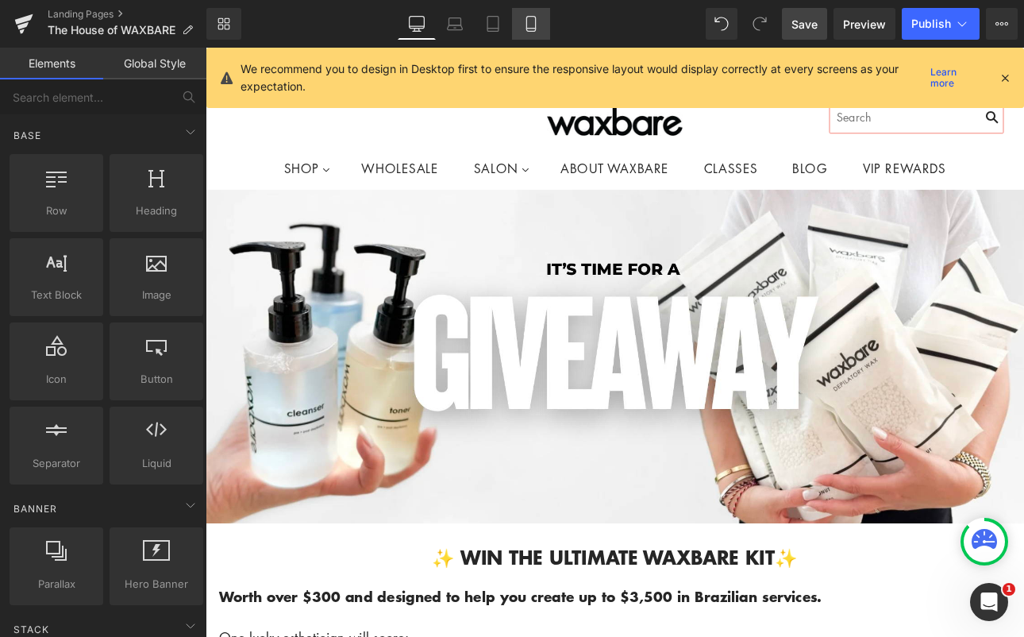
click at [535, 23] on icon at bounding box center [530, 24] width 9 height 15
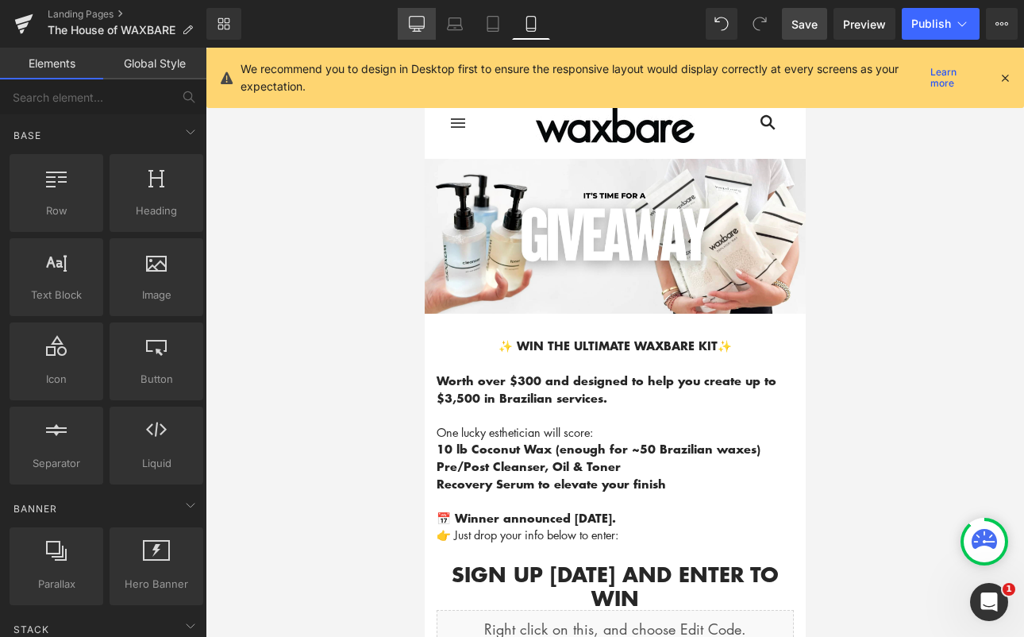
click at [410, 23] on icon at bounding box center [417, 24] width 16 height 16
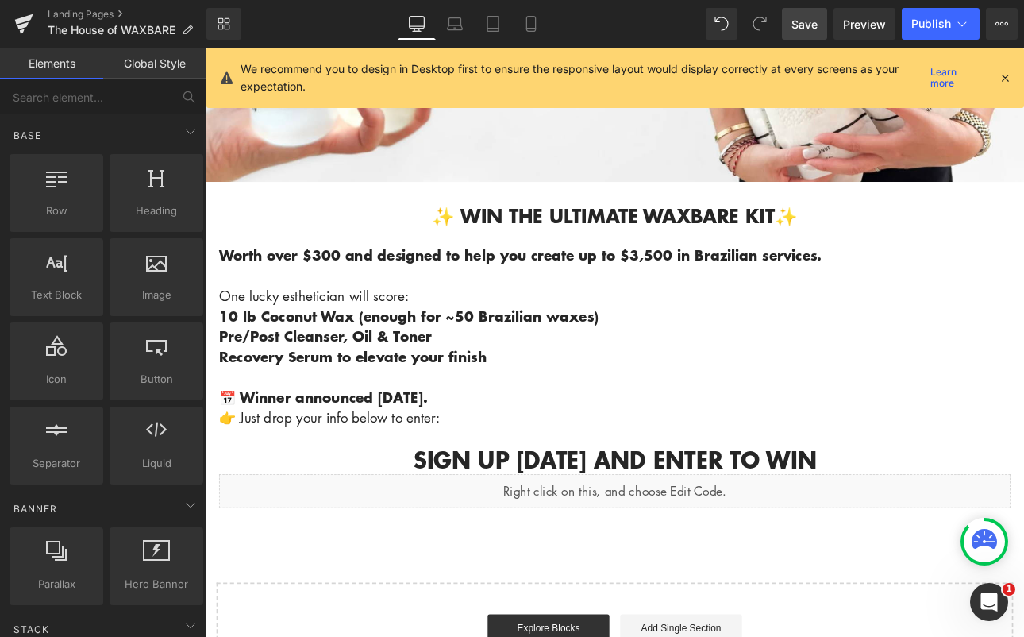
scroll to position [404, 0]
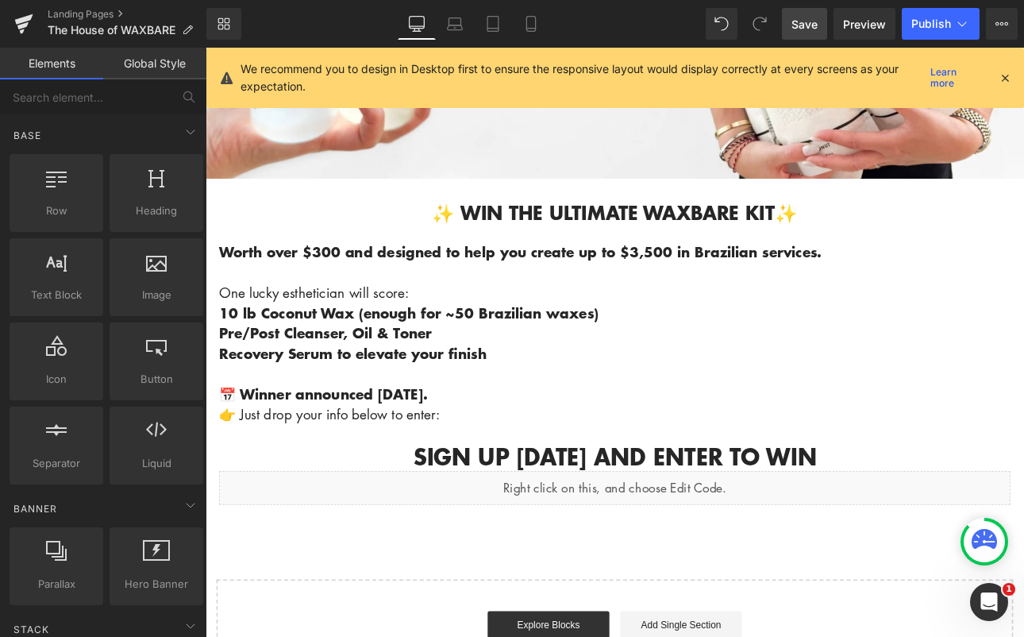
click at [803, 13] on link "Save" at bounding box center [804, 24] width 45 height 32
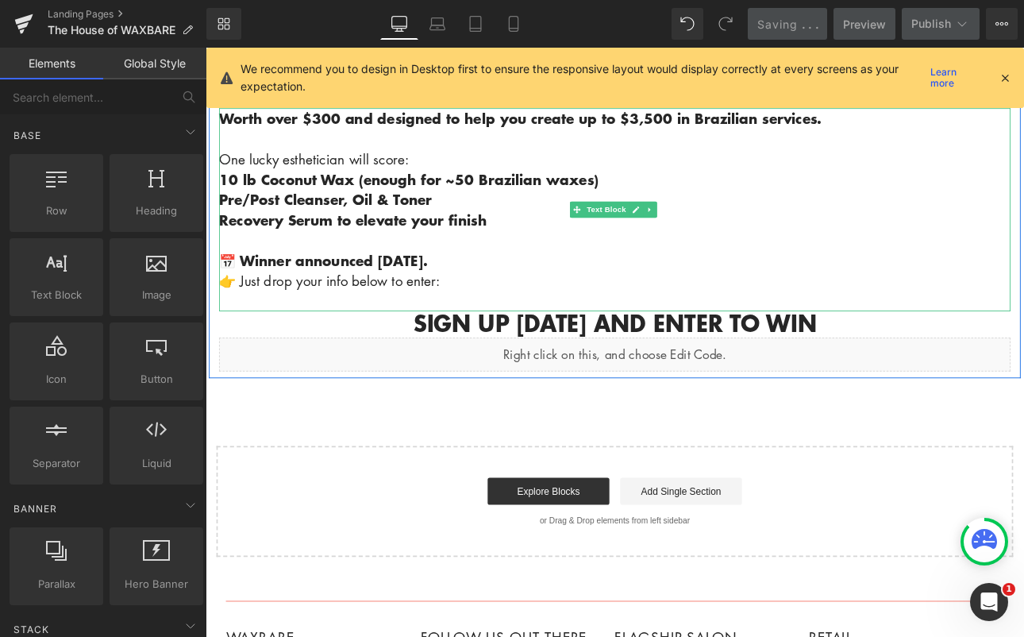
scroll to position [634, 0]
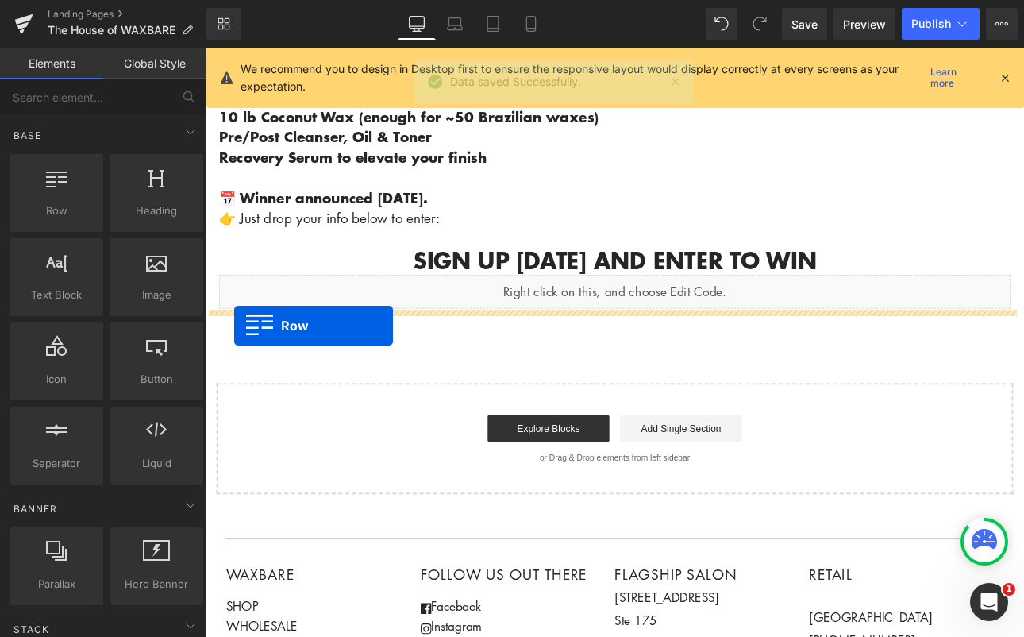
drag, startPoint x: 268, startPoint y: 238, endPoint x: 239, endPoint y: 373, distance: 138.1
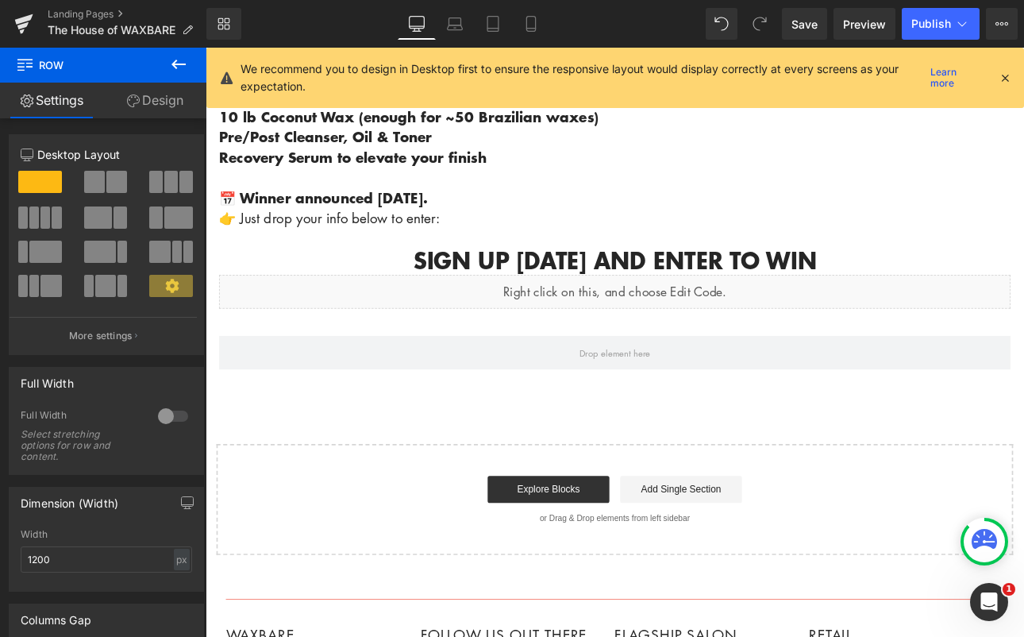
click at [175, 66] on icon at bounding box center [178, 64] width 19 height 19
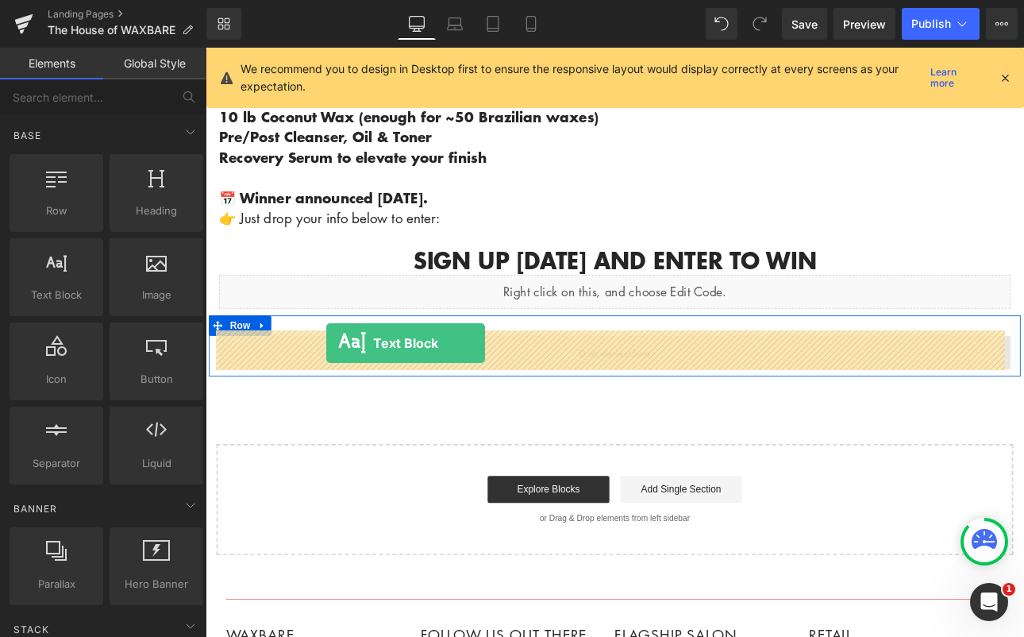
drag, startPoint x: 261, startPoint y: 341, endPoint x: 347, endPoint y: 394, distance: 100.9
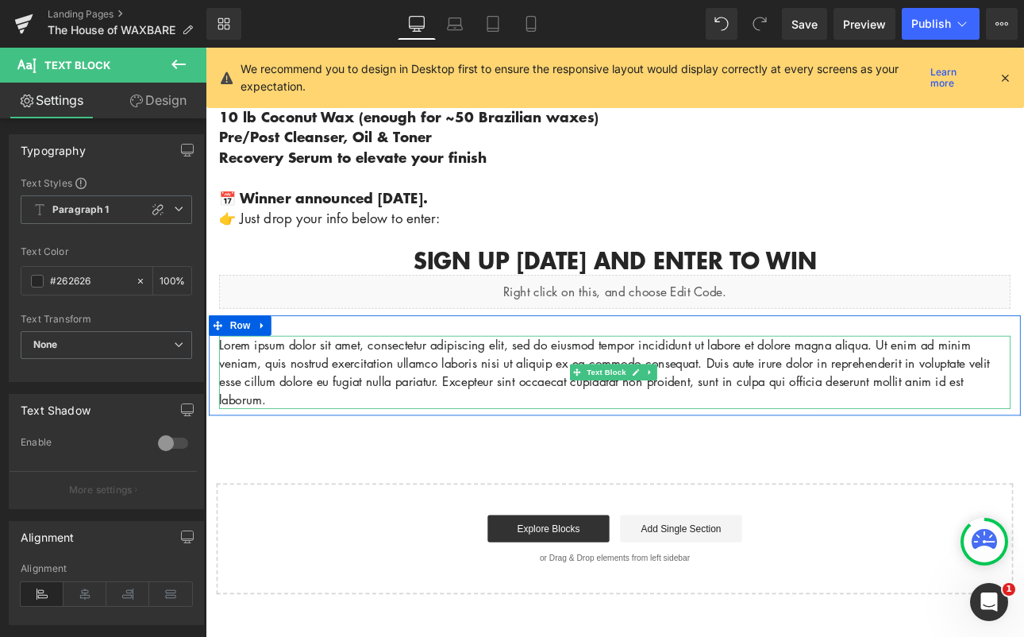
click at [329, 455] on p "Lorem ipsum dolor sit amet, consectetur adipiscing elit, sed do eiusmod tempor …" at bounding box center [686, 429] width 929 height 86
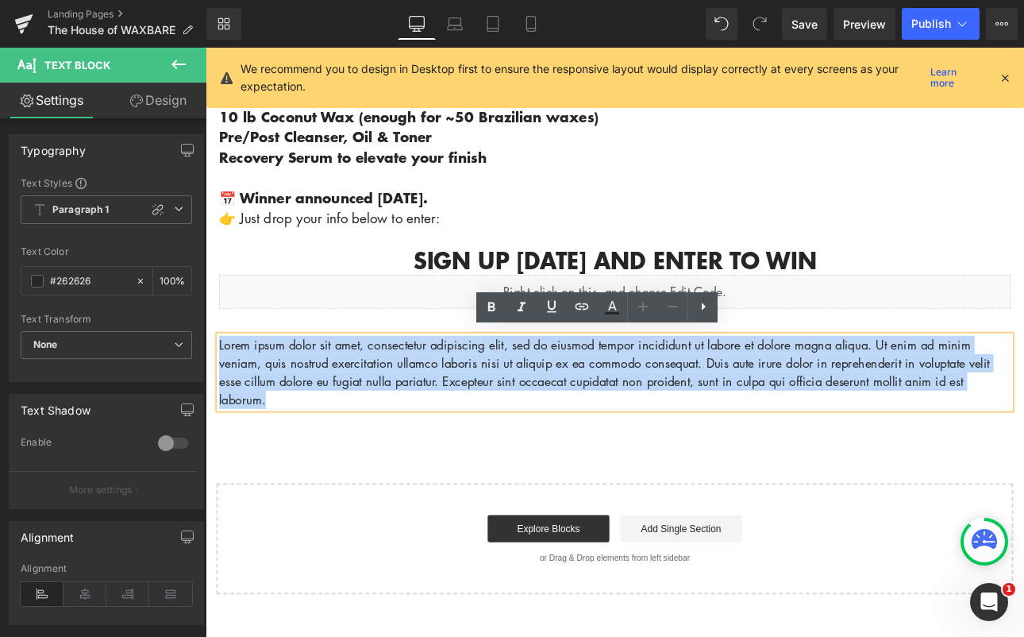
drag, startPoint x: 326, startPoint y: 453, endPoint x: 209, endPoint y: 386, distance: 134.8
click at [210, 386] on div "Lorem ipsum dolor sit amet, consectetur adipiscing elit, sed do eiusmod tempor …" at bounding box center [686, 429] width 953 height 86
paste div
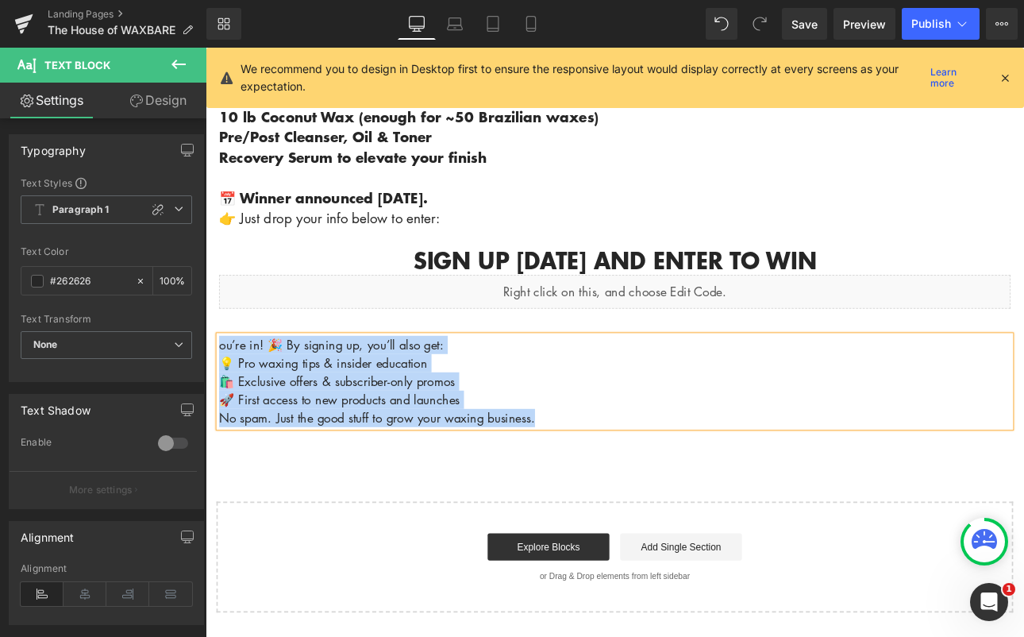
drag, startPoint x: 620, startPoint y: 470, endPoint x: 210, endPoint y: 383, distance: 419.7
click at [210, 386] on div "ou’re in! 🎉 By signing up, you’ll also get: 💡 Pro waxing tips & insider educati…" at bounding box center [686, 439] width 953 height 107
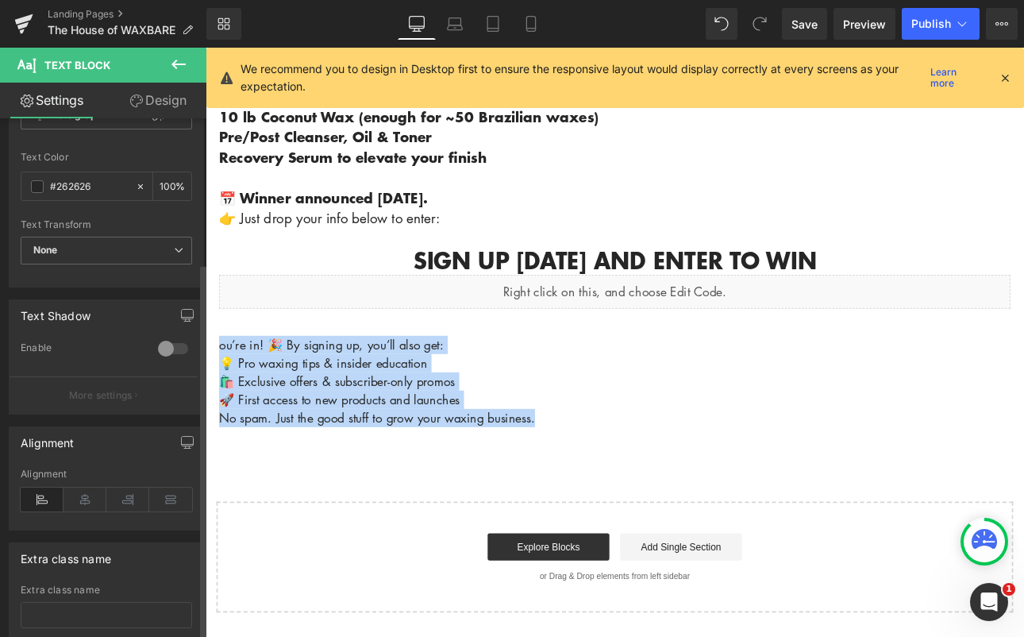
scroll to position [0, 0]
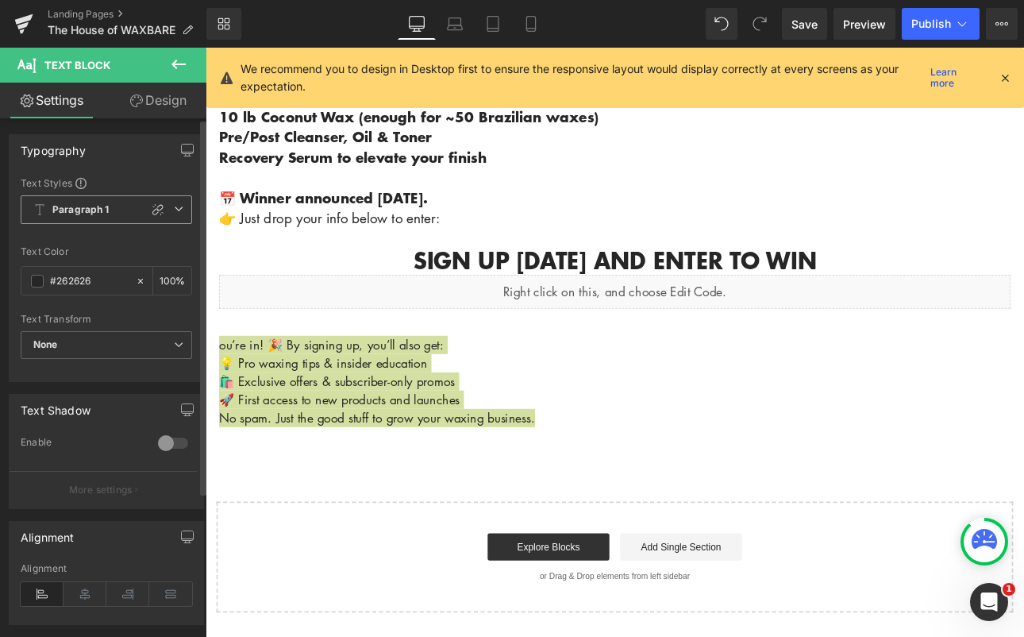
click at [105, 210] on b "Paragraph 1" at bounding box center [80, 209] width 57 height 13
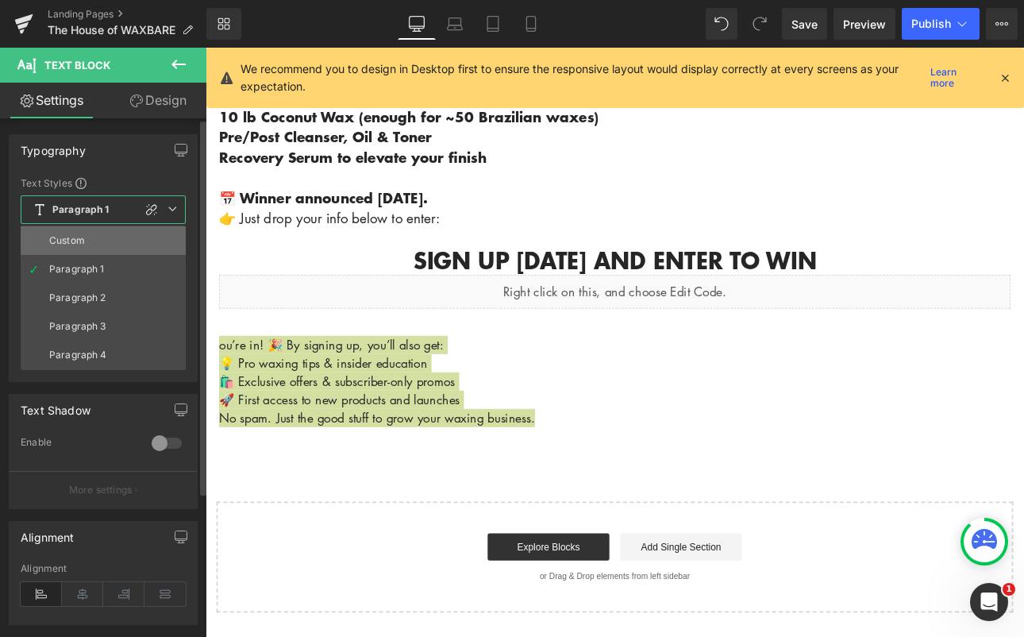
click at [79, 240] on div "Custom" at bounding box center [67, 240] width 36 height 11
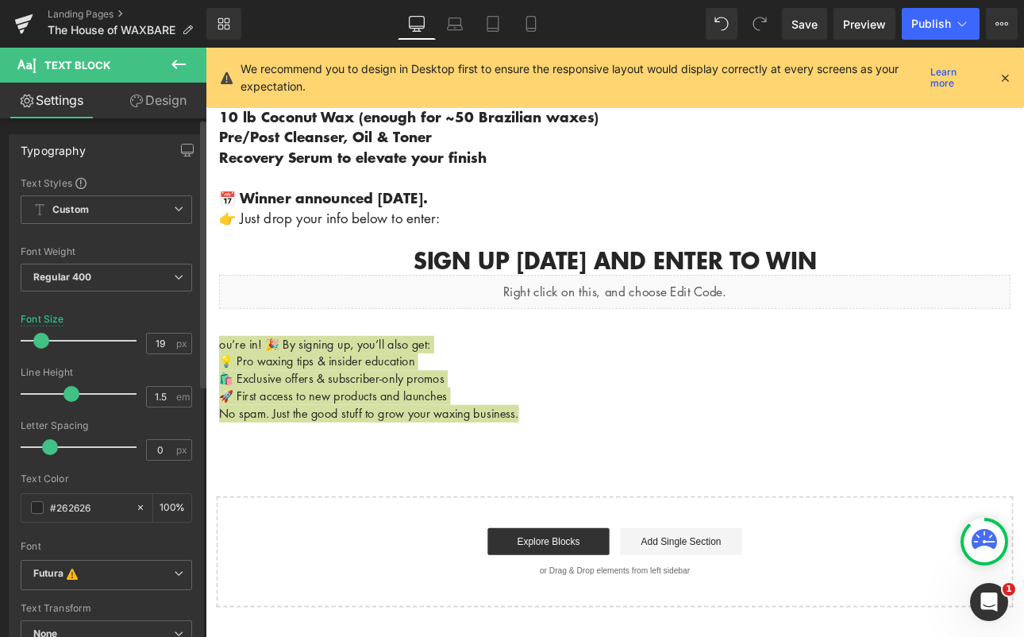
type input "20"
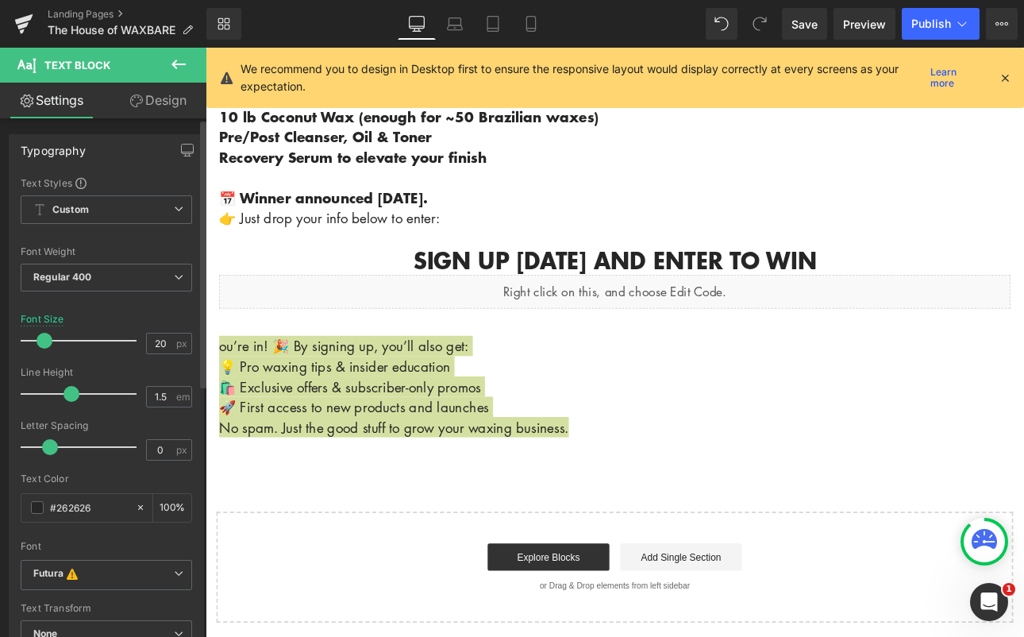
drag, startPoint x: 49, startPoint y: 341, endPoint x: 107, endPoint y: 360, distance: 61.0
click at [52, 341] on div at bounding box center [83, 341] width 108 height 32
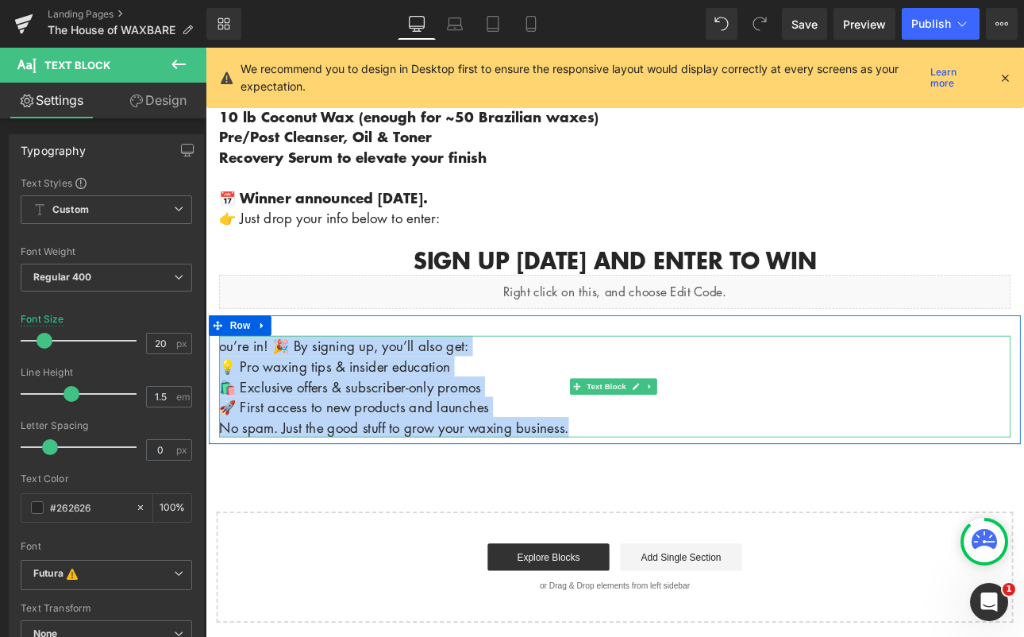
click at [797, 457] on p "🚀 First access to new products and launches" at bounding box center [686, 469] width 929 height 24
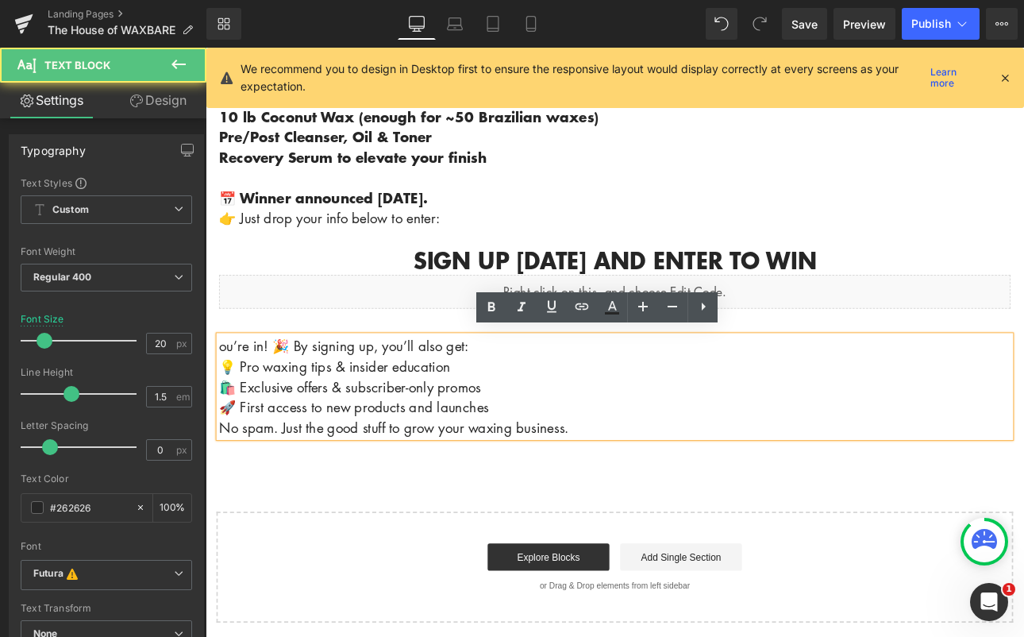
drag, startPoint x: 298, startPoint y: 390, endPoint x: 279, endPoint y: 393, distance: 19.3
click at [278, 393] on p "ou’re in! 🎉 By signing up, you’ll also get:" at bounding box center [686, 398] width 929 height 24
click at [297, 391] on p "ou’re in! 🎉 By signing up, you’ll also get:" at bounding box center [686, 398] width 929 height 24
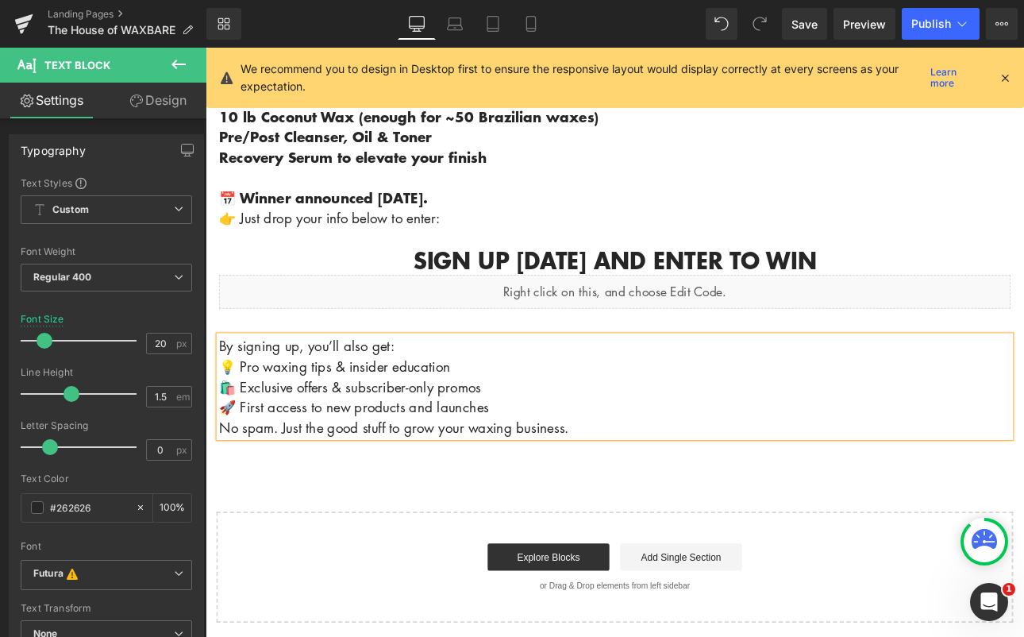
click at [229, 419] on p "💡 Pro waxing tips & insider education" at bounding box center [686, 422] width 929 height 24
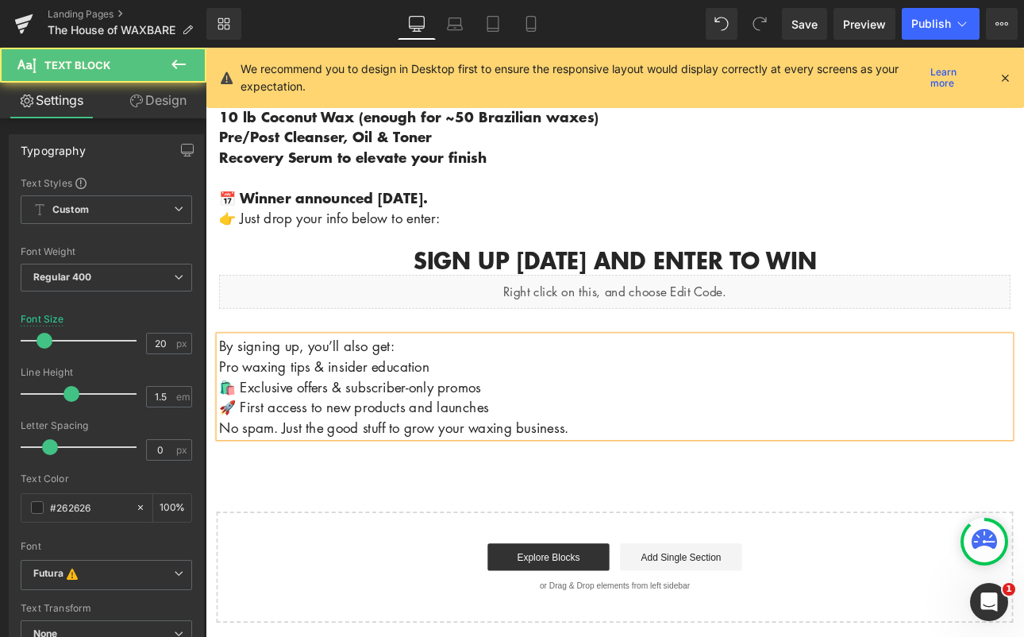
click at [233, 445] on p "🛍️ Exclusive offers & subscriber-only promos" at bounding box center [686, 445] width 929 height 24
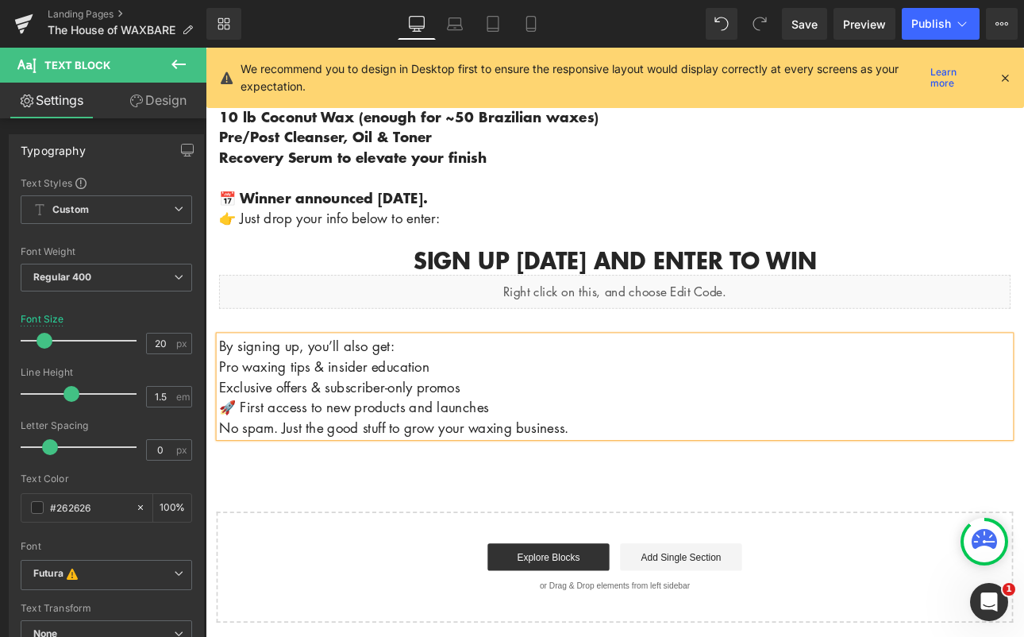
click at [237, 458] on p "🚀 First access to new products and launches" at bounding box center [686, 469] width 929 height 24
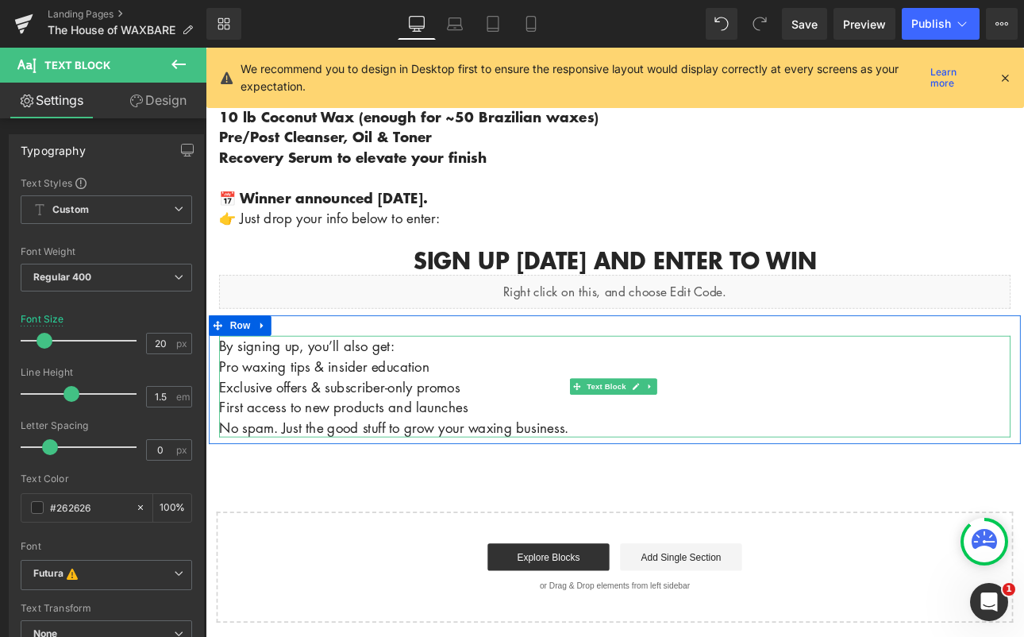
click at [223, 437] on p "Exclusive offers & subscriber-only promos" at bounding box center [686, 445] width 929 height 24
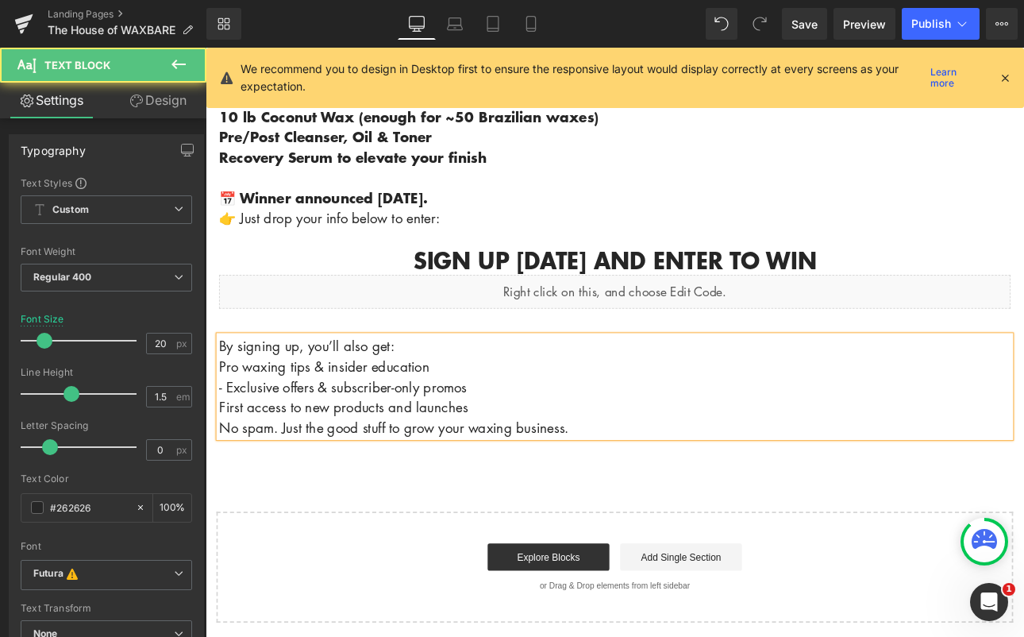
click at [222, 462] on p "First access to new products and launches" at bounding box center [686, 469] width 929 height 24
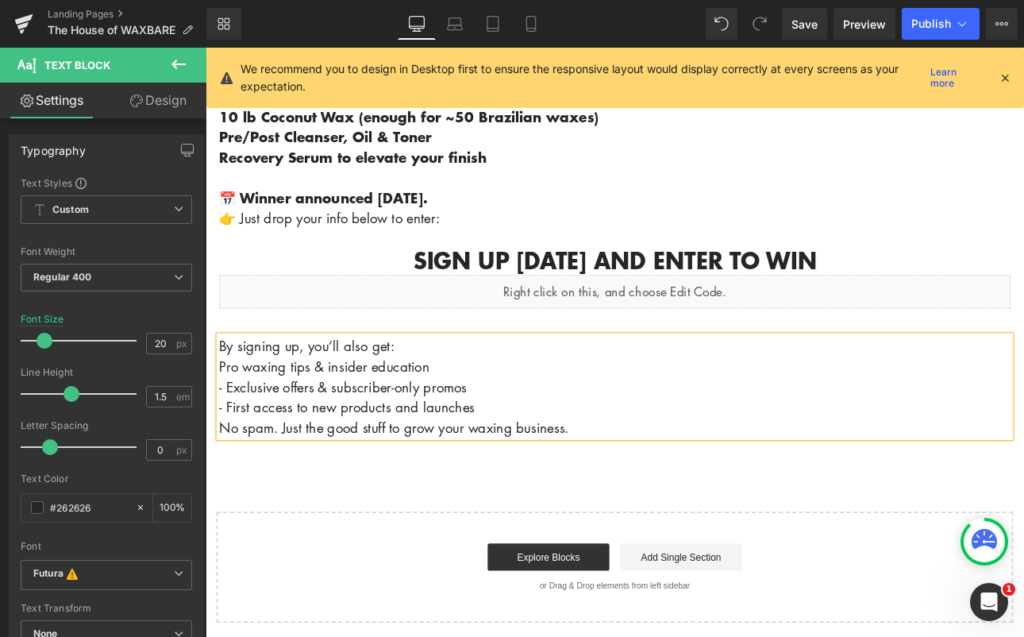
click at [222, 410] on p "Pro waxing tips & insider education" at bounding box center [686, 422] width 929 height 24
click at [528, 461] on p "- First access to new products and launches" at bounding box center [686, 469] width 929 height 24
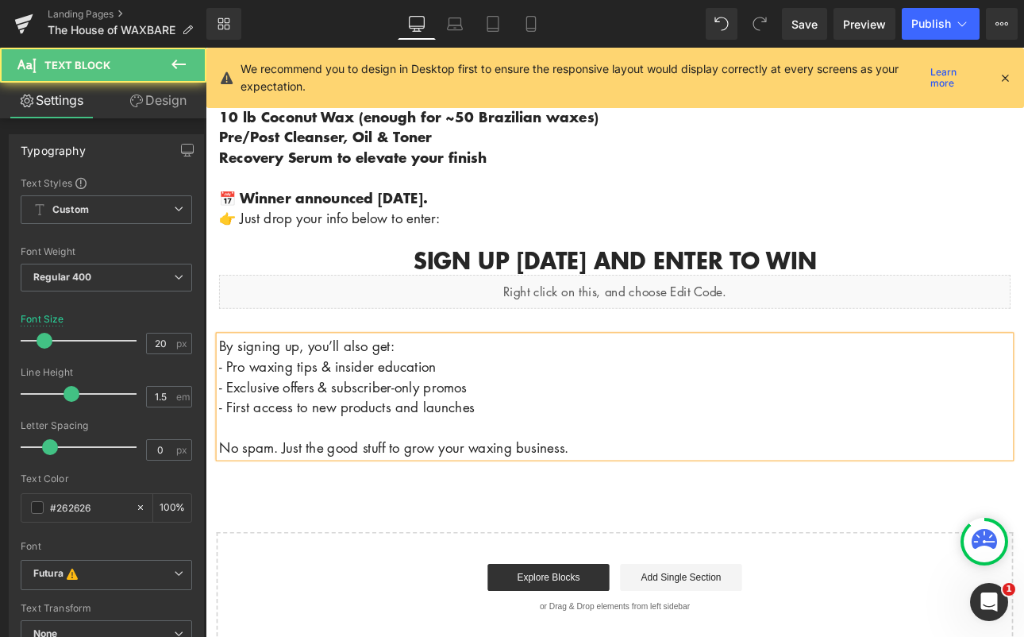
click at [472, 392] on p "By signing up, you’ll also get:" at bounding box center [686, 398] width 929 height 24
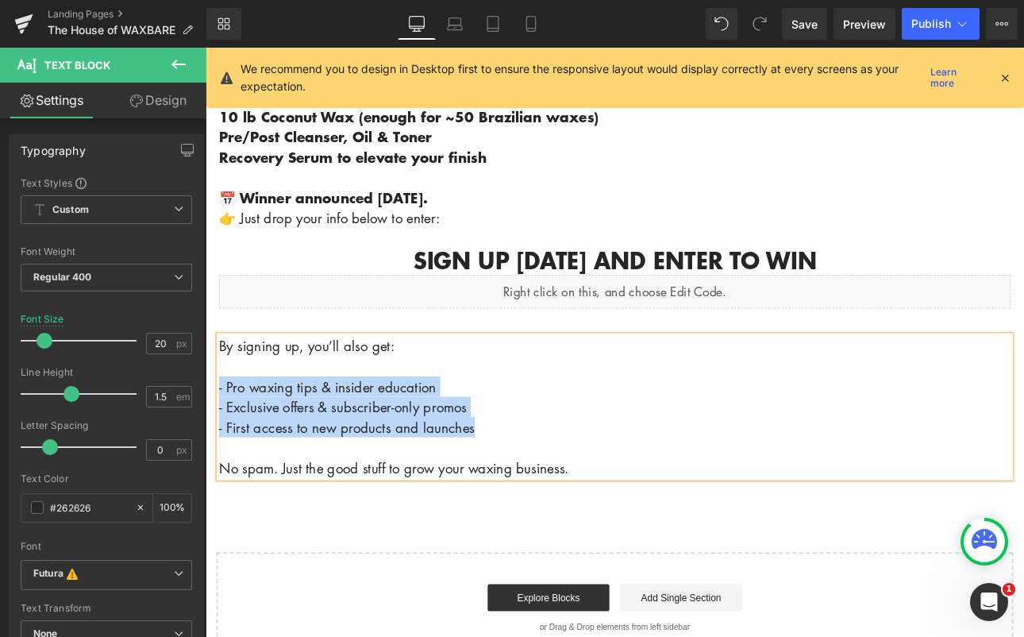
drag, startPoint x: 520, startPoint y: 483, endPoint x: 219, endPoint y: 433, distance: 305.0
click at [222, 433] on div "By signing up, you’ll also get: - Pro waxing tips & insider education - Exclusi…" at bounding box center [686, 469] width 929 height 167
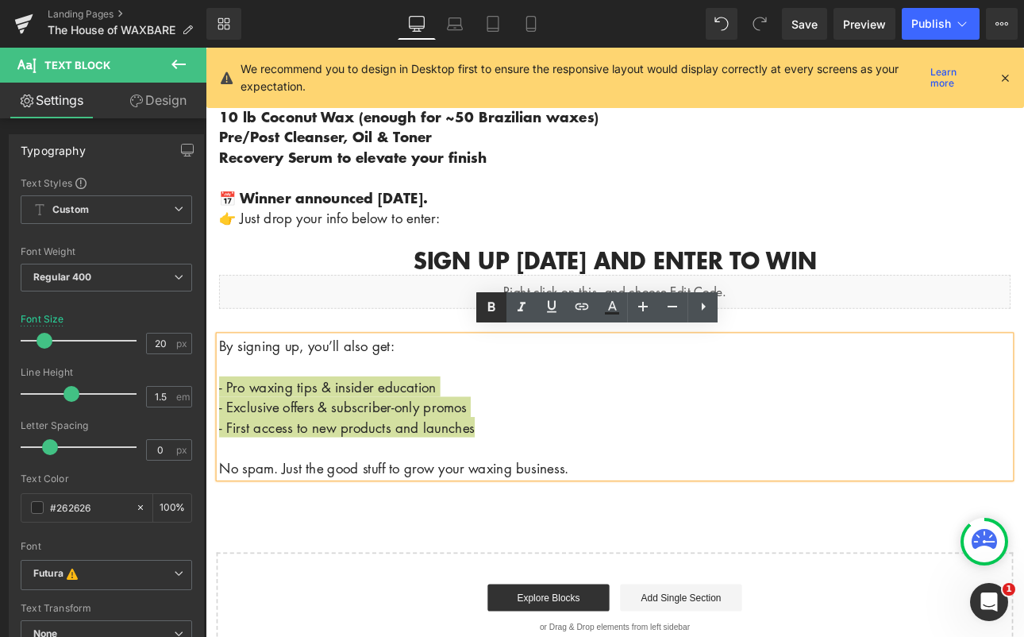
click at [489, 303] on icon at bounding box center [491, 307] width 7 height 10
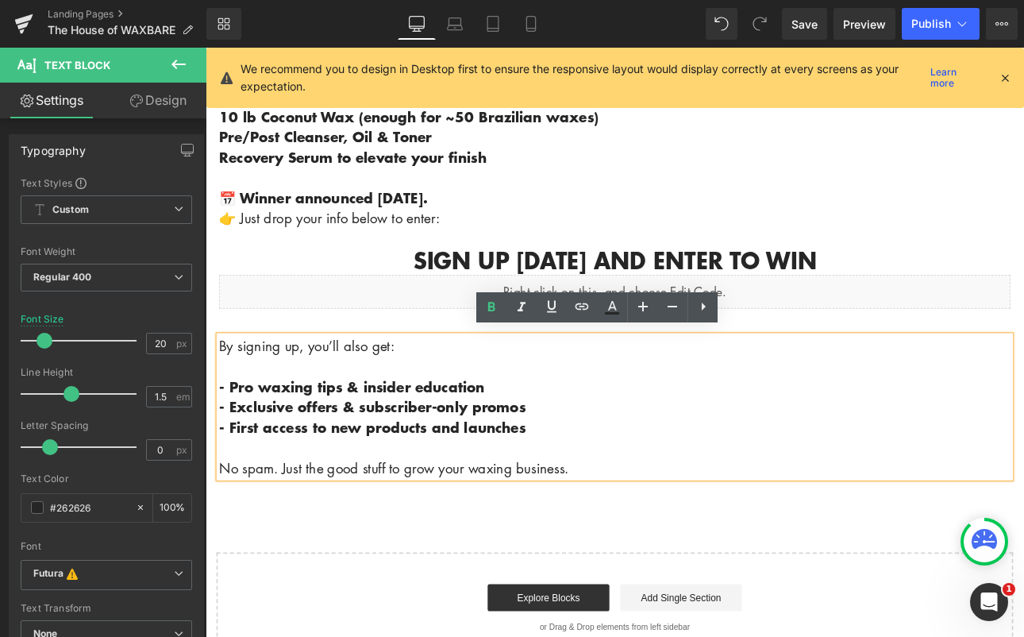
click at [752, 457] on p "- Exclusive offers & subscriber-only promos" at bounding box center [686, 469] width 929 height 24
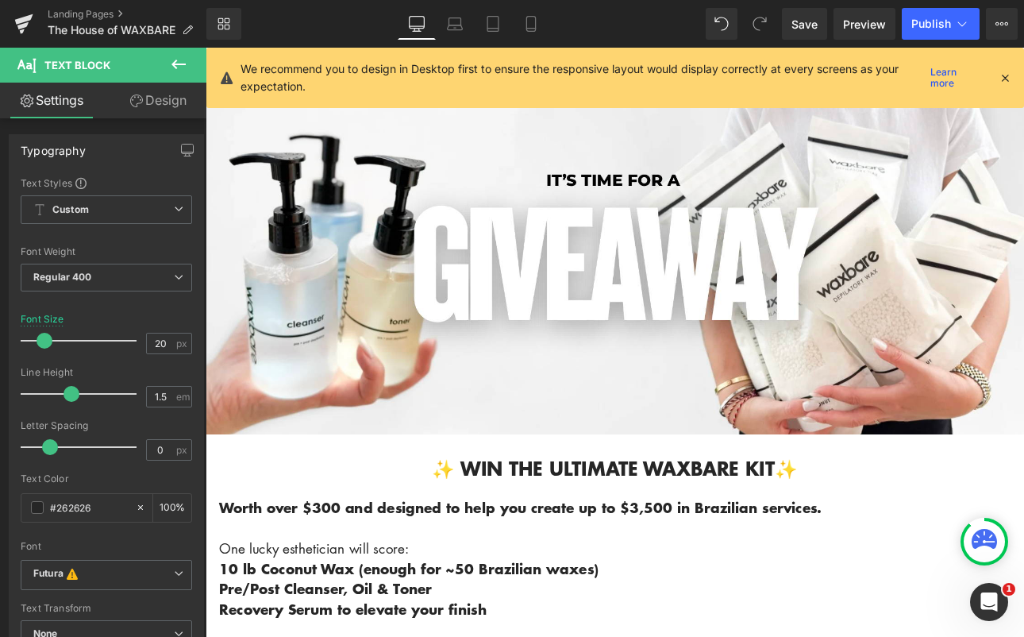
scroll to position [12, 0]
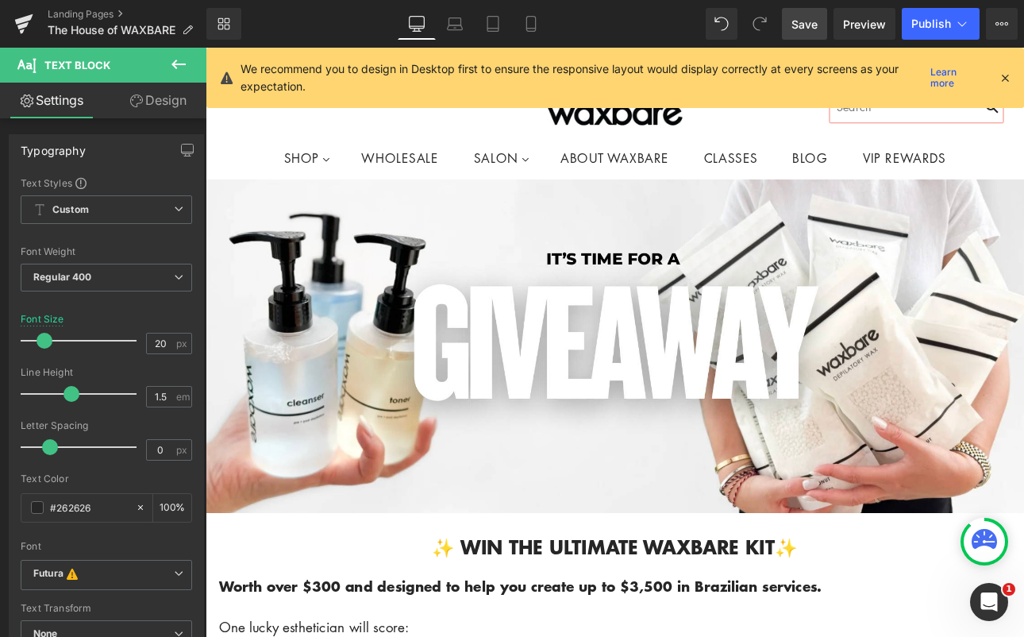
click at [806, 27] on span "Save" at bounding box center [805, 24] width 26 height 17
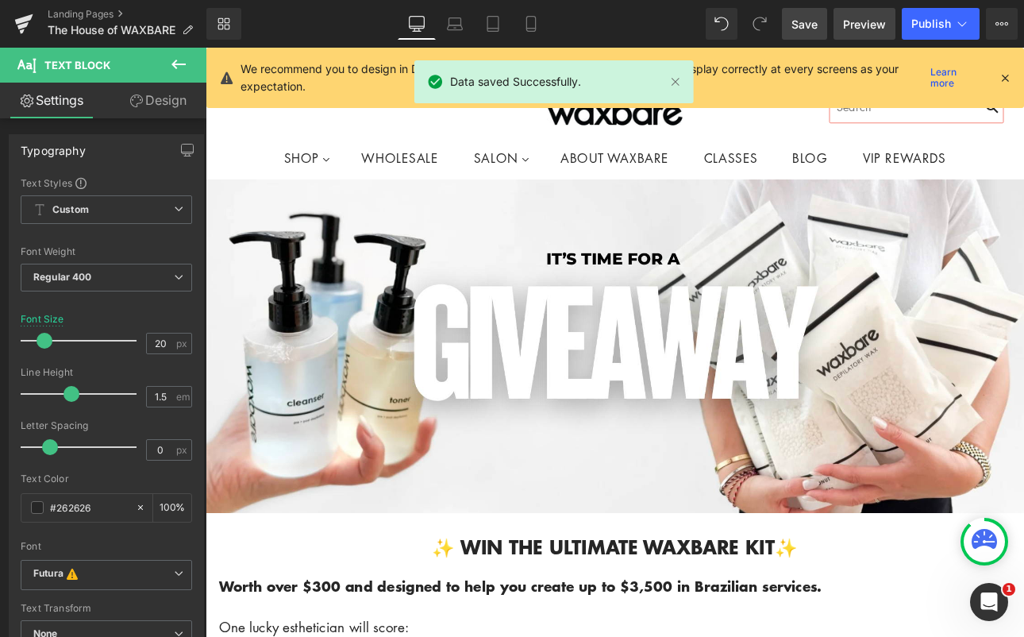
click at [864, 21] on span "Preview" at bounding box center [864, 24] width 43 height 17
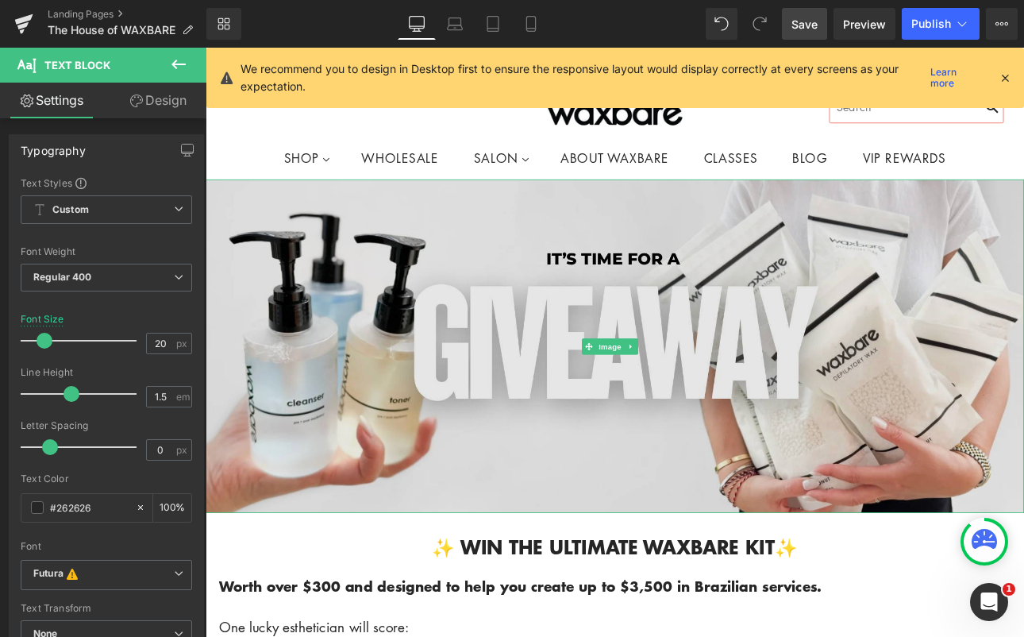
click at [684, 378] on img at bounding box center [686, 397] width 961 height 391
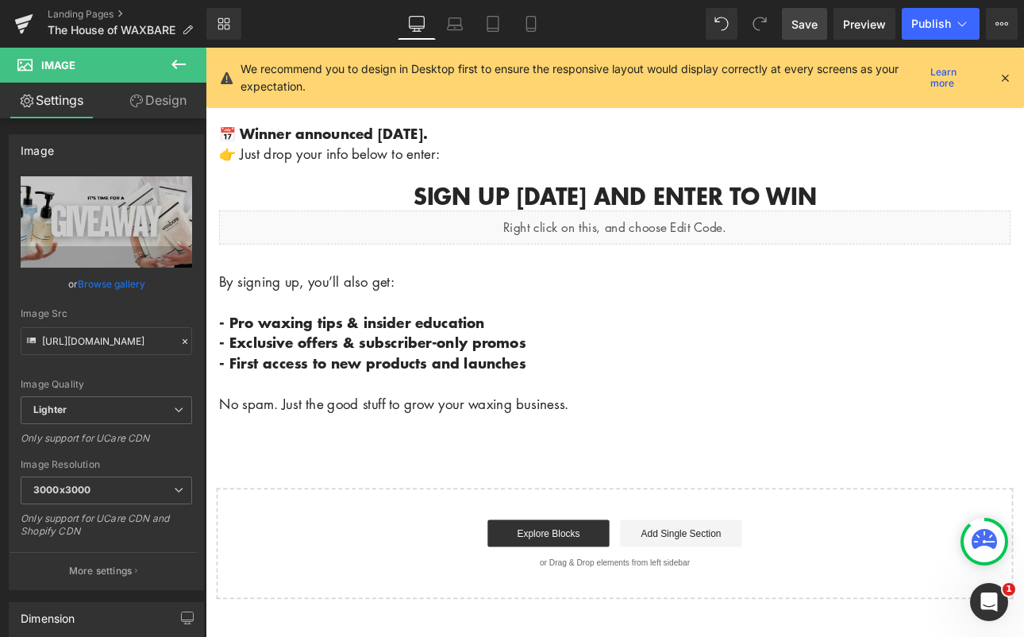
scroll to position [714, 0]
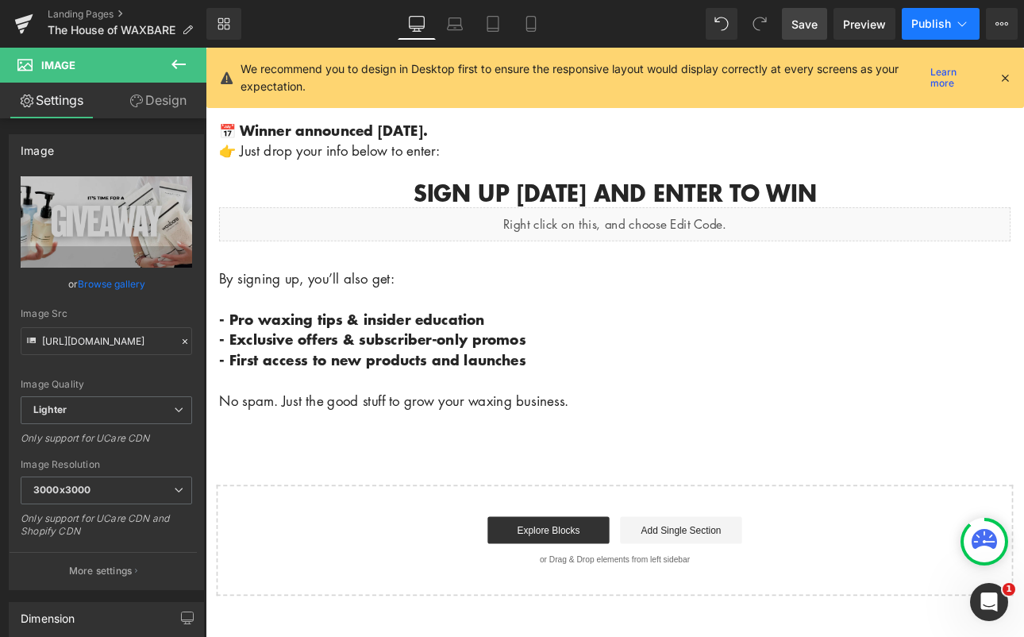
click at [921, 20] on span "Publish" at bounding box center [931, 23] width 40 height 13
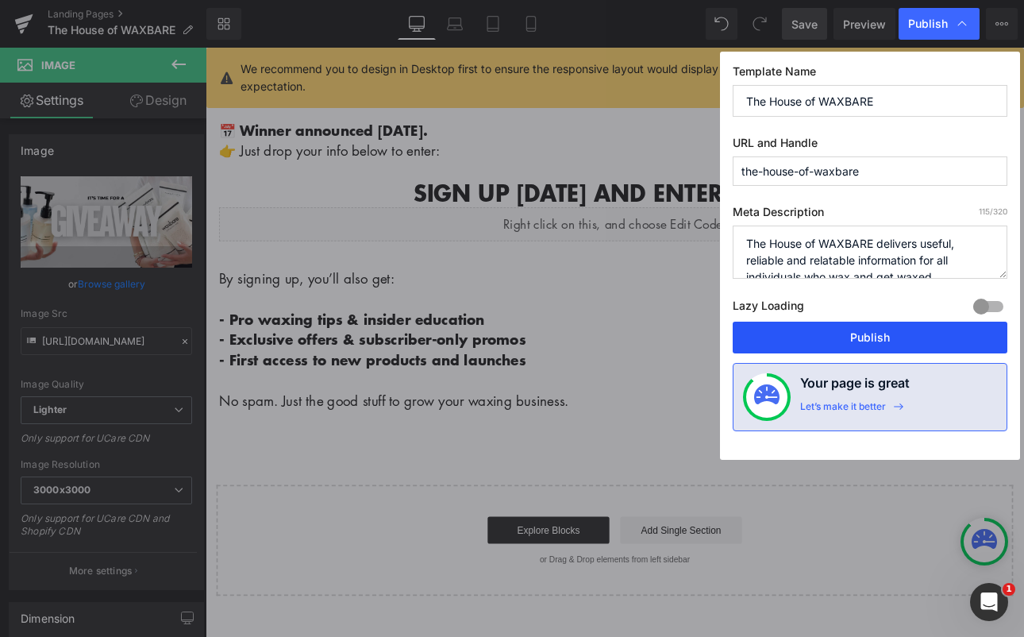
click at [862, 335] on button "Publish" at bounding box center [870, 338] width 275 height 32
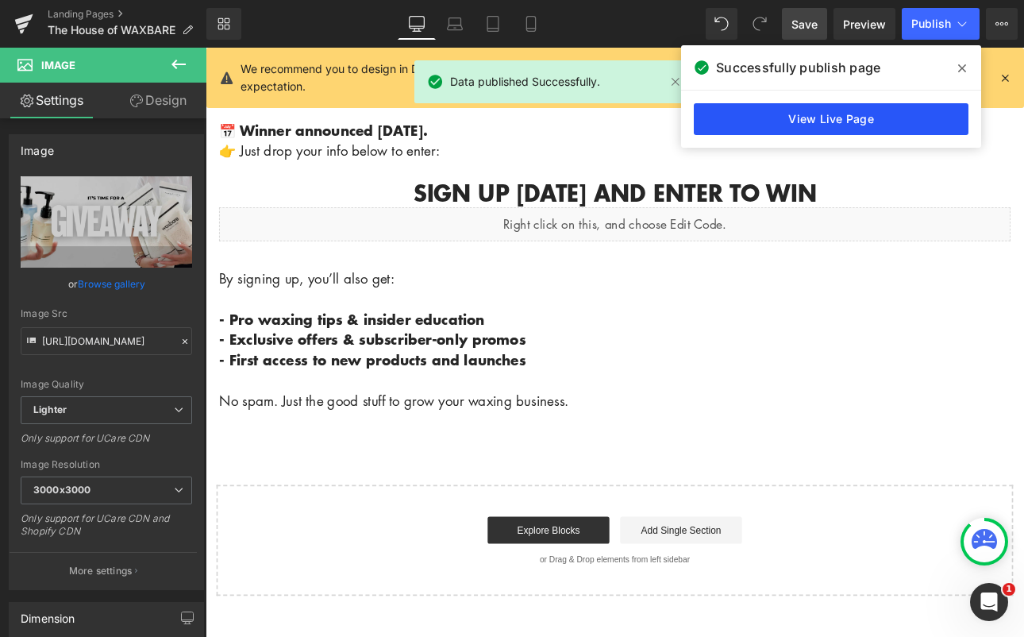
click at [909, 116] on link "View Live Page" at bounding box center [831, 119] width 275 height 32
